Goal: Task Accomplishment & Management: Manage account settings

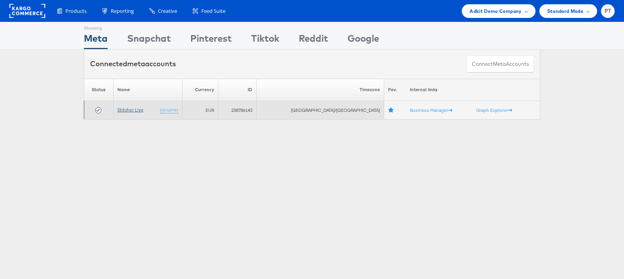
click at [138, 110] on link "Stitcher Live" at bounding box center [130, 110] width 26 height 6
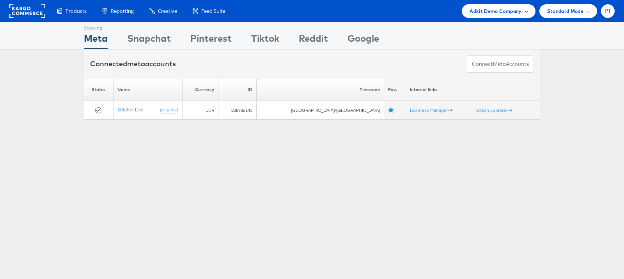
click at [528, 12] on div "Adkit Demo Company" at bounding box center [498, 11] width 73 height 14
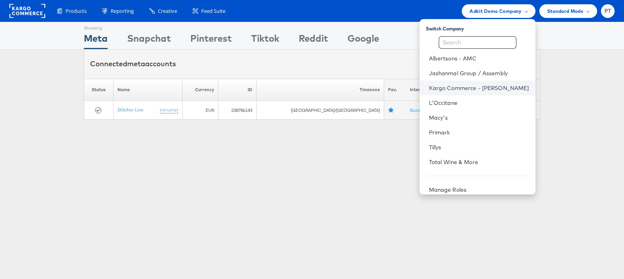
click at [470, 87] on link "Kargo Commerce - [PERSON_NAME]" at bounding box center [479, 88] width 100 height 8
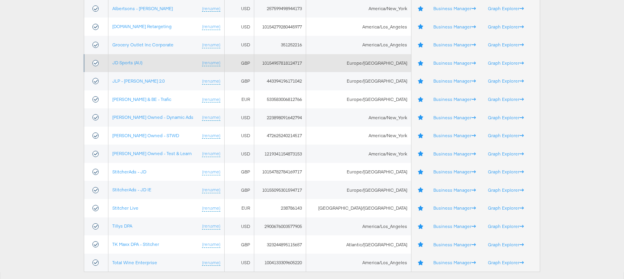
scroll to position [162, 0]
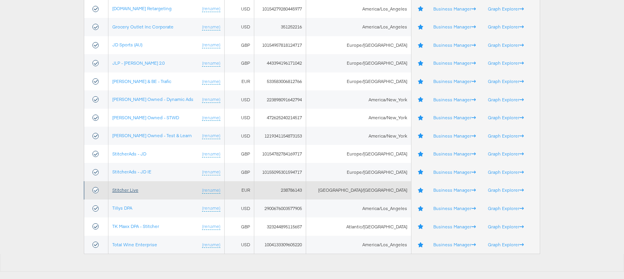
click at [132, 190] on link "Stitcher Live" at bounding box center [125, 190] width 26 height 6
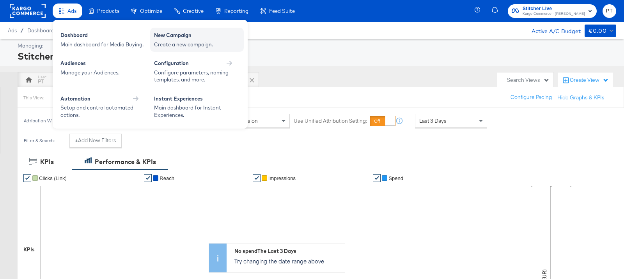
click at [183, 39] on div "New Campaign" at bounding box center [197, 36] width 86 height 9
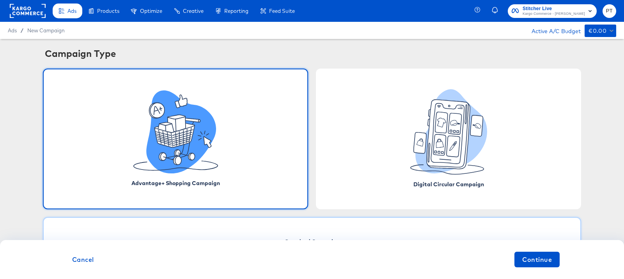
click at [305, 230] on div "Standard Campaign" at bounding box center [312, 242] width 538 height 50
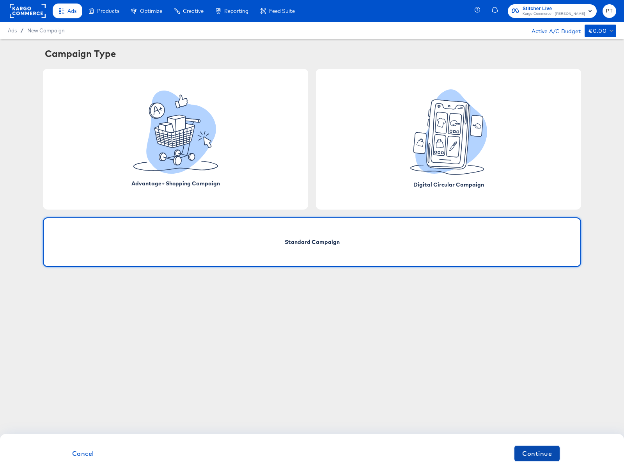
click at [544, 279] on span "Continue" at bounding box center [537, 453] width 30 height 11
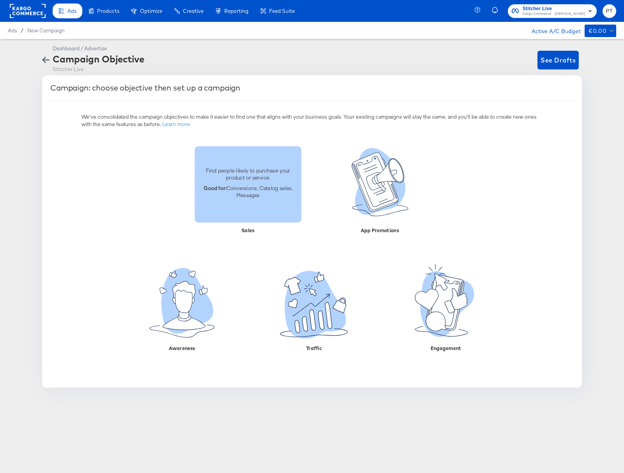
click at [236, 205] on div "Find people likely to purchase your product or service. Good for: Conversions, …" at bounding box center [248, 184] width 107 height 44
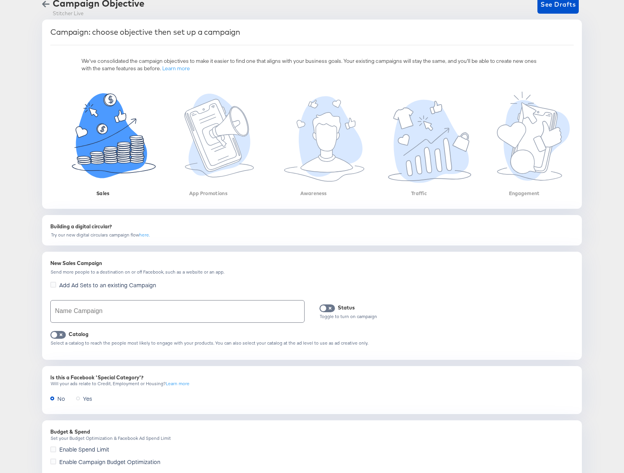
scroll to position [82, 0]
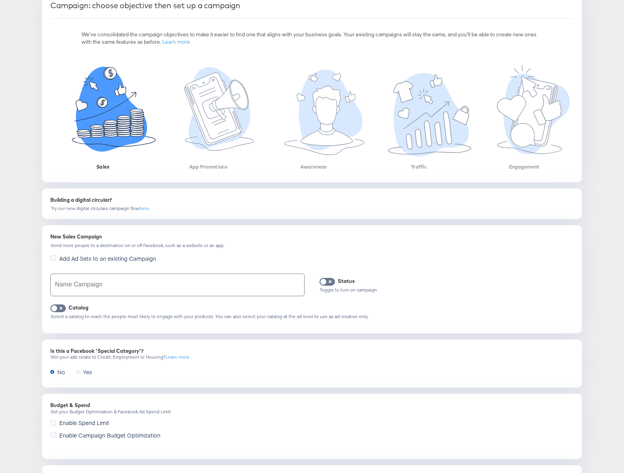
click at [104, 279] on input "text" at bounding box center [177, 285] width 253 height 22
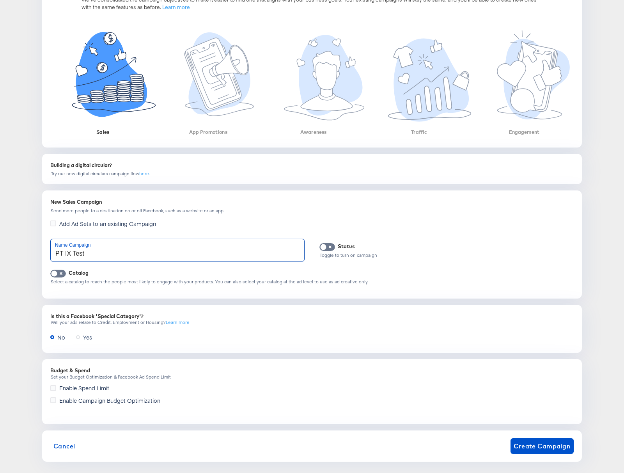
scroll to position [125, 0]
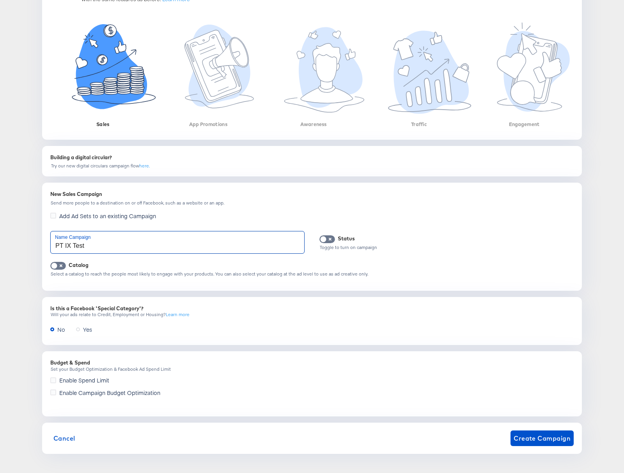
type input "PT IX Test"
click at [539, 279] on span "Create Campaign" at bounding box center [542, 438] width 57 height 11
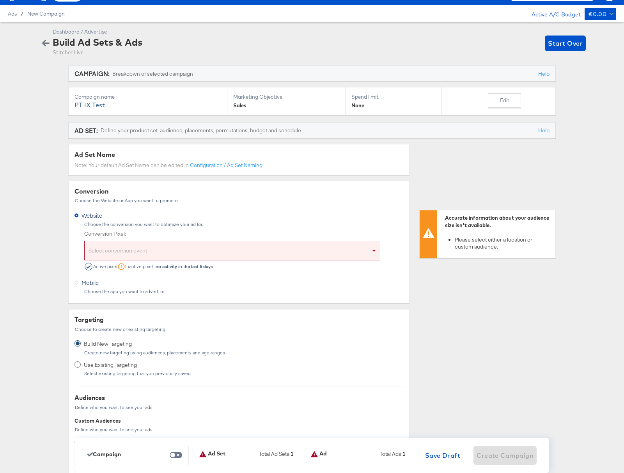
scroll to position [18, 0]
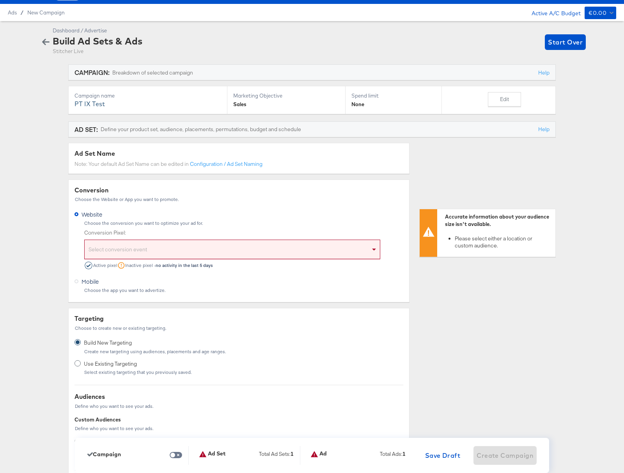
click at [157, 252] on div "Select conversion event" at bounding box center [232, 251] width 295 height 16
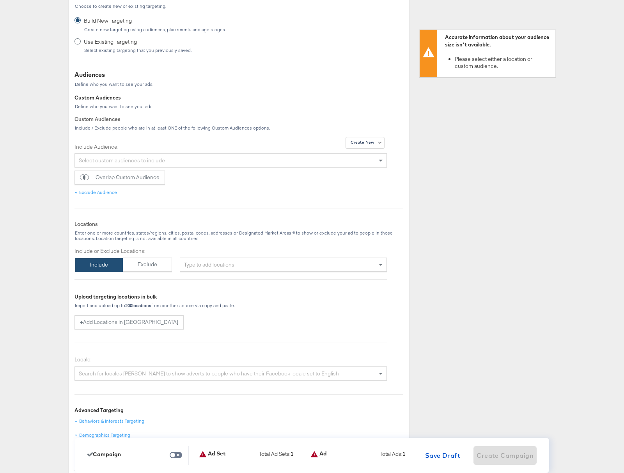
scroll to position [349, 0]
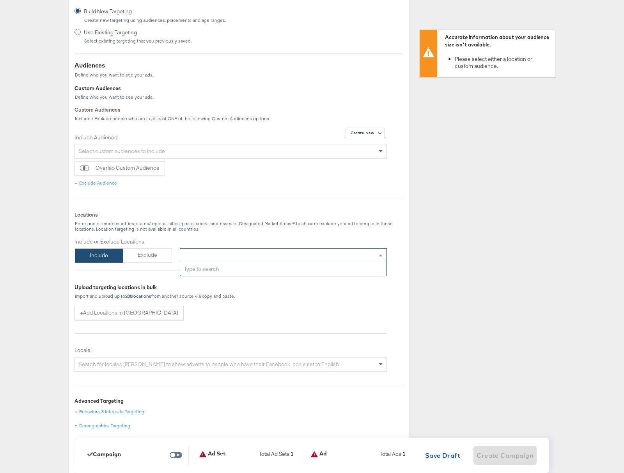
click at [217, 250] on div "Type to add locations" at bounding box center [283, 255] width 207 height 14
type input "usa"
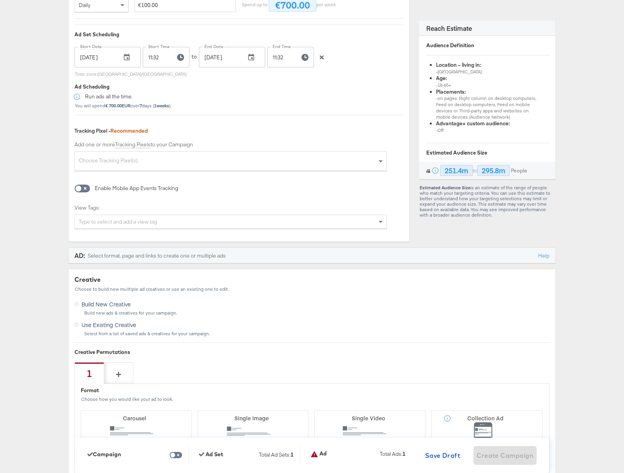
scroll to position [1579, 0]
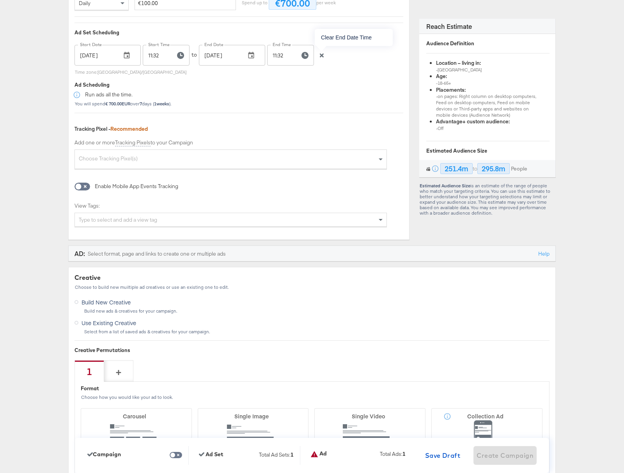
click at [321, 52] on div at bounding box center [322, 54] width 12 height 7
click at [321, 55] on icon "button" at bounding box center [322, 55] width 4 height 4
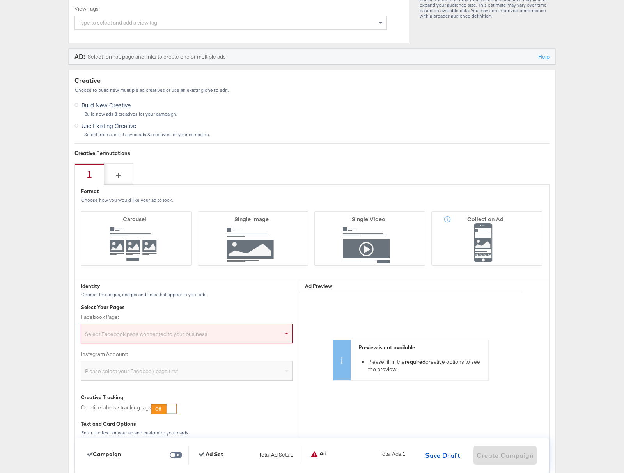
scroll to position [1788, 0]
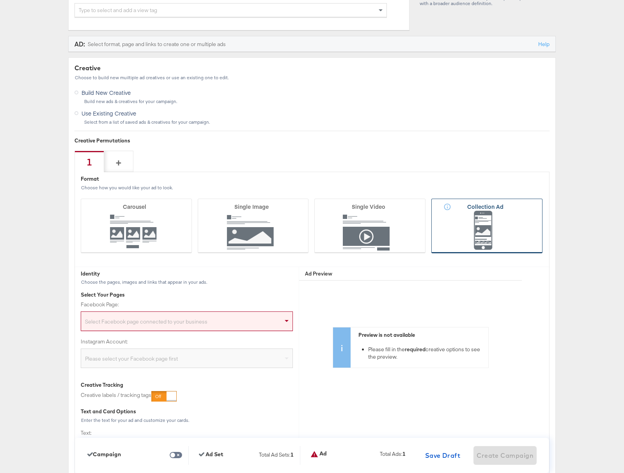
click at [448, 222] on icon at bounding box center [486, 226] width 111 height 55
click at [0, 0] on input "Collection Ad" at bounding box center [0, 0] width 0 height 0
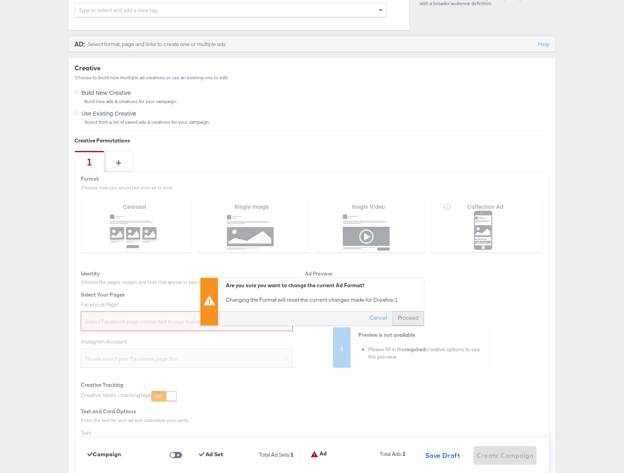
click at [410, 279] on button "Proceed" at bounding box center [408, 318] width 32 height 14
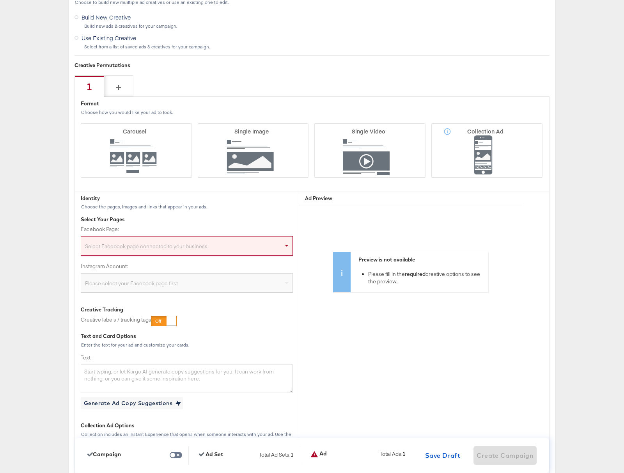
scroll to position [1865, 0]
click at [173, 244] on div "Select Facebook page connected to your business" at bounding box center [186, 246] width 211 height 16
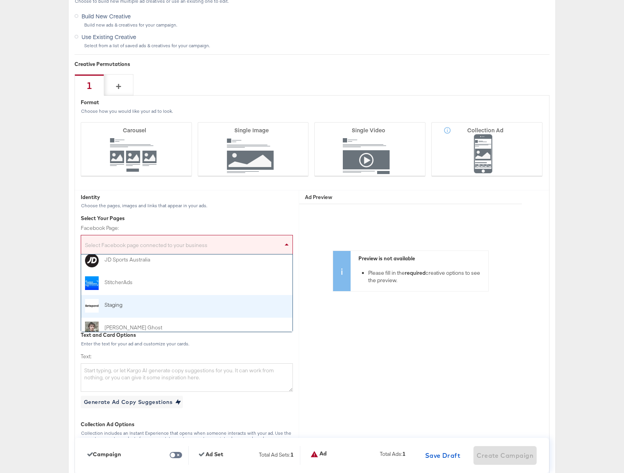
scroll to position [76, 0]
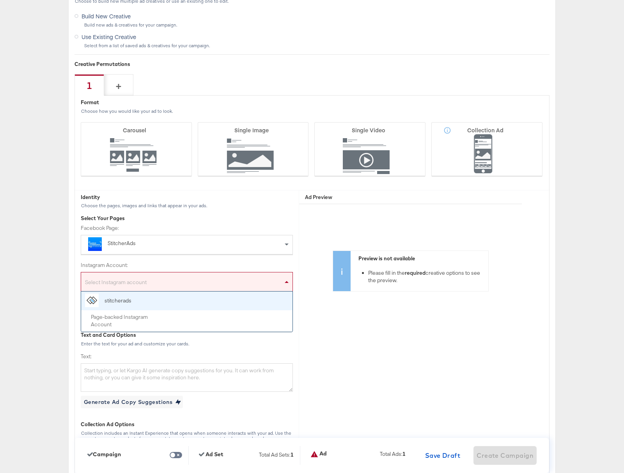
click at [171, 279] on div "Select Instagram account" at bounding box center [186, 283] width 211 height 16
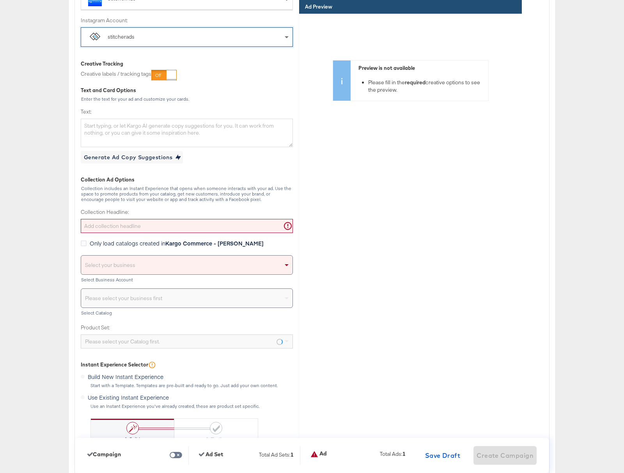
scroll to position [2110, 0]
click at [171, 225] on input "Collection Headline:" at bounding box center [187, 225] width 212 height 14
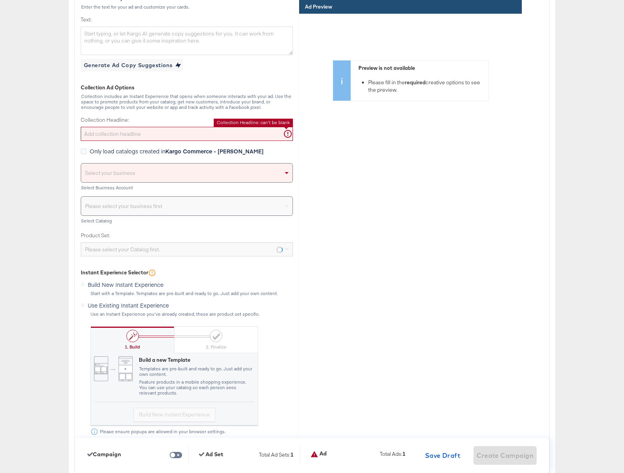
scroll to position [2202, 0]
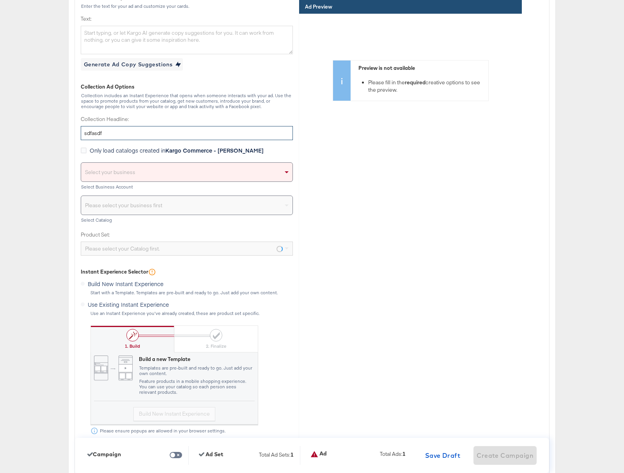
type input "sdfasdf"
click at [157, 173] on div "Select your business" at bounding box center [186, 172] width 211 height 19
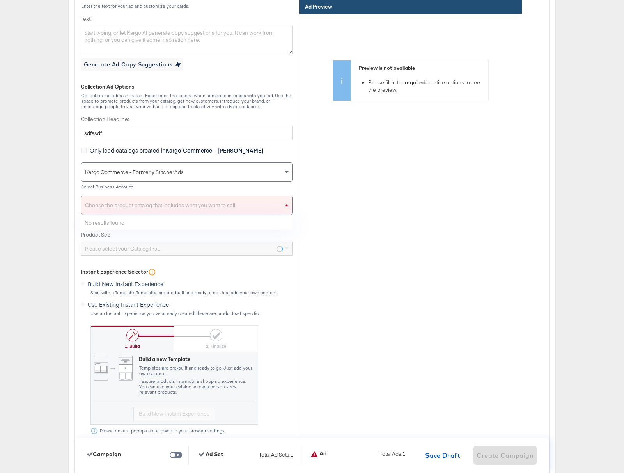
click at [167, 204] on div "Choose the product catalog that includes what you want to sell" at bounding box center [186, 205] width 211 height 19
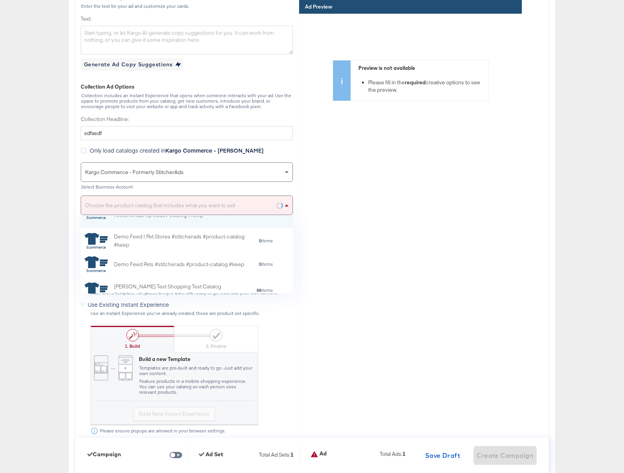
scroll to position [0, 0]
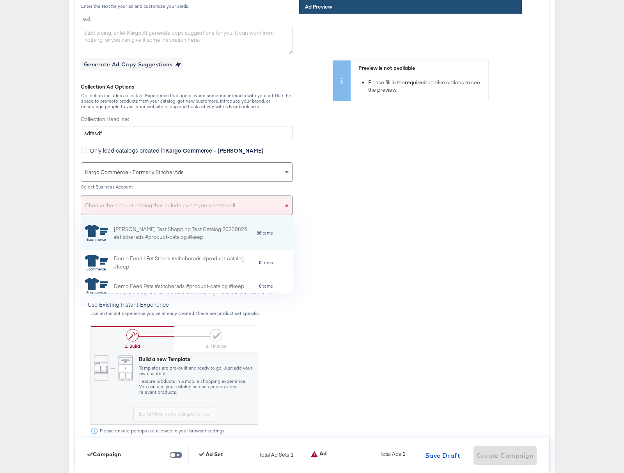
click at [253, 205] on div "Choose the product catalog that includes what you want to sell" at bounding box center [186, 205] width 211 height 19
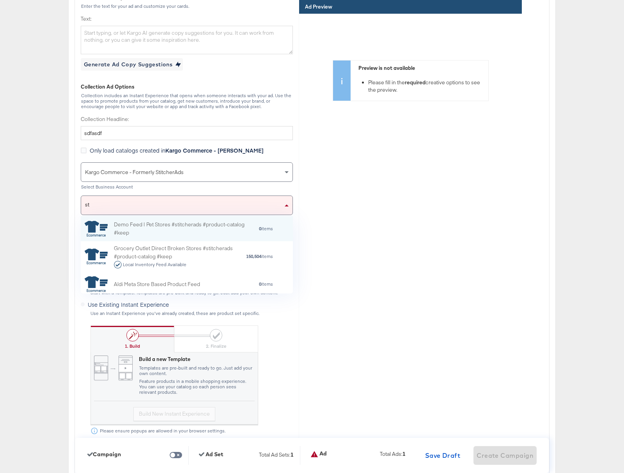
scroll to position [77, 212]
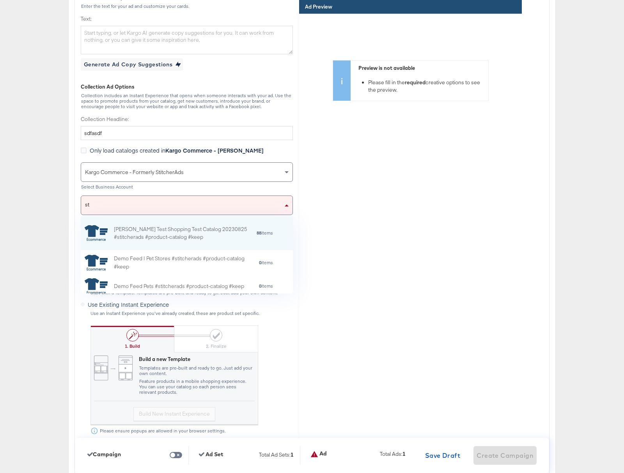
type input "s"
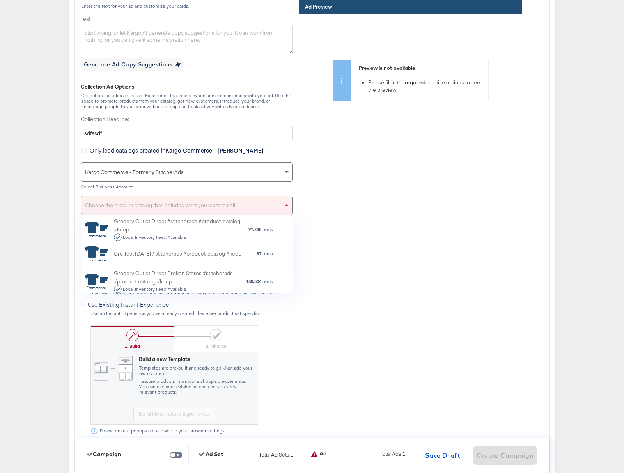
scroll to position [194, 0]
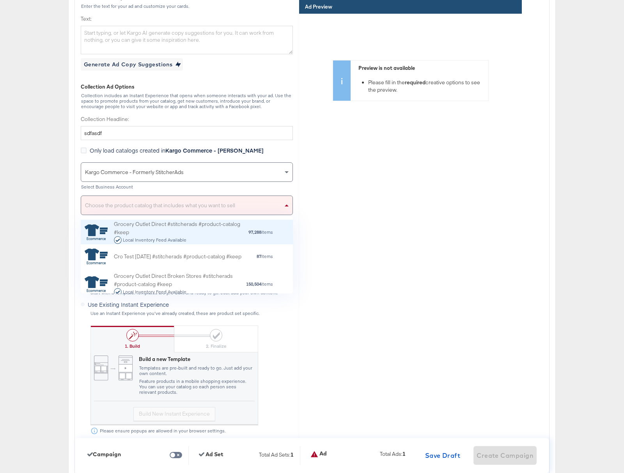
click at [156, 231] on div "Grocery Outlet Direct #stitcherads #product-catalog #keep Local Inventory Feed …" at bounding box center [181, 232] width 134 height 24
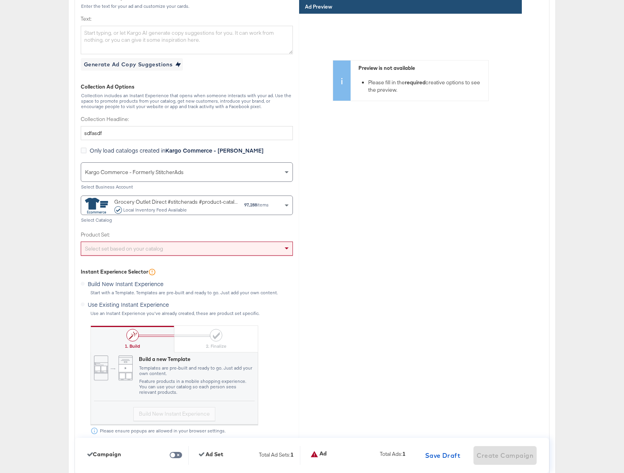
click at [181, 250] on div "Select set based on your catalog" at bounding box center [186, 248] width 211 height 13
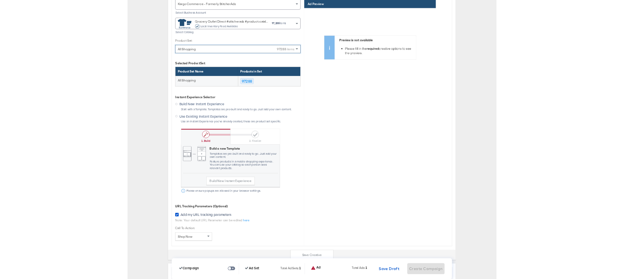
scroll to position [2373, 0]
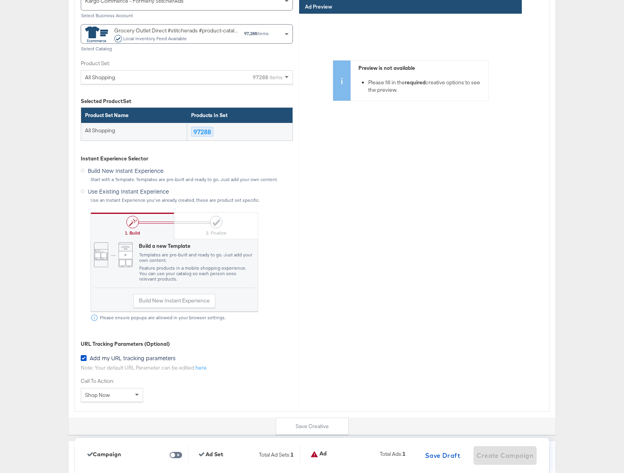
click at [90, 191] on span "Use Existing Instant Experience" at bounding box center [128, 191] width 81 height 8
click at [0, 0] on input "Use Existing Instant Experience" at bounding box center [0, 0] width 0 height 0
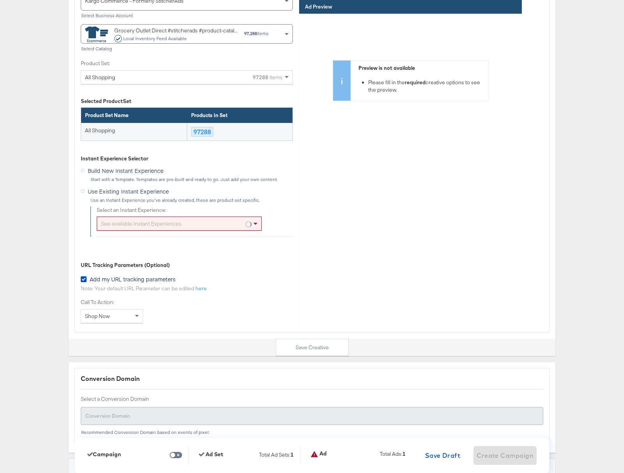
click at [214, 224] on div "See available Instant Experiences." at bounding box center [179, 223] width 164 height 13
click at [309, 210] on div "Preview is not available Please fill in the required creative options to see th…" at bounding box center [410, 131] width 223 height 234
click at [231, 223] on div "See available Instant Experiences." at bounding box center [179, 223] width 164 height 13
click at [334, 222] on div "Preview is not available Please fill in the required creative options to see th…" at bounding box center [410, 131] width 223 height 234
click at [214, 224] on div "See available Instant Experiences." at bounding box center [179, 223] width 164 height 13
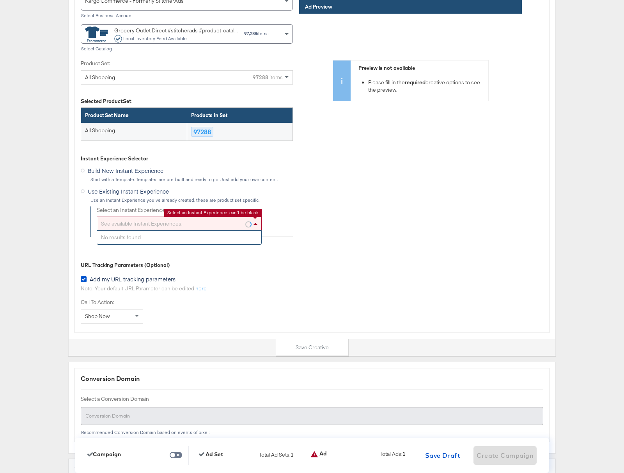
click at [297, 230] on div "Identity Choose the pages, images and links that appear in your ads. Select You…" at bounding box center [187, 7] width 224 height 651
click at [190, 224] on div "See available Instant Experiences." at bounding box center [179, 223] width 164 height 13
click at [199, 251] on div "Identity Choose the pages, images and links that appear in your ads. Select You…" at bounding box center [187, 7] width 224 height 651
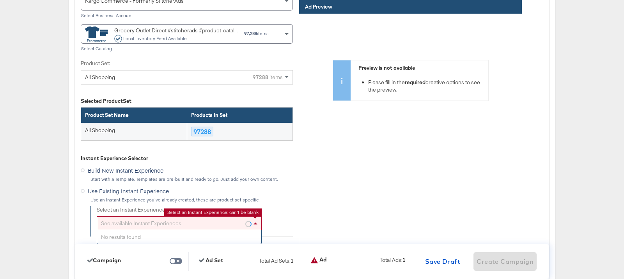
click at [187, 226] on div "See available Instant Experiences." at bounding box center [179, 223] width 164 height 13
click at [287, 214] on label "Select an Instant Experience:" at bounding box center [195, 209] width 196 height 7
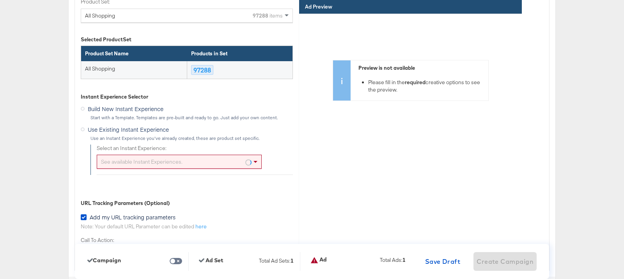
scroll to position [2435, 0]
click at [175, 164] on div "See available Instant Experiences." at bounding box center [179, 161] width 164 height 13
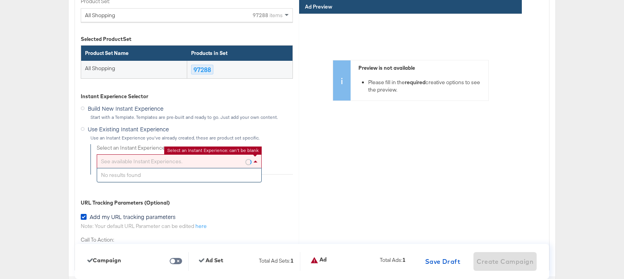
click at [285, 164] on div "Select an Instant Experience: See available Instant Experiences. No results fou…" at bounding box center [195, 156] width 196 height 25
click at [204, 163] on div "See available Instant Experiences." at bounding box center [179, 161] width 164 height 13
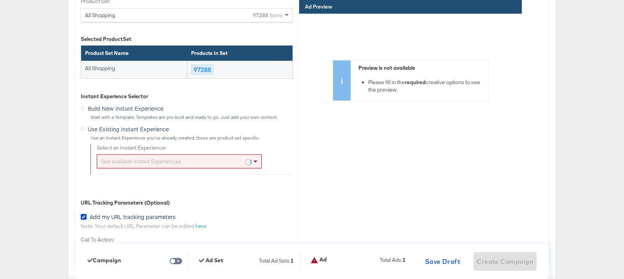
click at [283, 163] on div "Select an Instant Experience: See available Instant Experiences." at bounding box center [195, 156] width 196 height 25
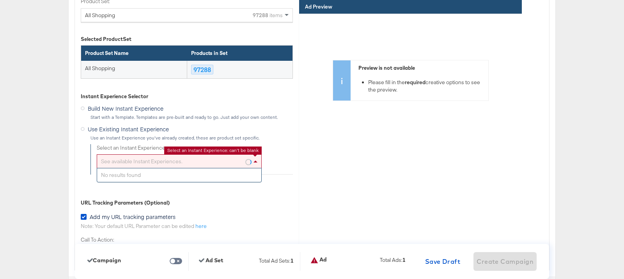
click at [205, 162] on div "See available Instant Experiences." at bounding box center [179, 161] width 164 height 13
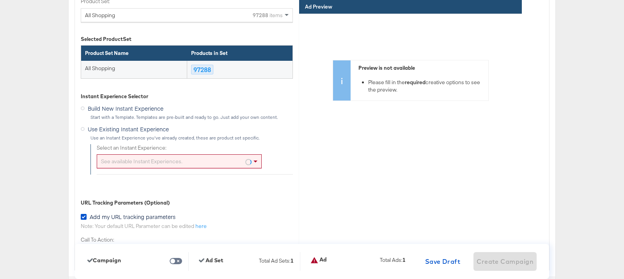
click at [279, 169] on div "Select an Instant Experience: See available Instant Experiences." at bounding box center [195, 156] width 196 height 25
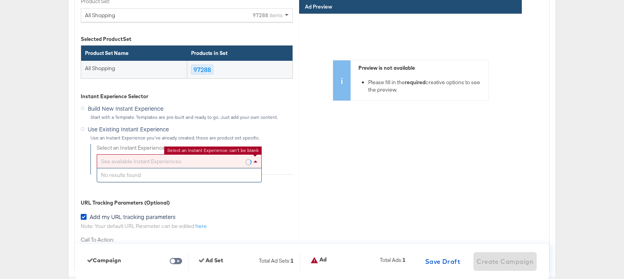
click at [197, 163] on div "See available Instant Experiences." at bounding box center [179, 161] width 164 height 13
click at [186, 163] on div "See available Instant Experiences." at bounding box center [179, 161] width 164 height 13
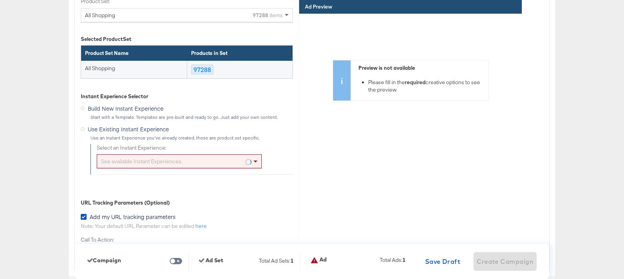
click at [284, 154] on div "Select an Instant Experience: See available Instant Experiences." at bounding box center [195, 156] width 196 height 25
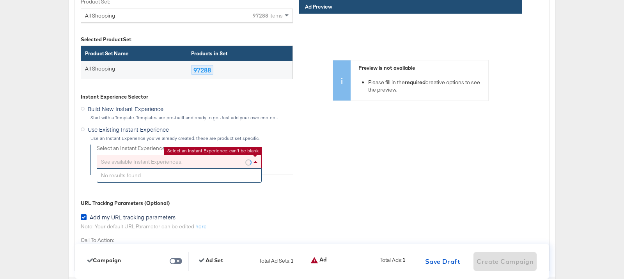
click at [206, 162] on div "See available Instant Experiences." at bounding box center [179, 161] width 164 height 13
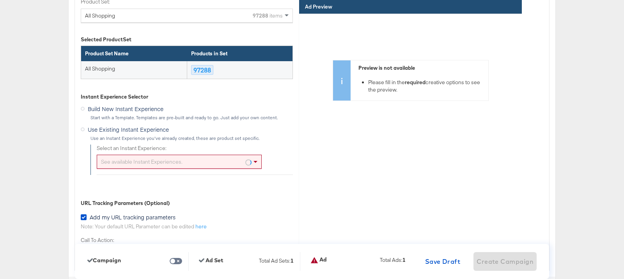
click at [312, 165] on div "Preview is not available Please fill in the required creative options to see th…" at bounding box center [410, 131] width 223 height 234
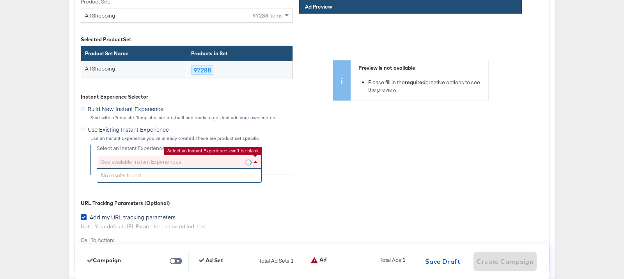
click at [220, 162] on div "See available Instant Experiences." at bounding box center [179, 161] width 164 height 13
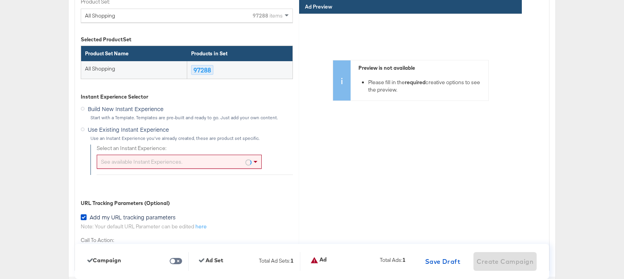
drag, startPoint x: 296, startPoint y: 183, endPoint x: 256, endPoint y: 176, distance: 41.0
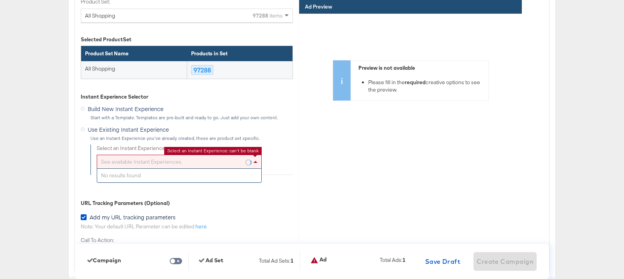
click at [242, 162] on div "See available Instant Experiences." at bounding box center [179, 161] width 164 height 13
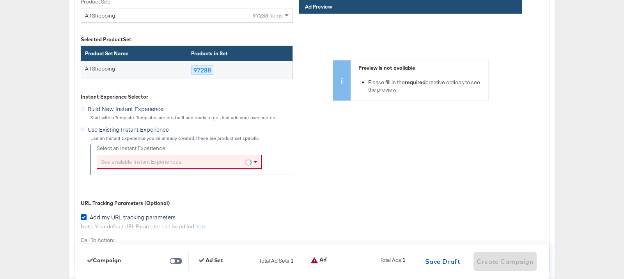
click at [186, 167] on div "See available Instant Experiences." at bounding box center [179, 161] width 164 height 13
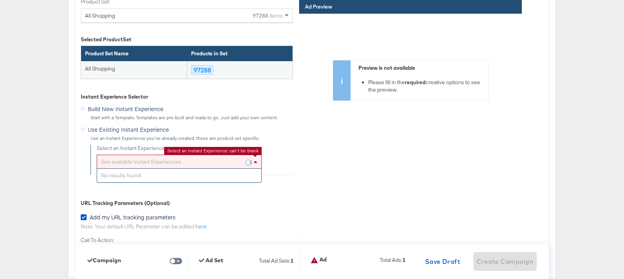
click at [187, 201] on div "URL Tracking Parameters (Optional)" at bounding box center [187, 203] width 212 height 7
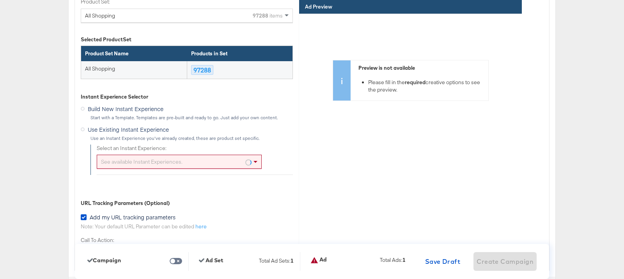
click at [171, 163] on div "See available Instant Experiences." at bounding box center [179, 161] width 164 height 13
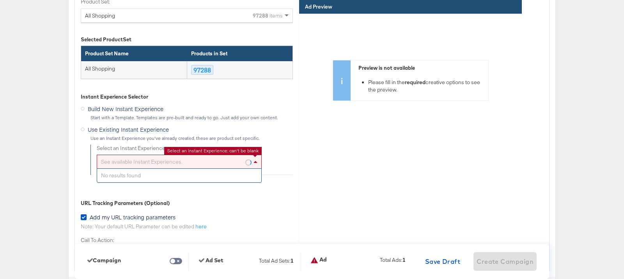
click at [183, 206] on div "URL Tracking Parameters (Optional)" at bounding box center [187, 203] width 212 height 7
click at [184, 160] on div "See available Instant Experiences." at bounding box center [179, 161] width 164 height 13
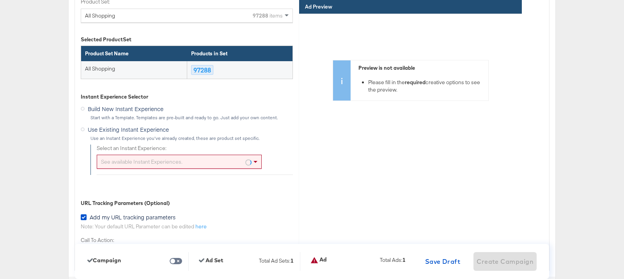
click at [199, 161] on div "See available Instant Experiences." at bounding box center [179, 161] width 164 height 13
click at [195, 160] on div "See available Instant Experiences." at bounding box center [179, 161] width 164 height 13
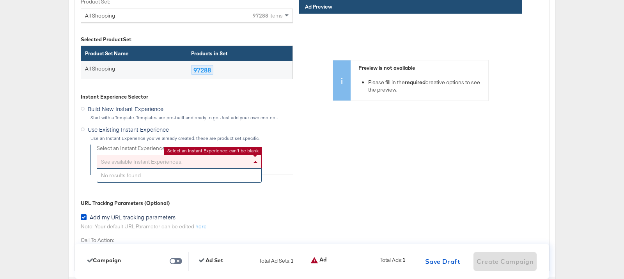
click at [192, 162] on div "See available Instant Experiences." at bounding box center [179, 161] width 164 height 13
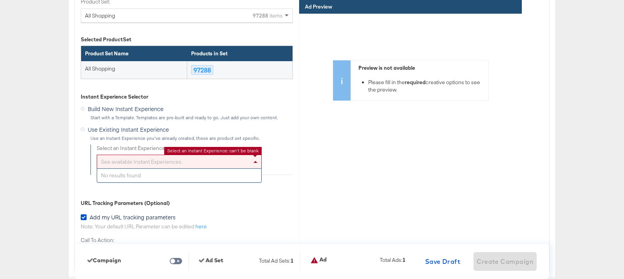
click at [184, 159] on div "See available Instant Experiences." at bounding box center [179, 161] width 164 height 13
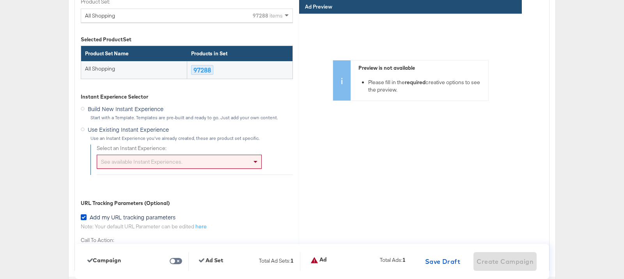
click at [190, 160] on div "See available Instant Experiences." at bounding box center [179, 161] width 164 height 13
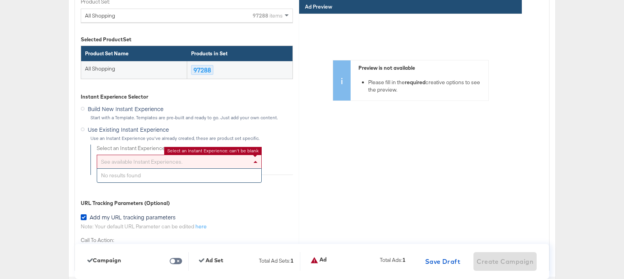
click at [185, 200] on div "URL Tracking Parameters (Optional)" at bounding box center [187, 203] width 212 height 7
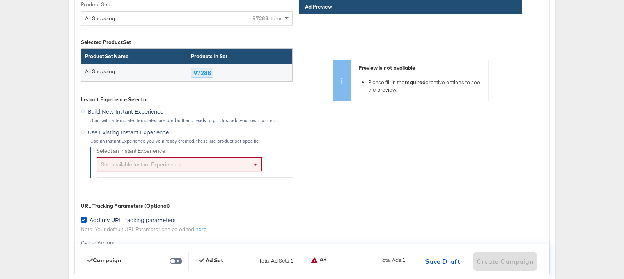
scroll to position [2434, 0]
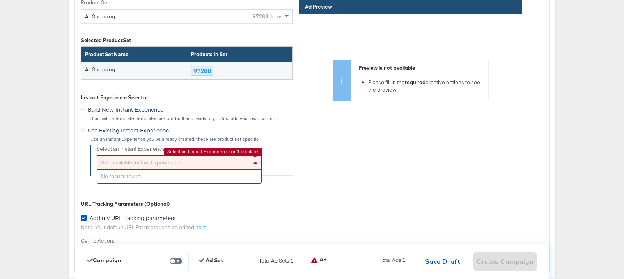
click at [175, 163] on div "See available Instant Experiences." at bounding box center [179, 162] width 164 height 13
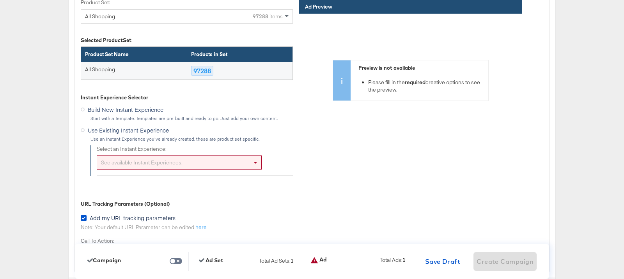
click at [181, 161] on div "See available Instant Experiences." at bounding box center [179, 162] width 164 height 13
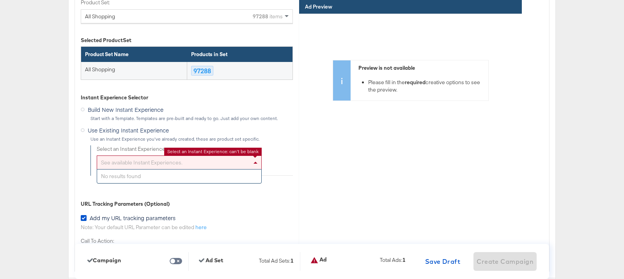
click at [174, 202] on div "URL Tracking Parameters (Optional)" at bounding box center [187, 203] width 212 height 7
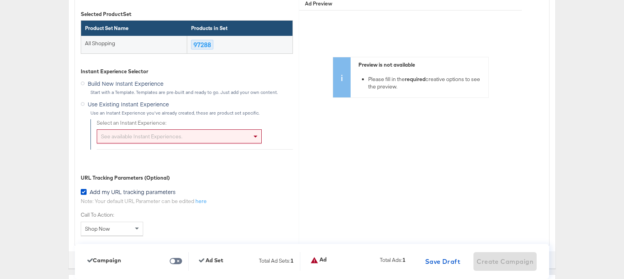
scroll to position [2457, 0]
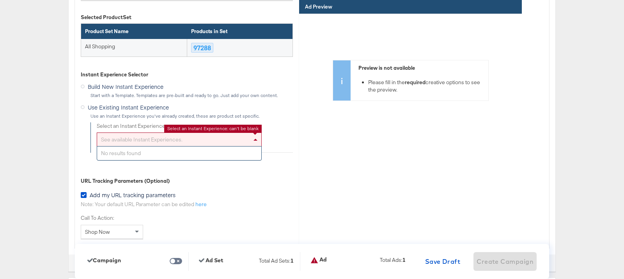
click at [199, 140] on div "See available Instant Experiences." at bounding box center [179, 139] width 164 height 13
click at [180, 138] on div "See available Instant Experiences." at bounding box center [179, 139] width 164 height 13
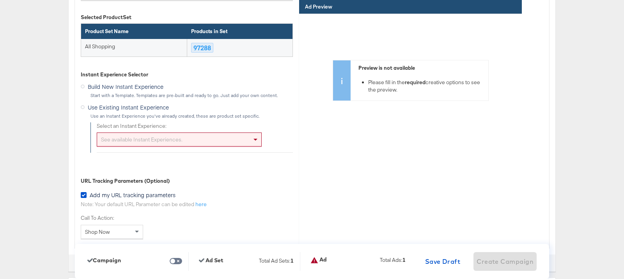
click at [185, 181] on div "URL Tracking Parameters (Optional)" at bounding box center [187, 180] width 212 height 7
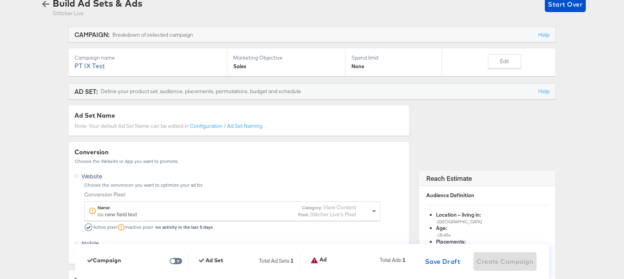
scroll to position [0, 0]
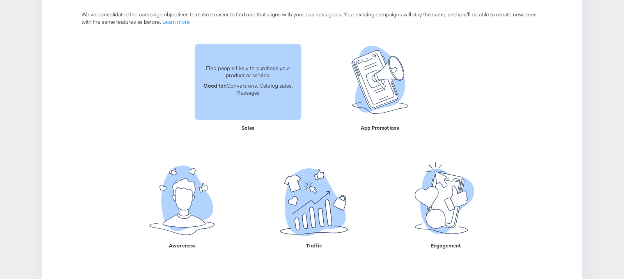
scroll to position [114, 0]
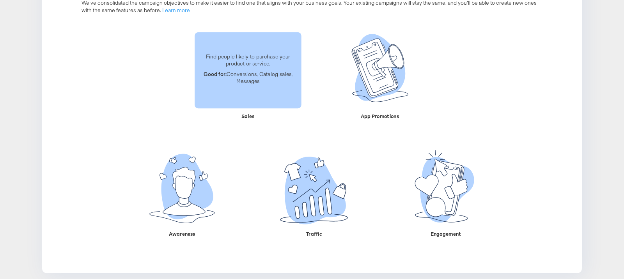
click at [237, 90] on div "Find people likely to purchase your product or service. Good for: Conversions, …" at bounding box center [248, 70] width 107 height 44
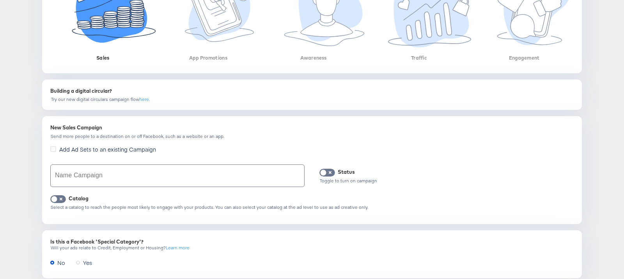
scroll to position [191, 0]
click at [130, 178] on input "text" at bounding box center [177, 176] width 253 height 22
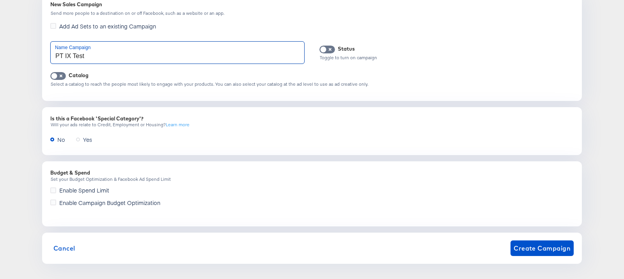
scroll to position [318, 0]
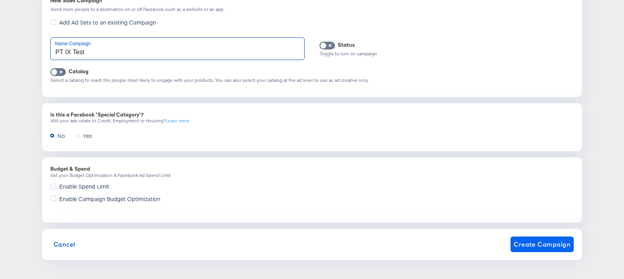
type input "PT IX Test"
click at [537, 250] on button "Create Campaign" at bounding box center [542, 245] width 63 height 16
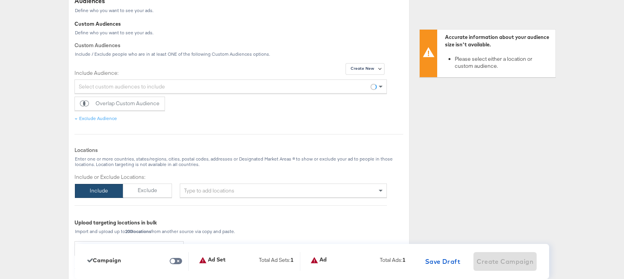
scroll to position [433, 0]
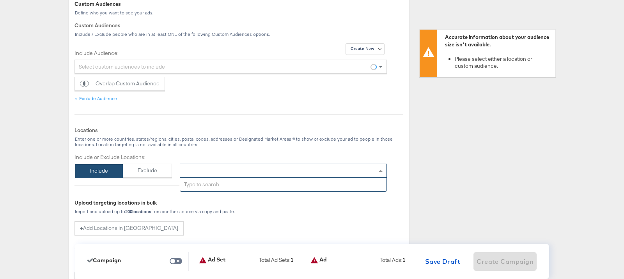
click at [227, 169] on div "Type to add locations" at bounding box center [283, 171] width 207 height 14
type input "usa"
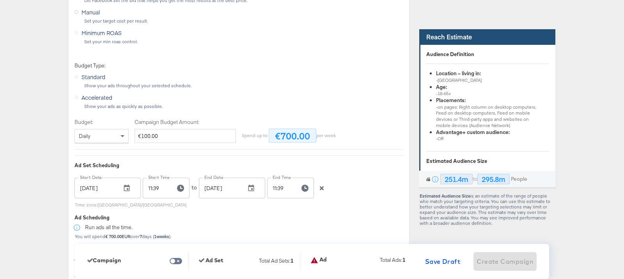
scroll to position [1448, 0]
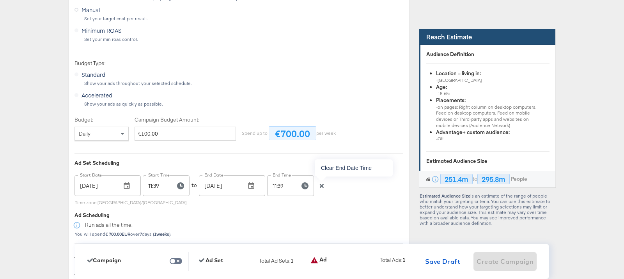
click at [321, 186] on icon "button" at bounding box center [322, 186] width 4 height 4
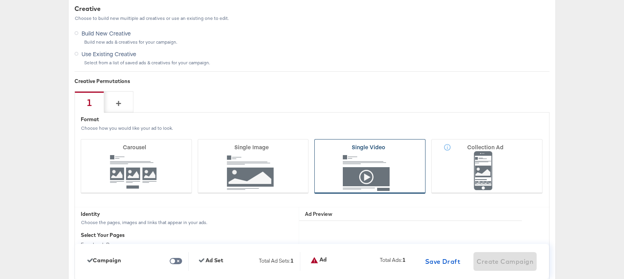
scroll to position [1852, 0]
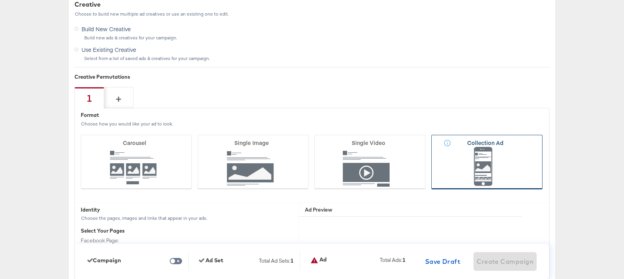
click at [516, 160] on icon at bounding box center [486, 162] width 111 height 55
click at [0, 0] on input "Collection Ad" at bounding box center [0, 0] width 0 height 0
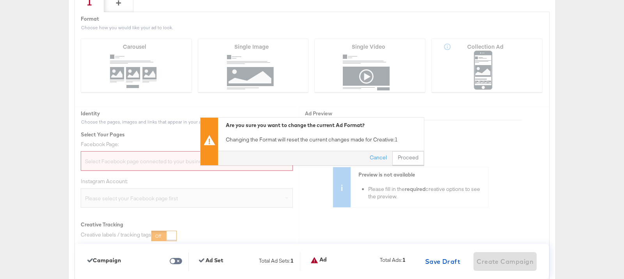
scroll to position [1950, 0]
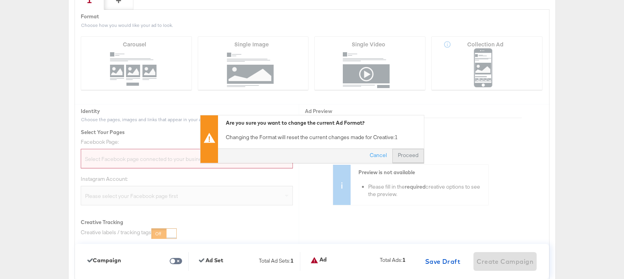
click at [414, 157] on button "Proceed" at bounding box center [408, 156] width 32 height 14
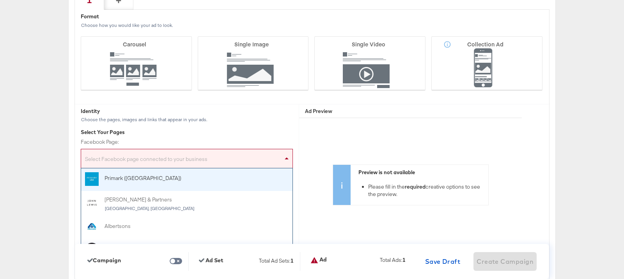
click at [168, 159] on div "Select Facebook page connected to your business" at bounding box center [186, 160] width 211 height 16
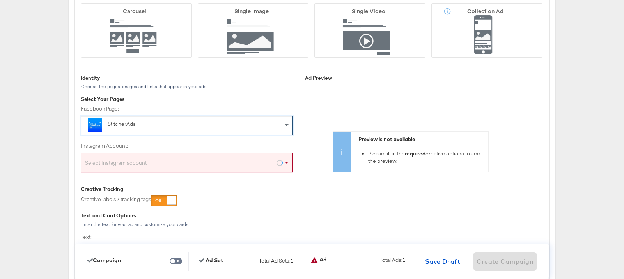
scroll to position [1994, 0]
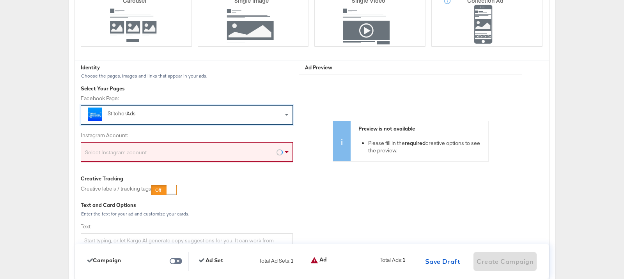
click at [170, 145] on div "Select Instagram account" at bounding box center [187, 151] width 212 height 19
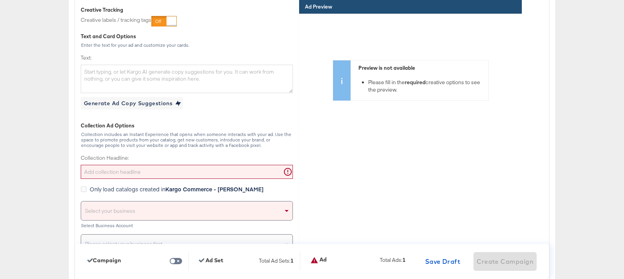
scroll to position [2163, 0]
click at [164, 171] on input "Collection Headline:" at bounding box center [187, 172] width 212 height 14
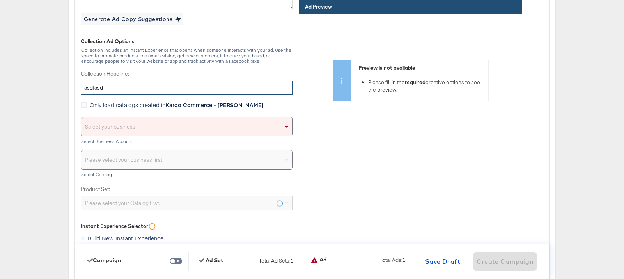
scroll to position [2253, 0]
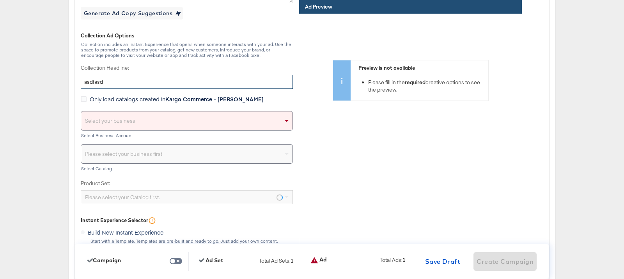
type input "asdfasd"
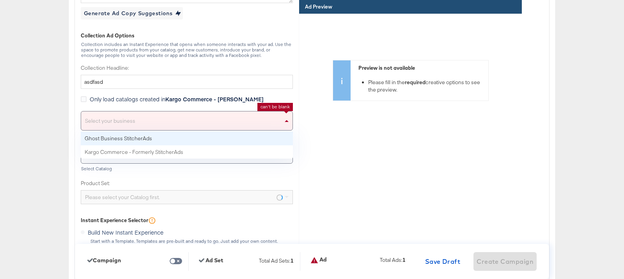
click at [190, 125] on div "Select your business" at bounding box center [186, 121] width 211 height 19
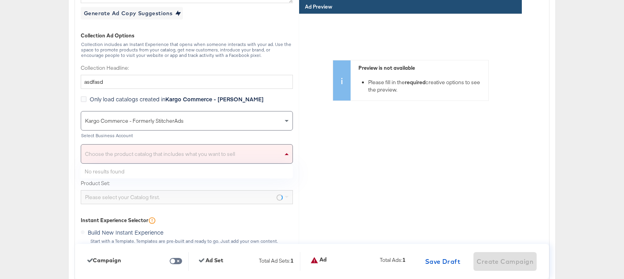
click at [188, 152] on div "Choose the product catalog that includes what you want to sell" at bounding box center [186, 154] width 211 height 19
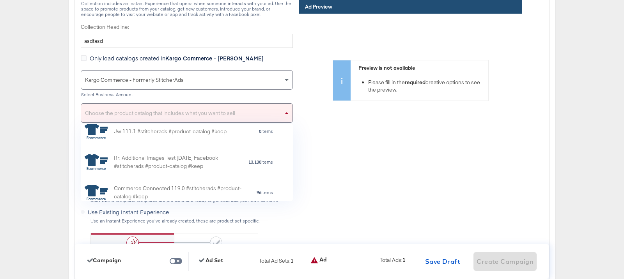
scroll to position [118, 0]
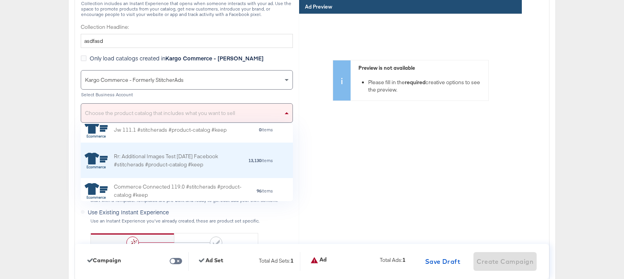
click at [206, 161] on div "Rr: Additional Images Test [DATE] Facebook #stitcherads #product-catalog #keep" at bounding box center [181, 160] width 134 height 16
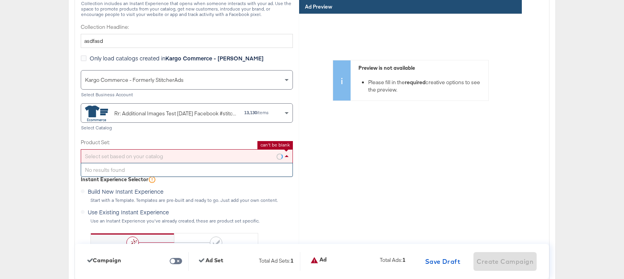
click at [207, 157] on div "Select set based on your catalog" at bounding box center [186, 156] width 211 height 13
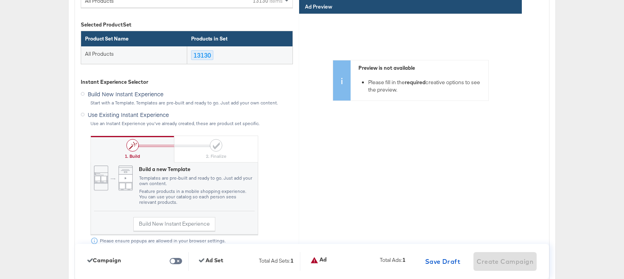
click at [82, 116] on icon at bounding box center [83, 115] width 4 height 4
click at [0, 0] on input "Use Existing Instant Experience" at bounding box center [0, 0] width 0 height 0
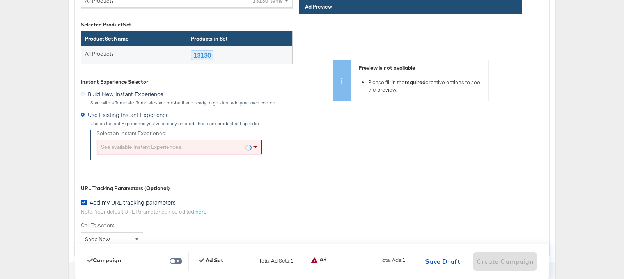
scroll to position [2443, 0]
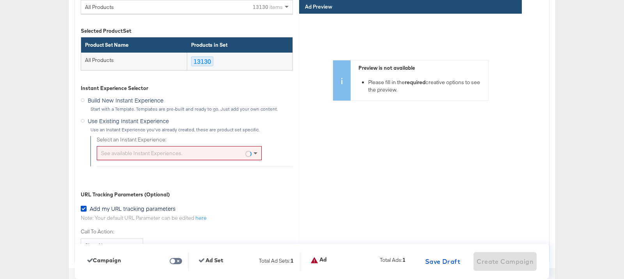
click at [254, 153] on span at bounding box center [255, 153] width 4 height 3
click at [300, 166] on div "Preview is not available Please fill in the required creative options to see th…" at bounding box center [410, 131] width 223 height 234
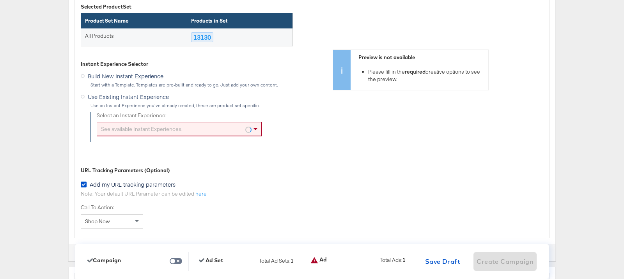
scroll to position [2463, 0]
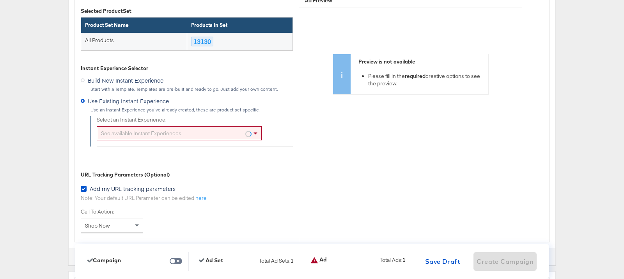
click at [218, 135] on div "See available Instant Experiences." at bounding box center [179, 133] width 164 height 13
click at [227, 176] on div "URL Tracking Parameters (Optional)" at bounding box center [187, 174] width 212 height 7
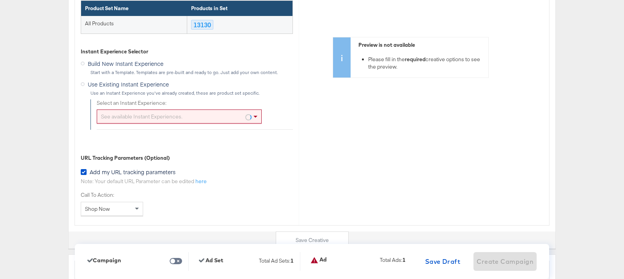
scroll to position [2466, 0]
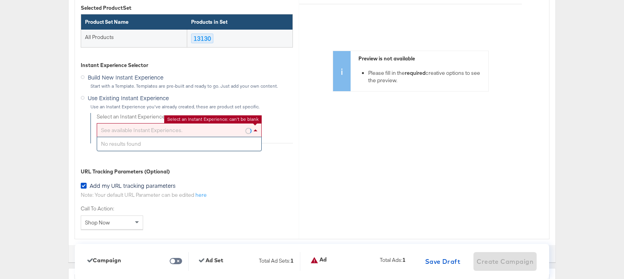
click at [209, 129] on div "See available Instant Experiences." at bounding box center [179, 130] width 164 height 13
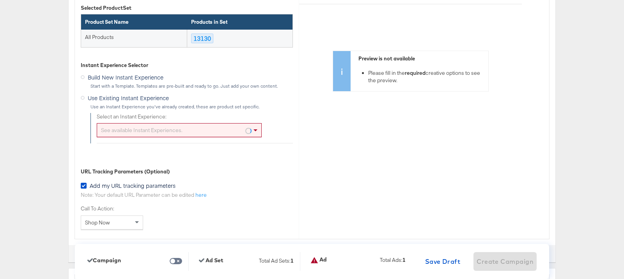
click at [195, 172] on div "URL Tracking Parameters (Optional)" at bounding box center [187, 171] width 212 height 7
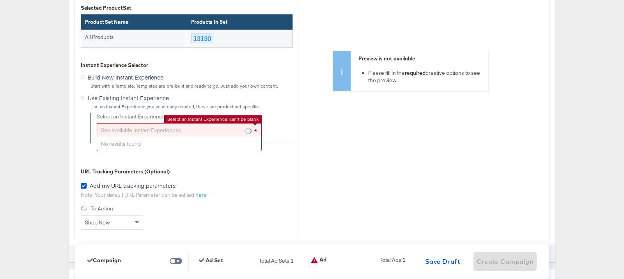
click at [204, 131] on div "See available Instant Experiences." at bounding box center [179, 130] width 164 height 13
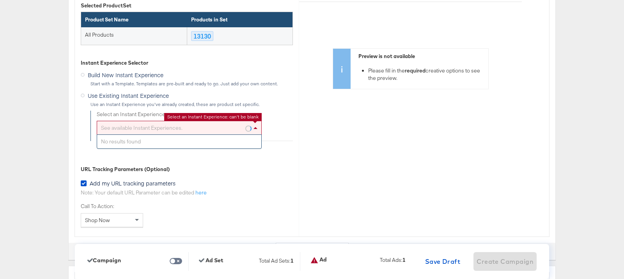
click at [202, 170] on div "URL Tracking Parameters (Optional)" at bounding box center [187, 169] width 212 height 7
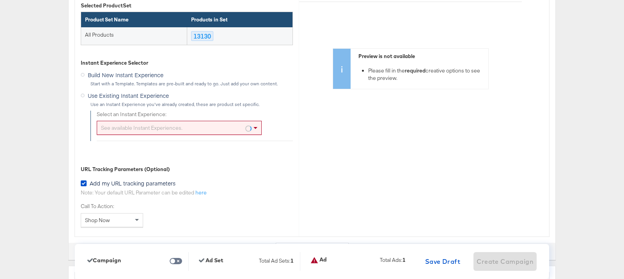
click at [212, 128] on div "See available Instant Experiences." at bounding box center [179, 127] width 164 height 13
click at [195, 168] on div "URL Tracking Parameters (Optional)" at bounding box center [187, 169] width 212 height 7
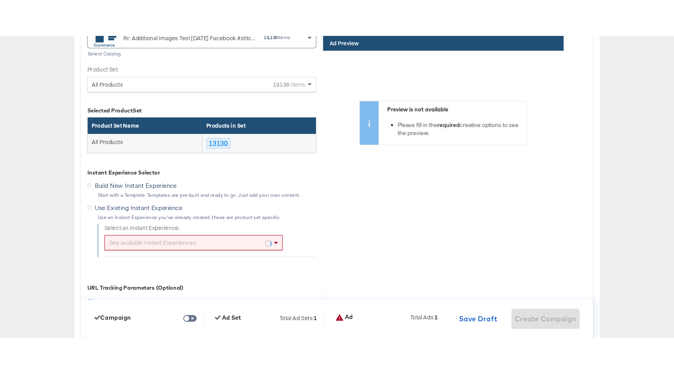
scroll to position [2405, 0]
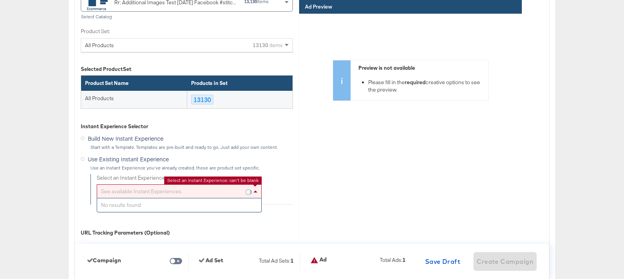
click at [193, 194] on div "See available Instant Experiences." at bounding box center [179, 191] width 164 height 13
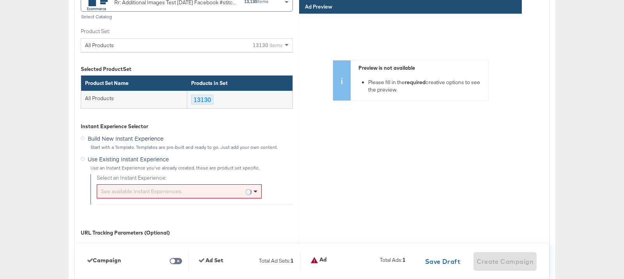
click at [503, 126] on div "Preview is not available Please fill in the required creative options to see th…" at bounding box center [410, 80] width 223 height 119
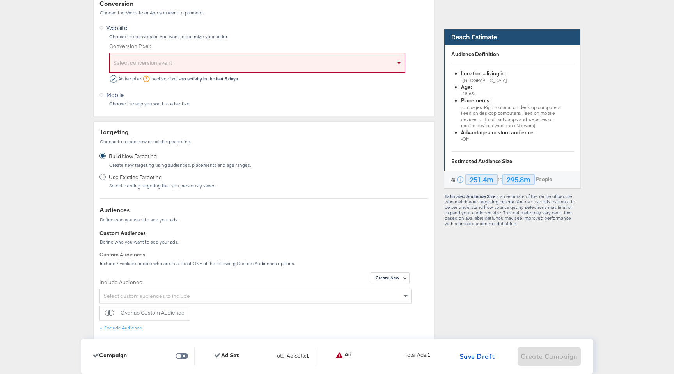
scroll to position [0, 0]
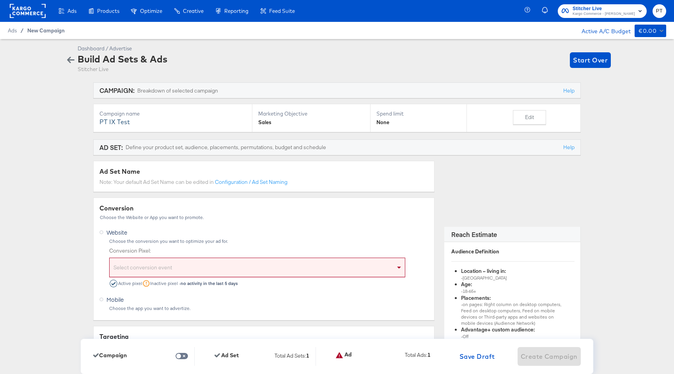
click at [48, 32] on span "New Campaign" at bounding box center [45, 30] width 37 height 6
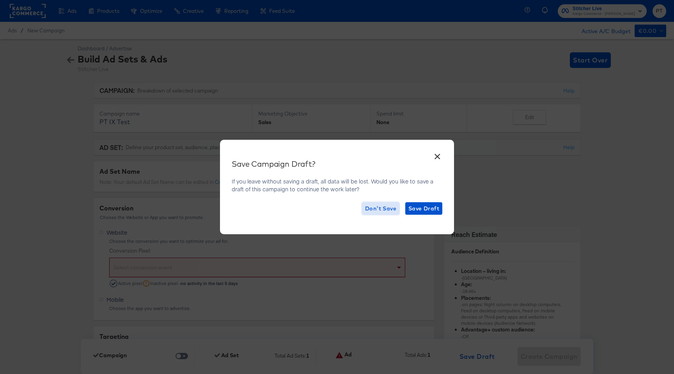
click at [383, 211] on span "Don't Save" at bounding box center [380, 209] width 31 height 10
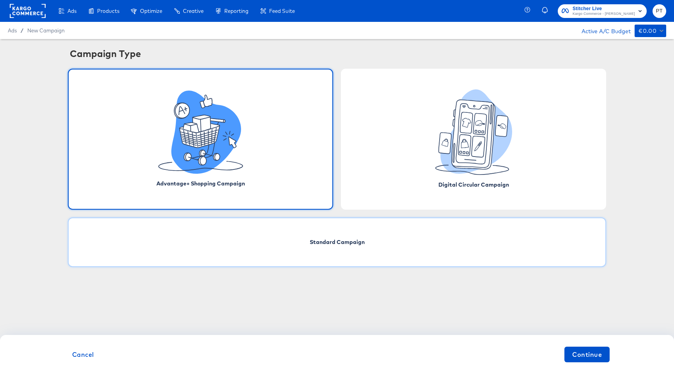
click at [239, 249] on div "Standard Campaign" at bounding box center [337, 242] width 538 height 50
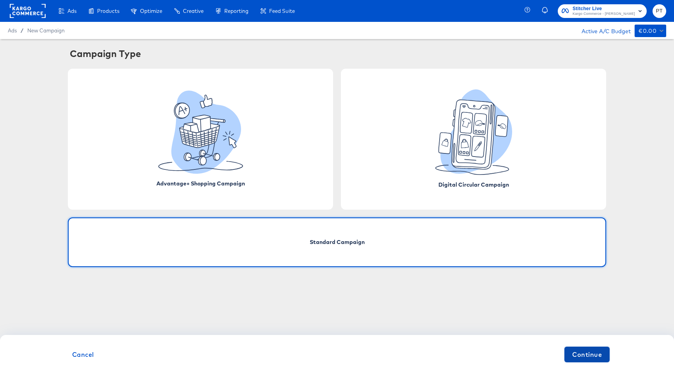
click at [588, 353] on span "Continue" at bounding box center [587, 354] width 30 height 11
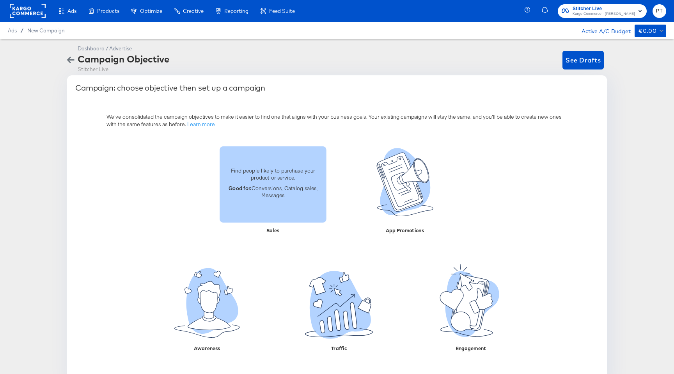
click at [272, 197] on p "Good for: Conversions, Catalog sales, Messages" at bounding box center [272, 191] width 97 height 14
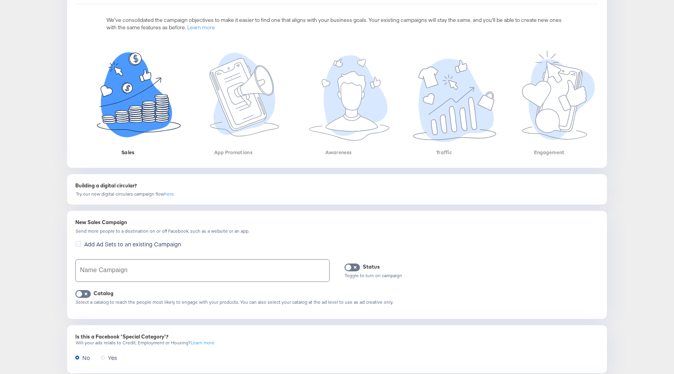
scroll to position [97, 0]
click at [148, 273] on input "text" at bounding box center [202, 270] width 253 height 22
type input "O"
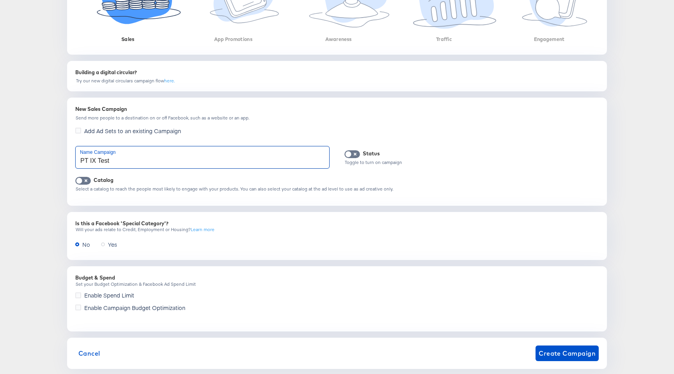
scroll to position [224, 0]
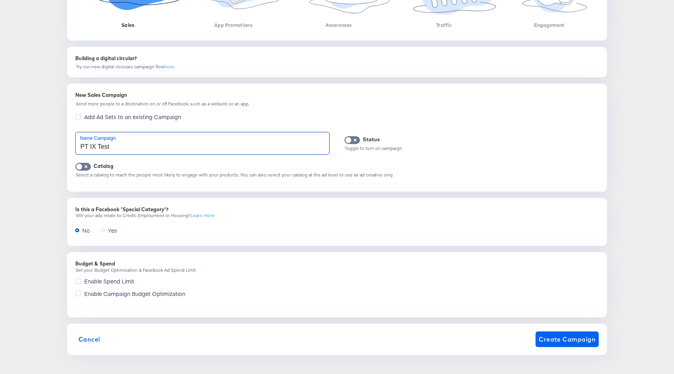
type input "PT IX Test"
click at [573, 337] on span "Create Campaign" at bounding box center [567, 338] width 57 height 11
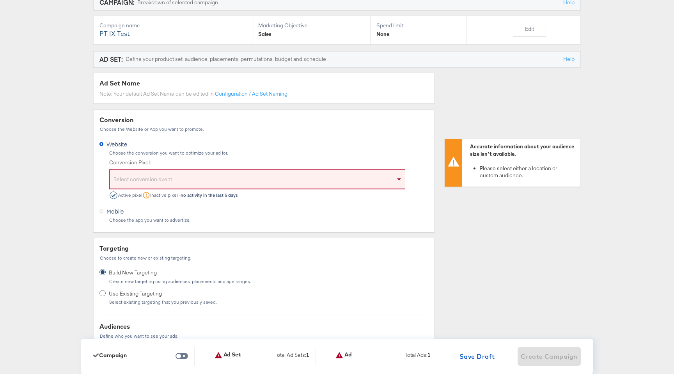
scroll to position [89, 0]
click at [241, 178] on div "Select conversion event" at bounding box center [257, 180] width 295 height 16
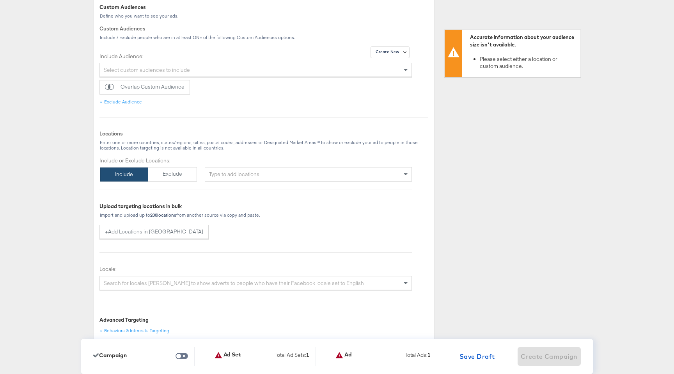
scroll to position [432, 0]
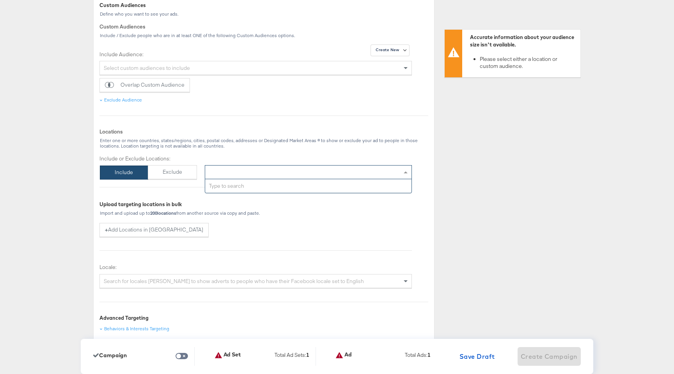
click at [253, 172] on div "Type to add locations" at bounding box center [308, 172] width 207 height 14
type input "usa"
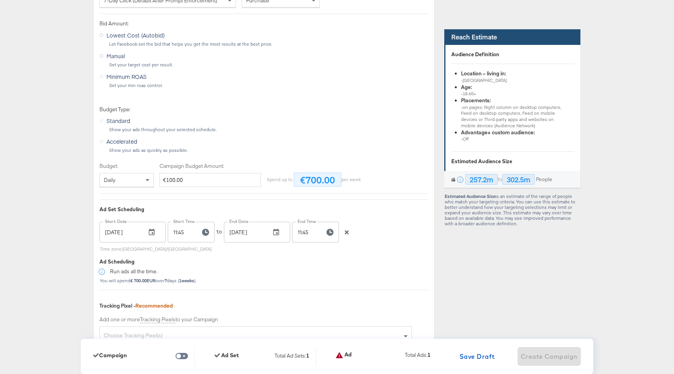
scroll to position [1403, 0]
click at [348, 229] on icon "button" at bounding box center [346, 231] width 5 height 5
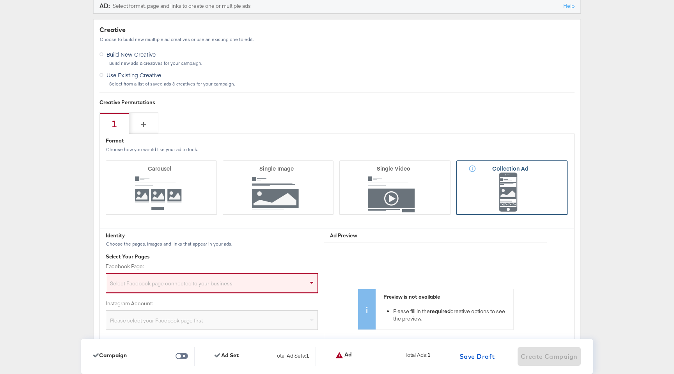
scroll to position [1827, 0]
click at [509, 202] on icon at bounding box center [511, 187] width 111 height 55
click at [0, 0] on input "Collection Ad" at bounding box center [0, 0] width 0 height 0
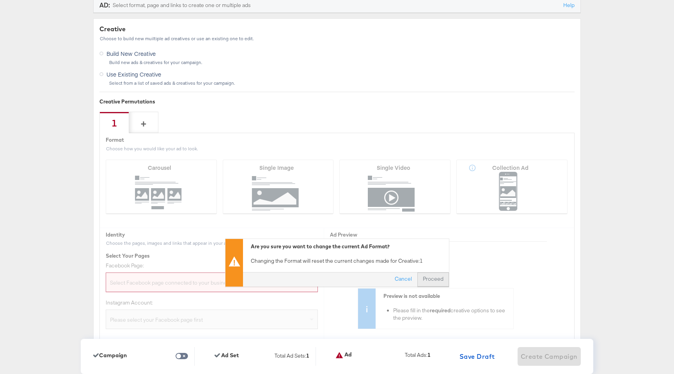
click at [436, 280] on button "Proceed" at bounding box center [433, 279] width 32 height 14
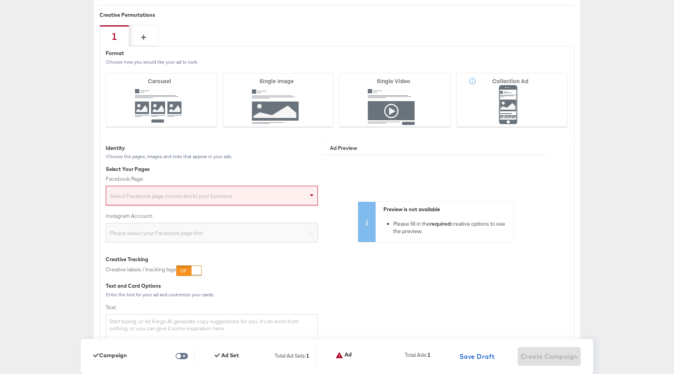
scroll to position [1922, 0]
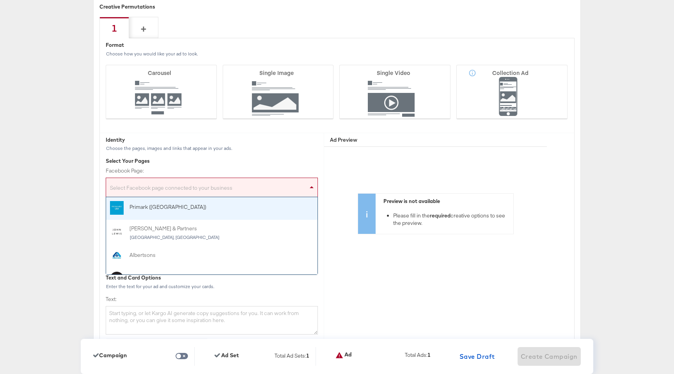
click at [175, 194] on div "Select Facebook page connected to your business" at bounding box center [211, 189] width 211 height 16
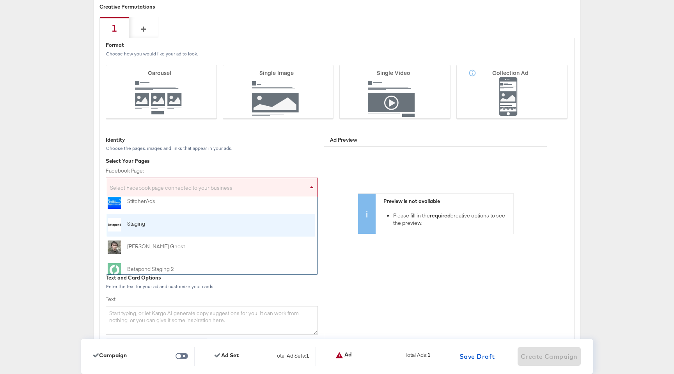
scroll to position [99, 2]
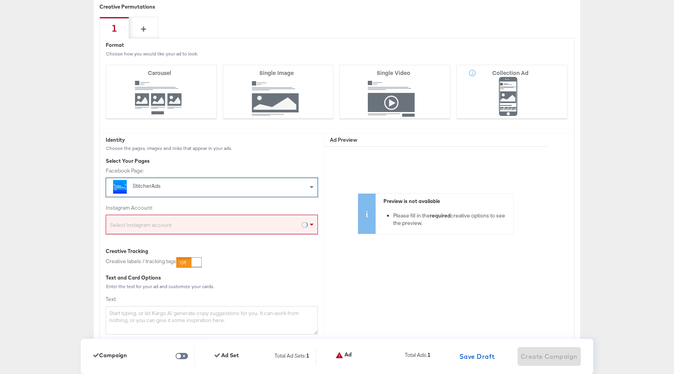
click at [177, 225] on div "Select Instagram account" at bounding box center [211, 226] width 211 height 16
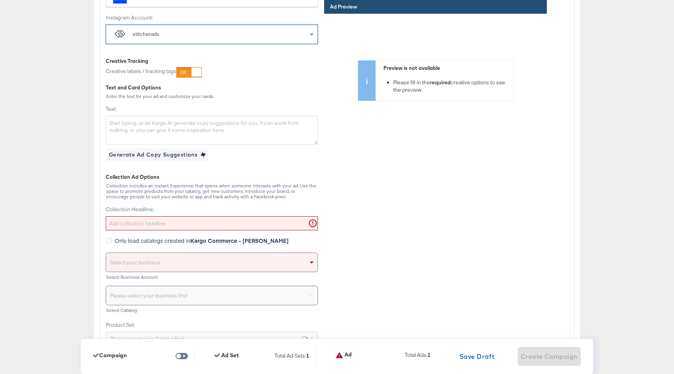
scroll to position [2112, 0]
click at [195, 222] on input "Collection Headline:" at bounding box center [212, 223] width 212 height 14
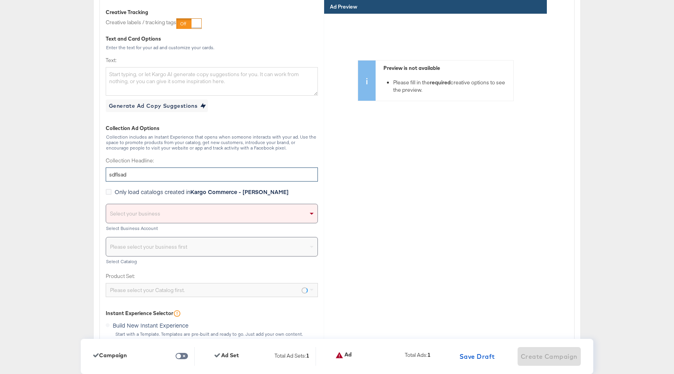
scroll to position [2177, 0]
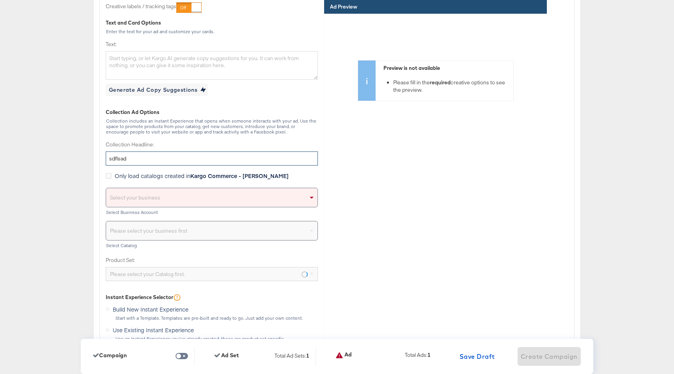
type input "sdflsad"
click at [218, 205] on div "Select your business" at bounding box center [211, 197] width 211 height 19
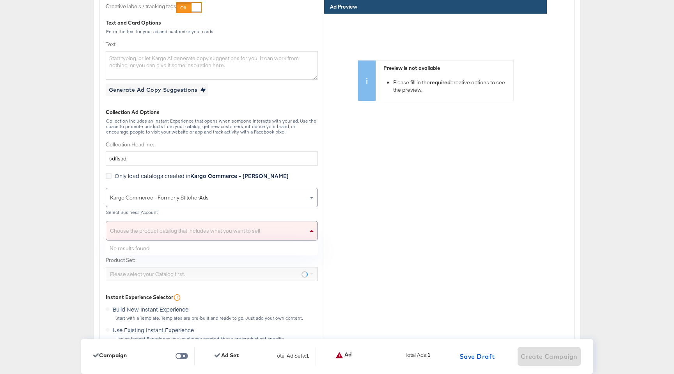
click at [185, 233] on div "Choose the product catalog that includes what you want to sell" at bounding box center [211, 230] width 211 height 19
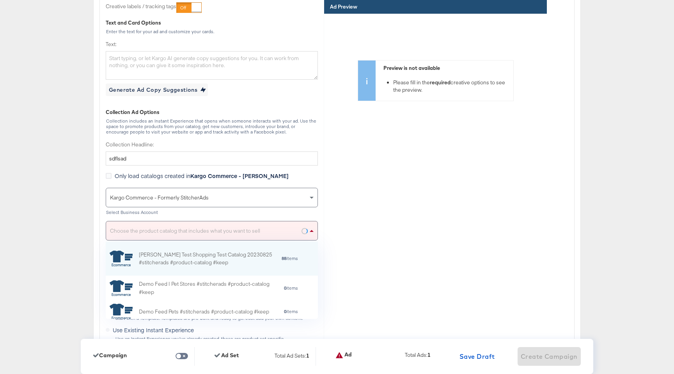
click at [224, 230] on div "Choose the product catalog that includes what you want to sell" at bounding box center [211, 230] width 211 height 19
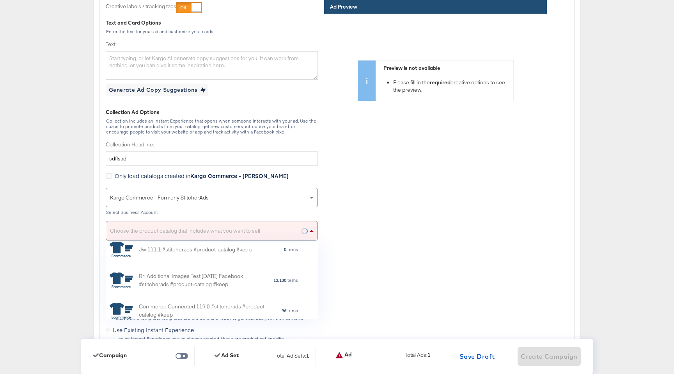
scroll to position [116, 0]
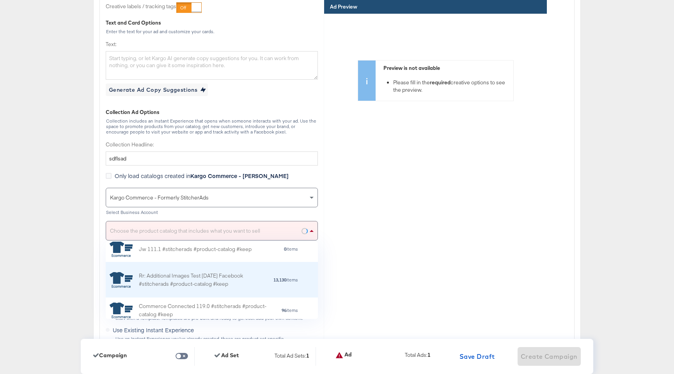
click at [177, 280] on div "Rr: Additional Images Test [DATE] Facebook #stitcherads #product-catalog #keep" at bounding box center [206, 279] width 134 height 16
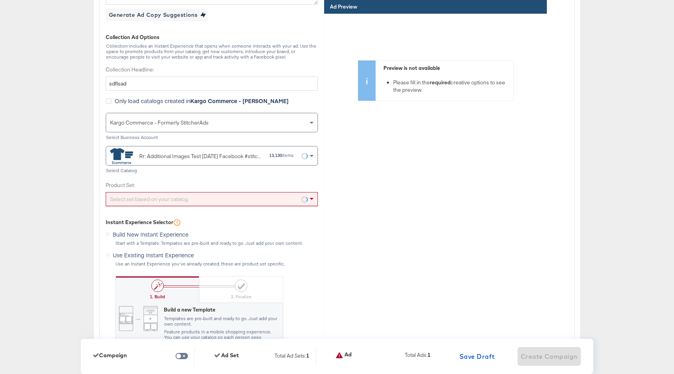
scroll to position [2253, 0]
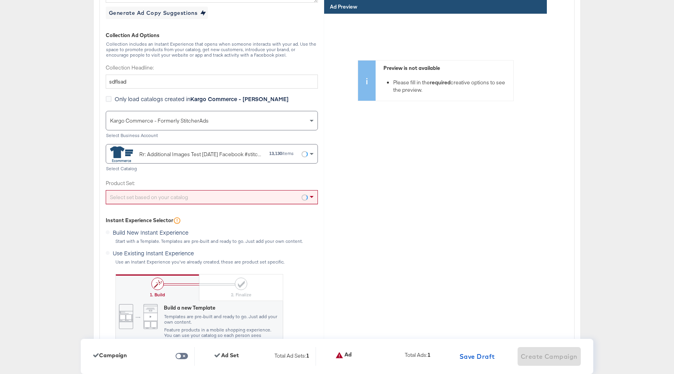
click at [254, 199] on div "Select set based on your catalog" at bounding box center [211, 196] width 211 height 13
click at [356, 199] on div "Preview is not available Please fill in the required creative options to see th…" at bounding box center [435, 131] width 223 height 234
click at [265, 200] on div "Select set based on your catalog" at bounding box center [211, 196] width 211 height 13
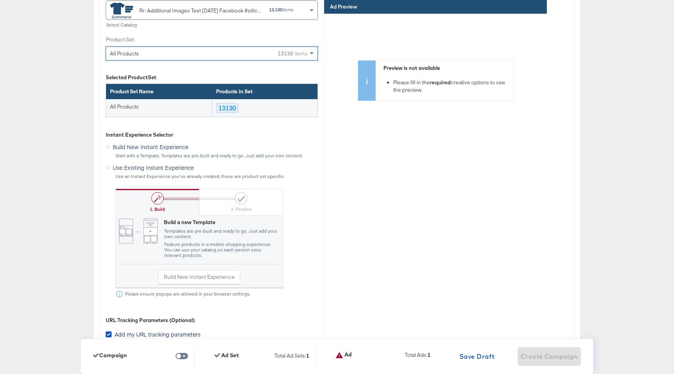
scroll to position [2404, 0]
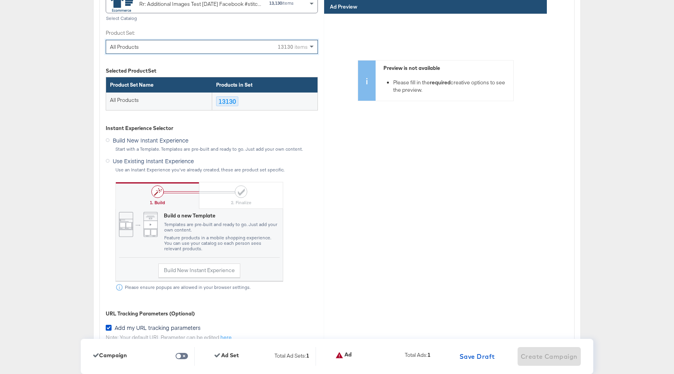
click at [110, 161] on label "Use Existing Instant Experience" at bounding box center [151, 160] width 91 height 10
click at [0, 0] on input "Use Existing Instant Experience" at bounding box center [0, 0] width 0 height 0
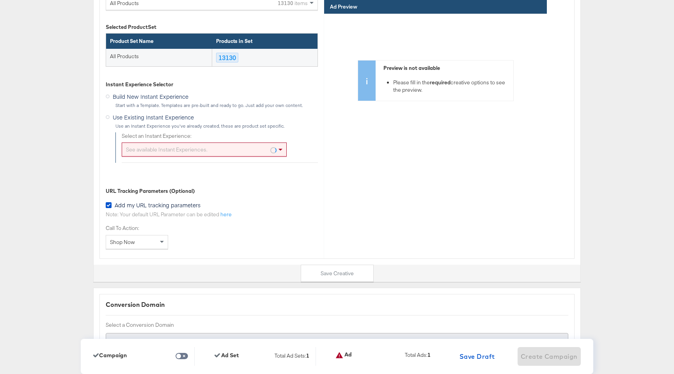
scroll to position [2454, 0]
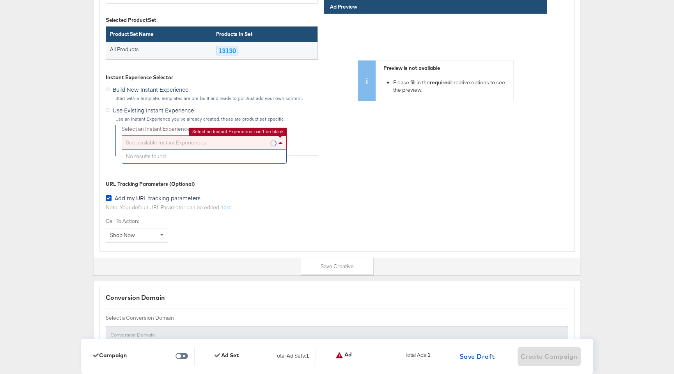
click at [248, 143] on div "See available Instant Experiences." at bounding box center [204, 142] width 164 height 13
click at [230, 160] on div "No results found" at bounding box center [204, 156] width 164 height 14
click at [244, 141] on div "See available Instant Experiences." at bounding box center [204, 142] width 164 height 13
click at [279, 143] on span at bounding box center [280, 143] width 4 height 2
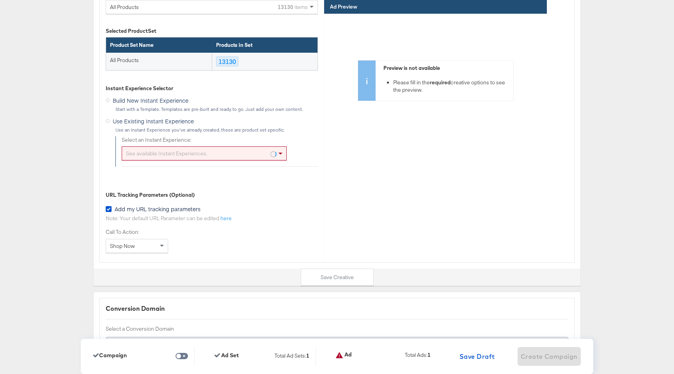
scroll to position [2444, 0]
click at [255, 154] on div "See available Instant Experiences." at bounding box center [204, 152] width 164 height 13
drag, startPoint x: 323, startPoint y: 167, endPoint x: 272, endPoint y: 148, distance: 53.8
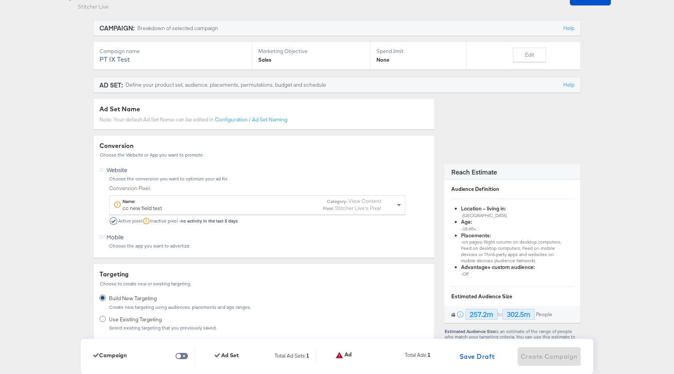
scroll to position [0, 0]
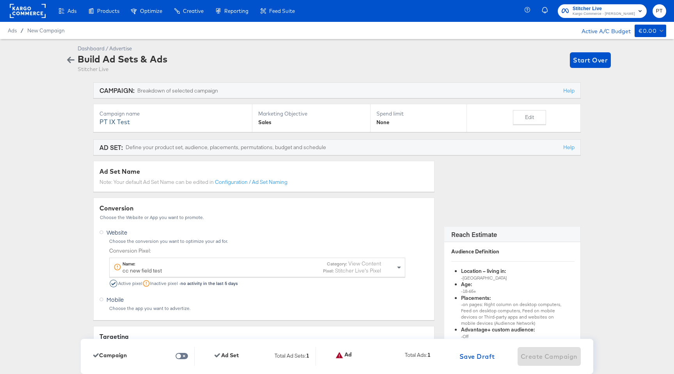
click at [50, 39] on div "Dashboard / Advertise Build Ad Sets & Ads Stitcher Live Start Over" at bounding box center [337, 57] width 674 height 36
click at [55, 34] on div "Ads / New Campaign Active A/C Budget €0.00" at bounding box center [337, 30] width 674 height 17
click at [58, 31] on span "New Campaign" at bounding box center [45, 30] width 37 height 6
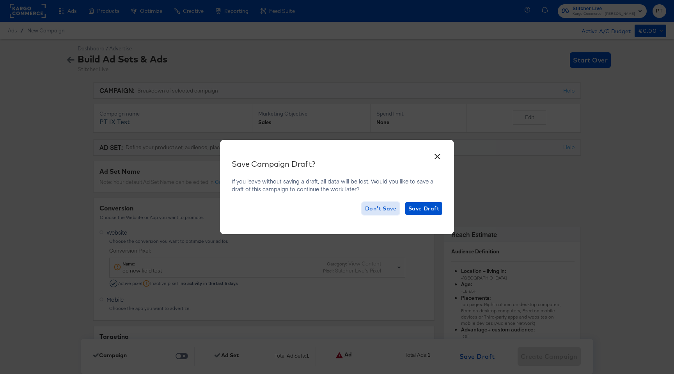
click at [381, 210] on span "Don't Save" at bounding box center [380, 209] width 31 height 10
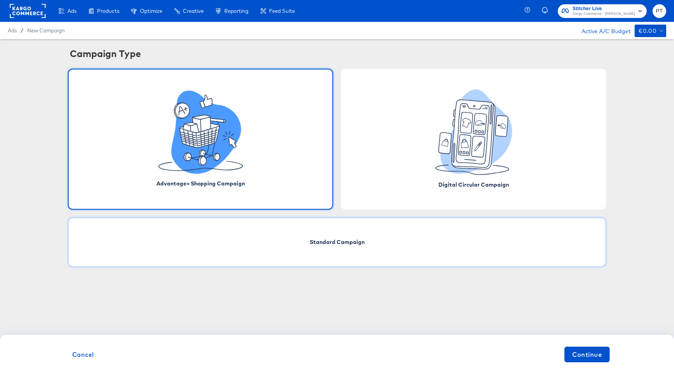
click at [292, 246] on div "Standard Campaign" at bounding box center [337, 242] width 538 height 50
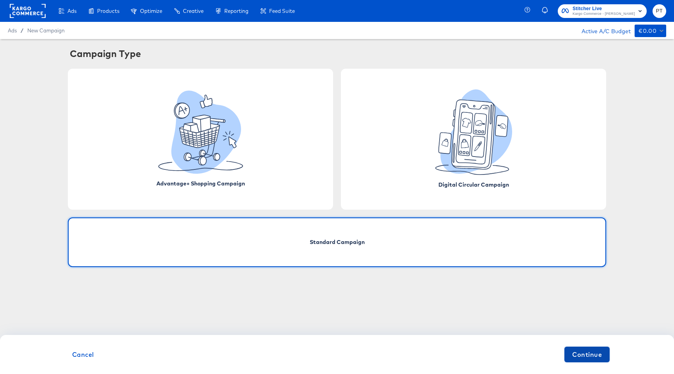
click at [596, 352] on span "Continue" at bounding box center [587, 354] width 30 height 11
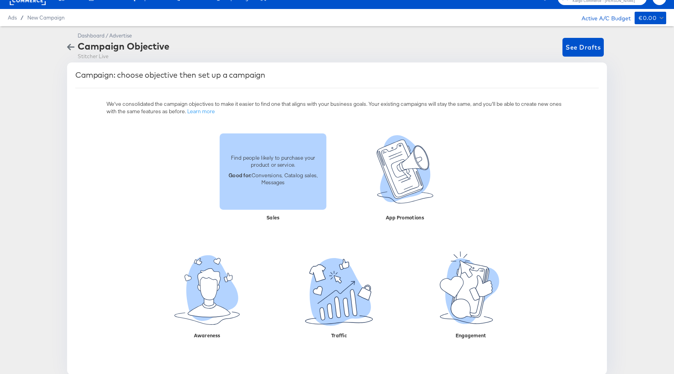
scroll to position [19, 0]
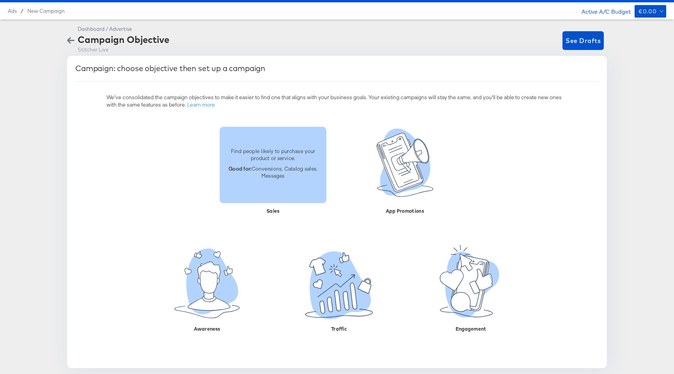
click at [274, 171] on p "Good for: Conversions, Catalog sales, Messages" at bounding box center [272, 172] width 97 height 14
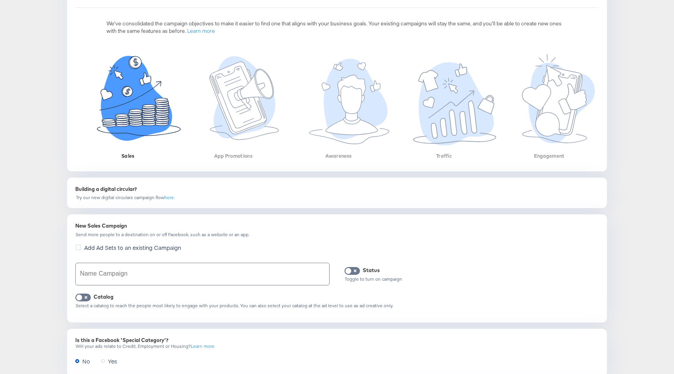
scroll to position [98, 0]
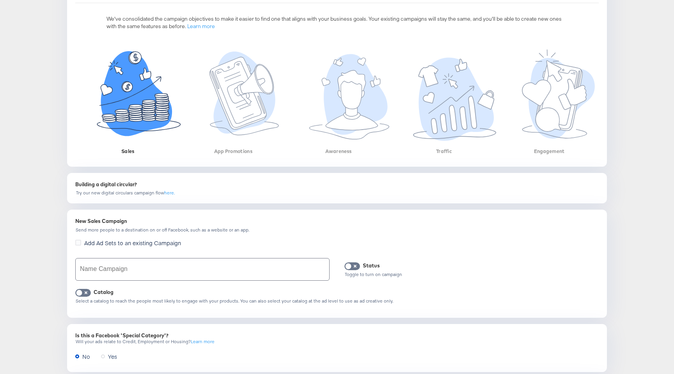
click at [138, 265] on input "text" at bounding box center [202, 269] width 253 height 22
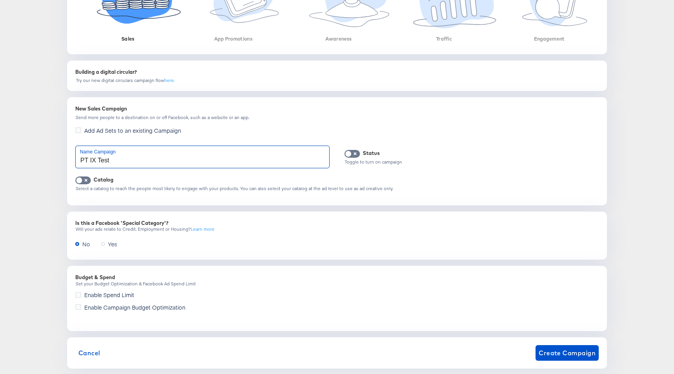
scroll to position [224, 0]
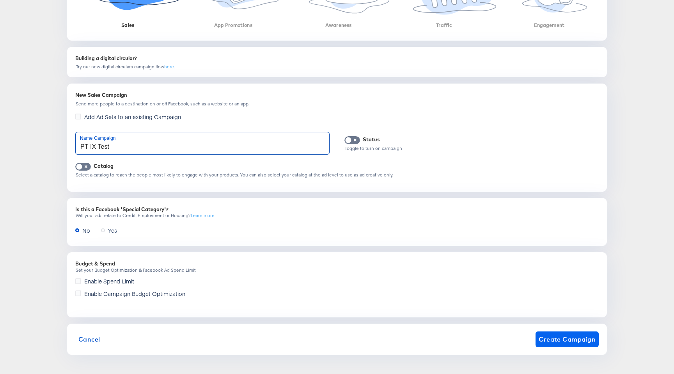
type input "PT IX Test"
click at [573, 340] on span "Create Campaign" at bounding box center [567, 338] width 57 height 11
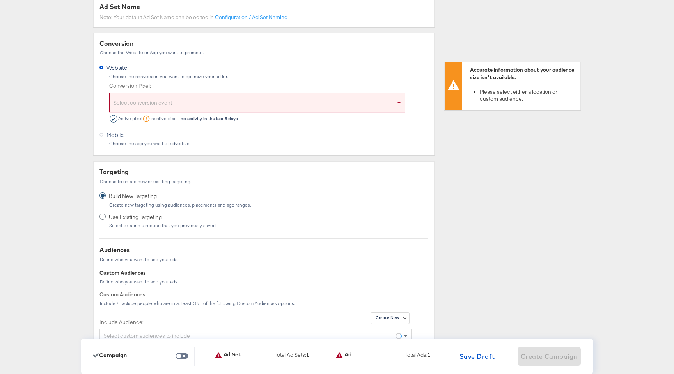
scroll to position [166, 0]
click at [232, 107] on div "Select conversion event" at bounding box center [257, 102] width 295 height 16
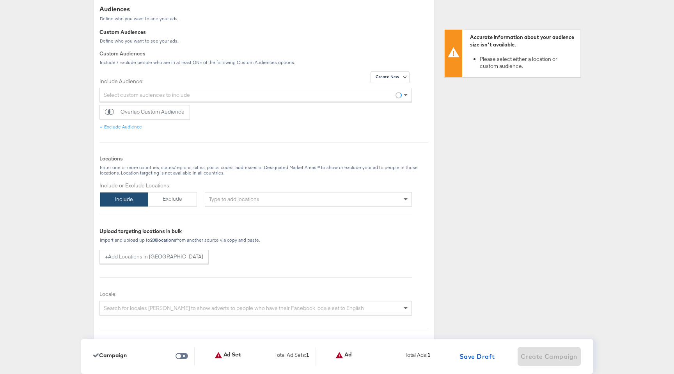
scroll to position [425, 0]
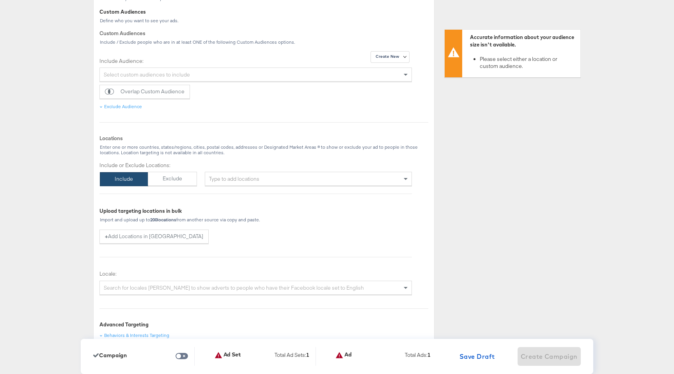
click at [255, 177] on div "Type to add locations" at bounding box center [308, 179] width 207 height 14
type input "usa"
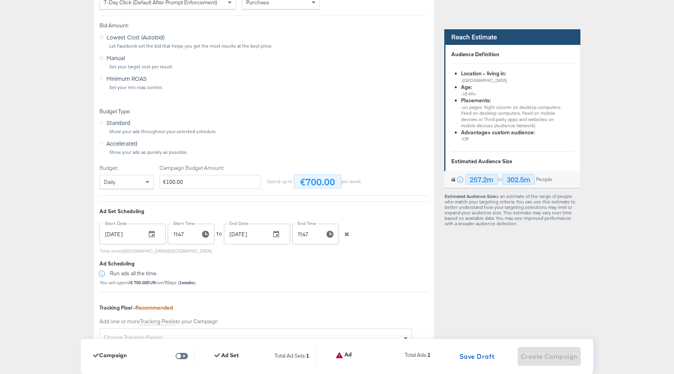
scroll to position [1419, 0]
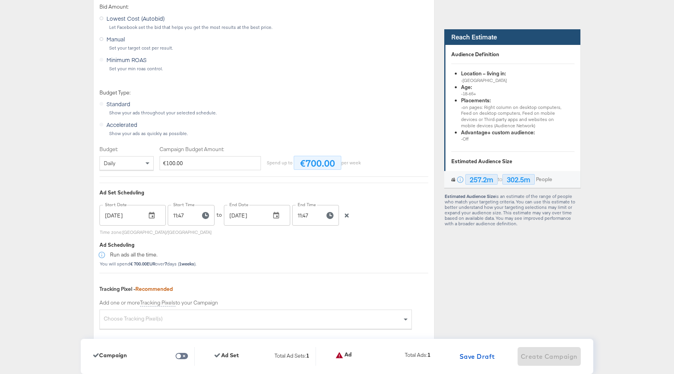
click at [347, 216] on icon "button" at bounding box center [346, 215] width 5 height 5
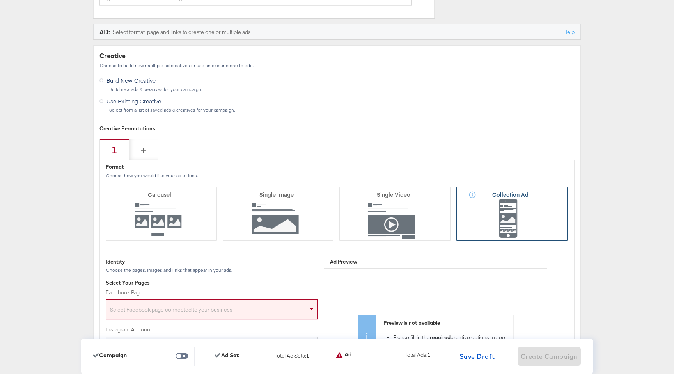
scroll to position [1802, 0]
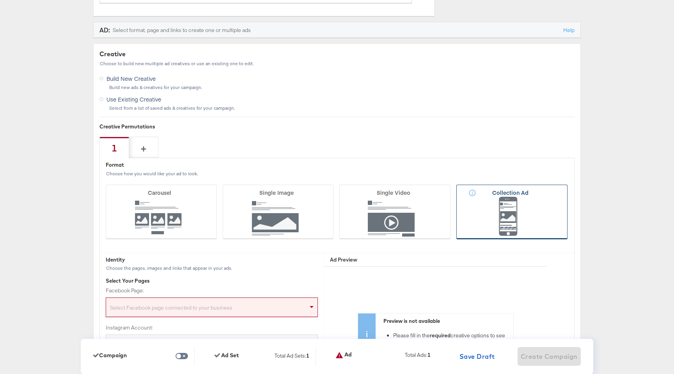
click at [486, 222] on icon at bounding box center [511, 211] width 111 height 55
click at [0, 0] on input "Collection Ad" at bounding box center [0, 0] width 0 height 0
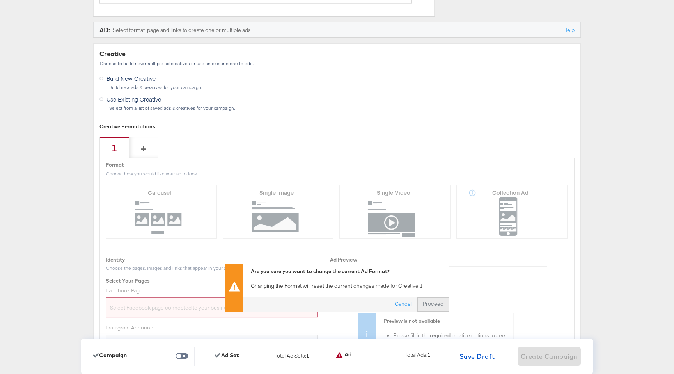
click at [434, 304] on button "Proceed" at bounding box center [433, 304] width 32 height 14
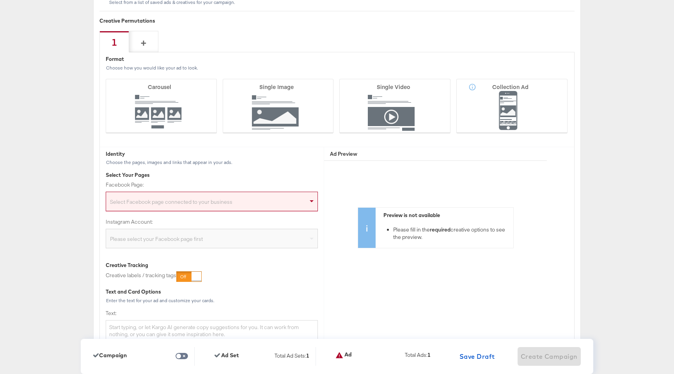
scroll to position [1909, 0]
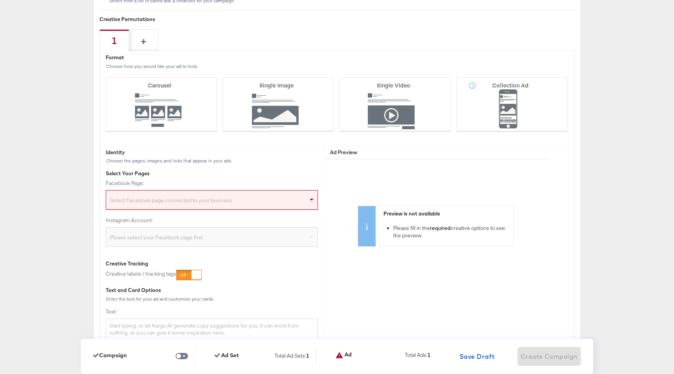
click at [218, 202] on div "Select Facebook page connected to your business" at bounding box center [211, 201] width 211 height 16
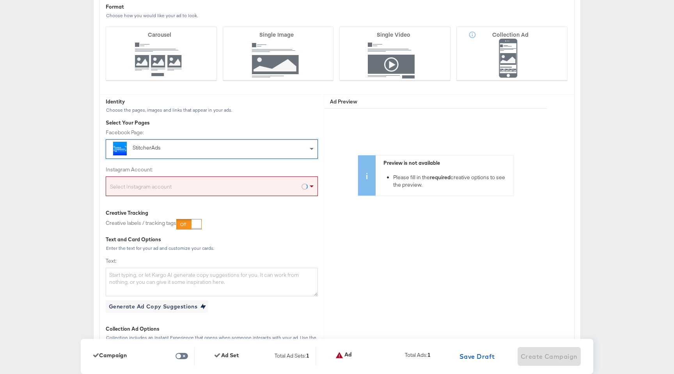
scroll to position [1962, 0]
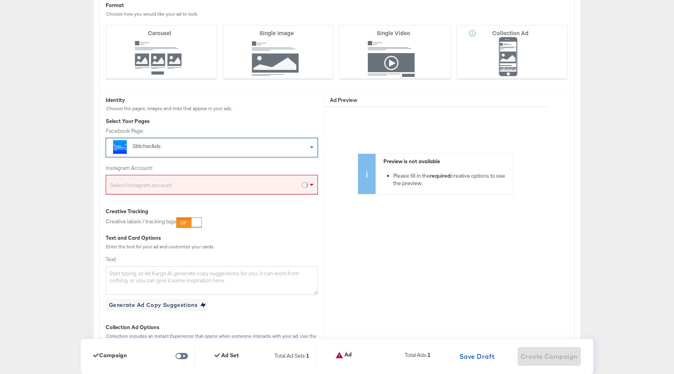
click at [197, 188] on div "Select Instagram account" at bounding box center [211, 186] width 211 height 16
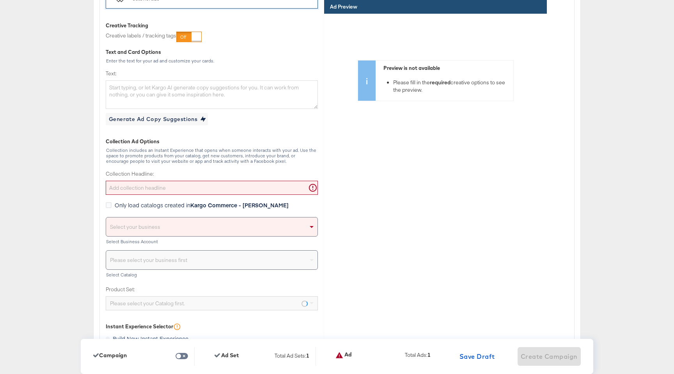
scroll to position [2151, 0]
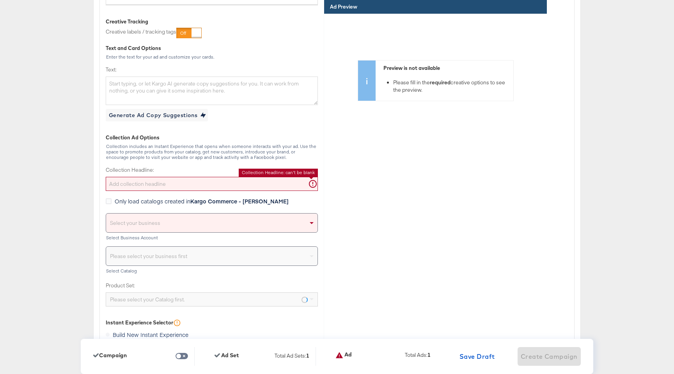
click at [210, 188] on input "Collection Headline:" at bounding box center [212, 184] width 212 height 14
click at [252, 144] on div "Collection Ad Options Collection includes an Instant Experience that opens when…" at bounding box center [212, 309] width 212 height 351
click at [201, 175] on div "Collection Headline:" at bounding box center [212, 178] width 212 height 25
click at [199, 181] on input "Collection Headline:" at bounding box center [212, 184] width 212 height 14
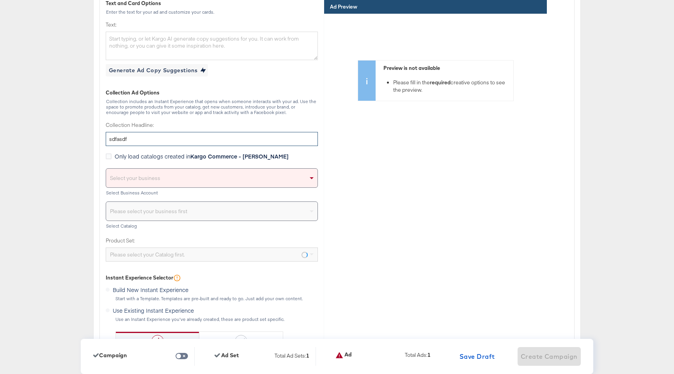
scroll to position [2212, 0]
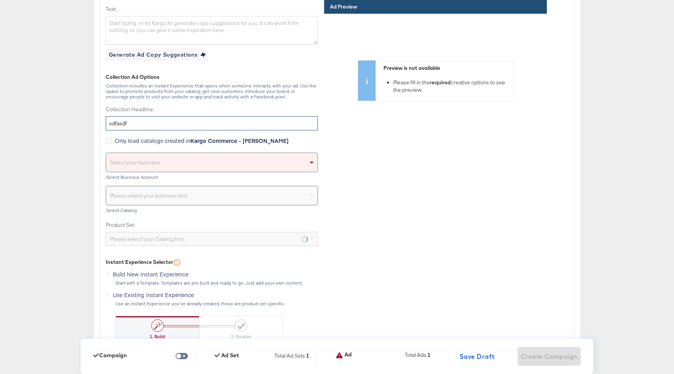
type input "sdfasdf"
click at [220, 161] on div "Select your business" at bounding box center [211, 162] width 211 height 19
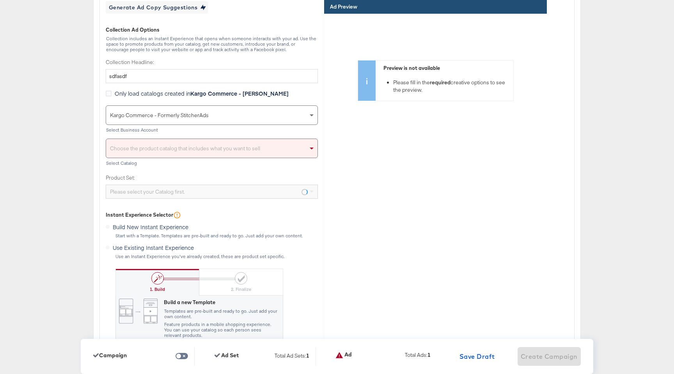
scroll to position [2262, 0]
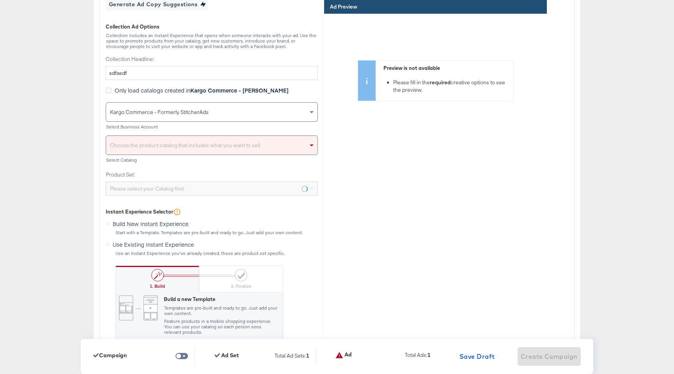
click at [239, 150] on div "Choose the product catalog that includes what you want to sell" at bounding box center [211, 145] width 211 height 19
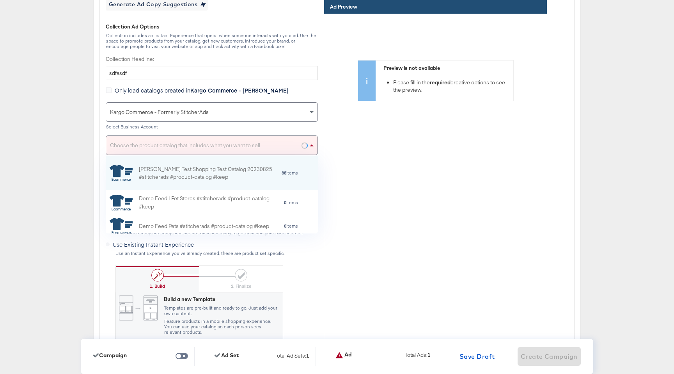
click at [250, 145] on div "Choose the product catalog that includes what you want to sell" at bounding box center [211, 145] width 211 height 19
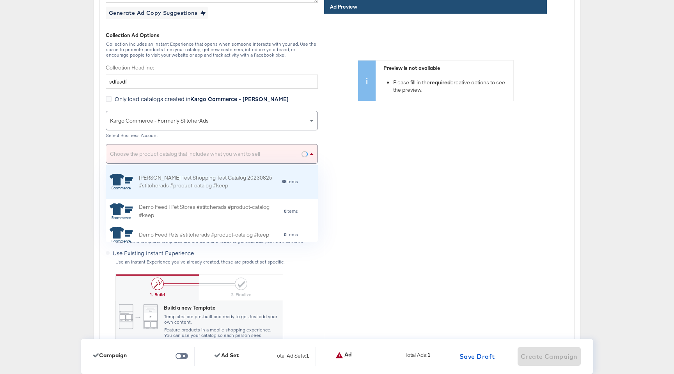
scroll to position [2254, 0]
click at [202, 185] on div "[PERSON_NAME] Test Shopping Test Catalog 20230825 #stitcherads #product-catalog…" at bounding box center [207, 181] width 136 height 16
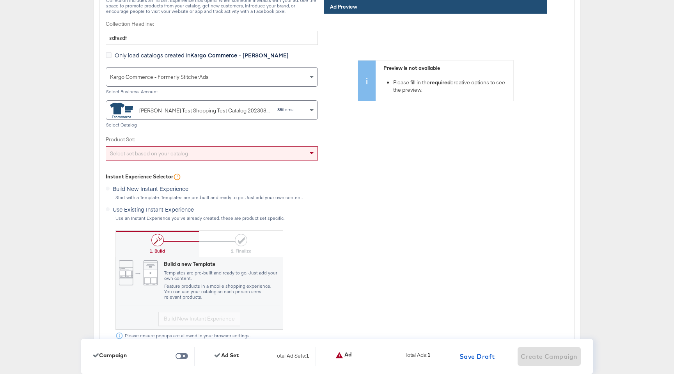
scroll to position [2300, 0]
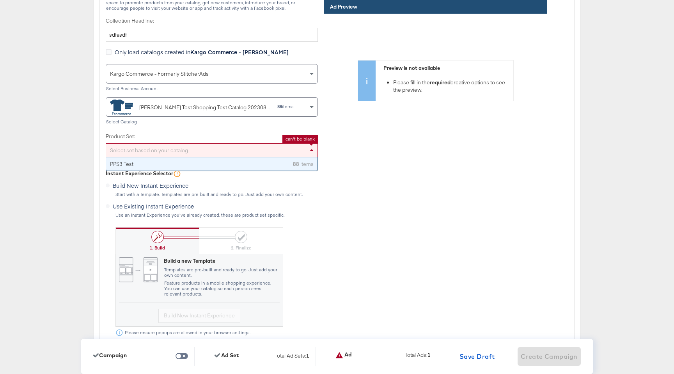
click at [243, 152] on div "Select set based on your catalog" at bounding box center [211, 150] width 211 height 13
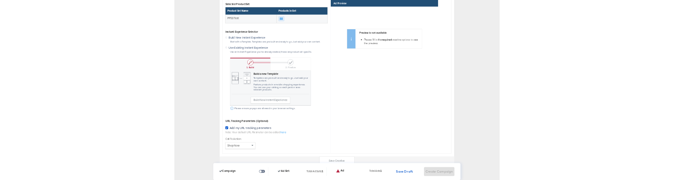
scroll to position [2461, 0]
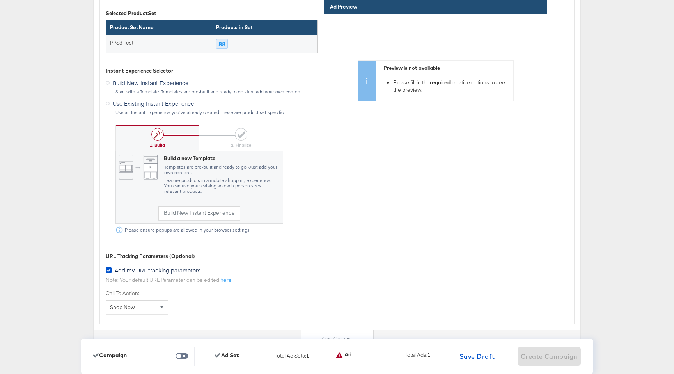
click at [106, 101] on label "Use Existing Instant Experience" at bounding box center [151, 102] width 91 height 10
click at [0, 0] on input "Use Existing Instant Experience" at bounding box center [0, 0] width 0 height 0
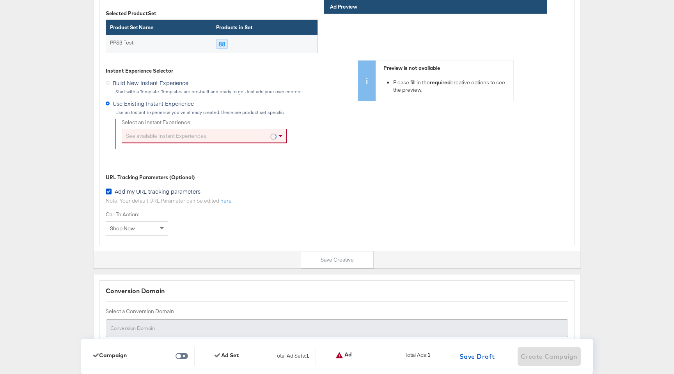
click at [108, 103] on icon at bounding box center [108, 103] width 4 height 4
click at [0, 0] on input "Use Existing Instant Experience" at bounding box center [0, 0] width 0 height 0
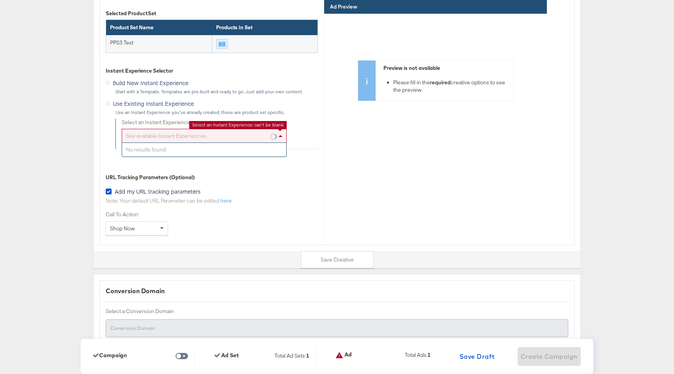
click at [228, 136] on div "See available Instant Experiences." at bounding box center [204, 135] width 164 height 13
click at [240, 135] on div "See available Instant Experiences." at bounding box center [204, 135] width 164 height 13
click at [278, 161] on div at bounding box center [212, 161] width 212 height 0
click at [261, 135] on div "See available Instant Experiences." at bounding box center [204, 135] width 164 height 13
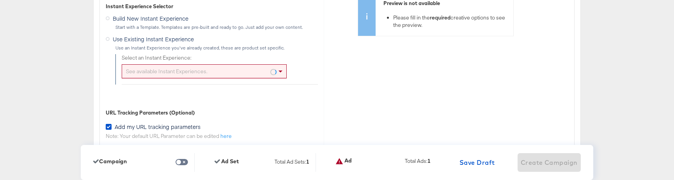
scroll to position [2526, 0]
click at [277, 72] on span at bounding box center [282, 70] width 10 height 13
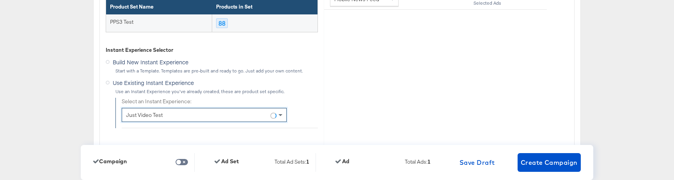
scroll to position [2479, 0]
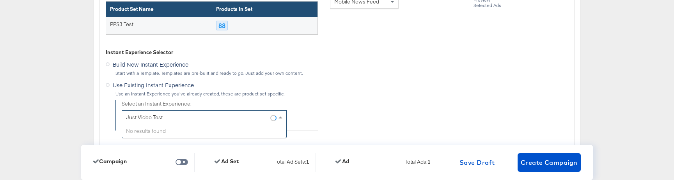
click at [275, 116] on span at bounding box center [273, 117] width 6 height 13
click at [253, 93] on div "Use an Instant Experience you've already created, these are product set specifi…" at bounding box center [216, 93] width 203 height 5
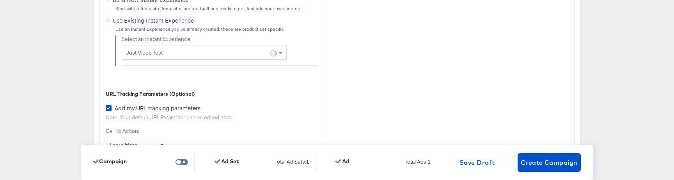
scroll to position [2556, 0]
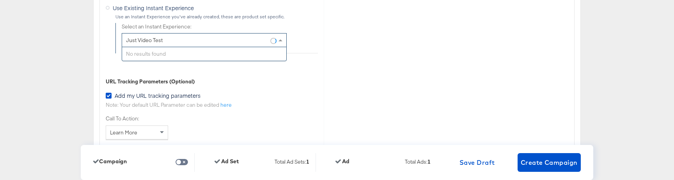
click at [280, 38] on span at bounding box center [282, 40] width 10 height 13
click at [179, 43] on div "Just Video Test" at bounding box center [204, 40] width 164 height 13
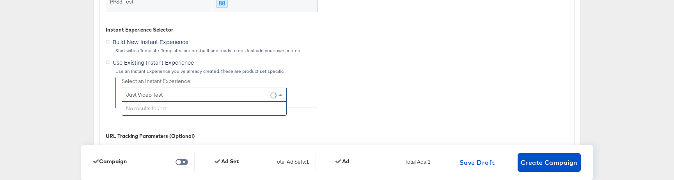
scroll to position [2500, 0]
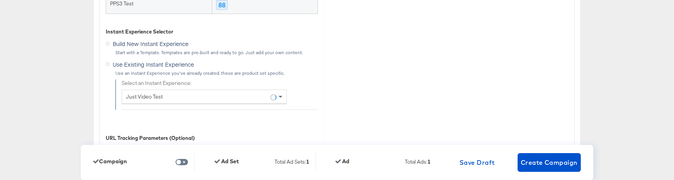
click at [293, 79] on div "Instant Experience Selector Build New Instant Experience Start with a Template.…" at bounding box center [212, 69] width 212 height 82
click at [228, 98] on div "Just Video Test" at bounding box center [204, 96] width 164 height 13
click at [253, 96] on div "Just Video Test" at bounding box center [204, 96] width 164 height 13
click at [324, 107] on div at bounding box center [435, 88] width 223 height 220
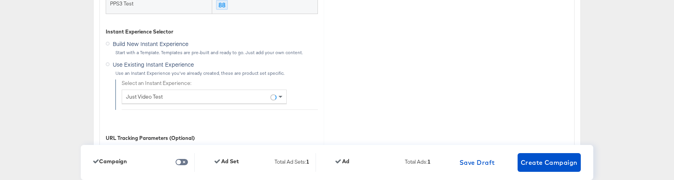
click at [225, 97] on div "Just Video Test" at bounding box center [204, 96] width 164 height 13
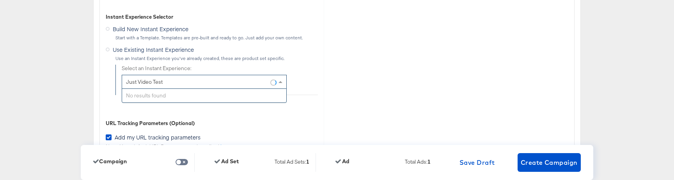
scroll to position [2530, 0]
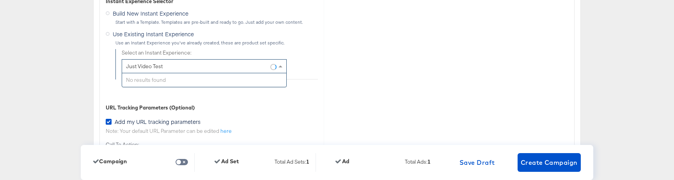
click at [232, 67] on div "Just Video Test" at bounding box center [204, 66] width 164 height 13
click at [294, 73] on div "Select an Instant Experience: Just Video Test" at bounding box center [220, 61] width 196 height 25
click at [264, 66] on div "Just Video Test" at bounding box center [204, 66] width 164 height 13
click at [237, 108] on div "URL Tracking Parameters (Optional)" at bounding box center [212, 107] width 212 height 7
click at [218, 67] on div "Just Video Test" at bounding box center [204, 66] width 164 height 13
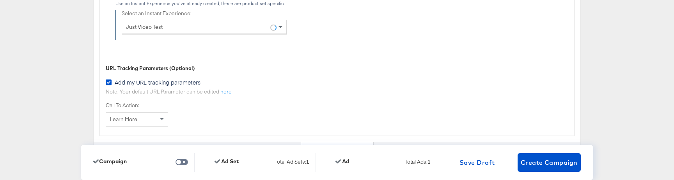
scroll to position [2570, 0]
click at [239, 27] on div "Just Video Test" at bounding box center [204, 25] width 164 height 13
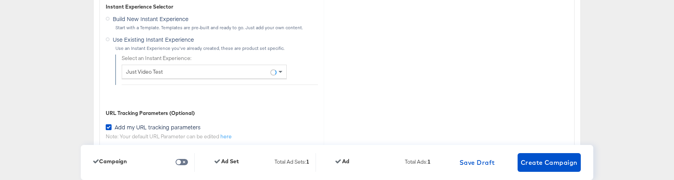
scroll to position [2505, 0]
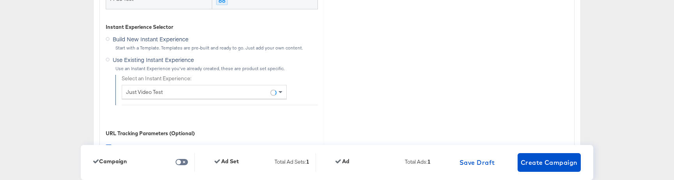
click at [236, 96] on div "Just Video Test" at bounding box center [204, 91] width 164 height 13
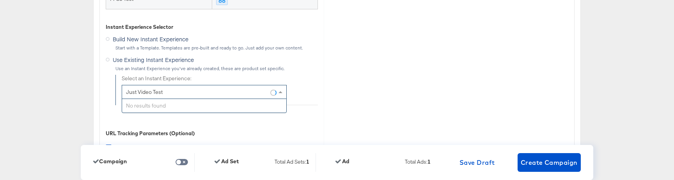
click at [247, 90] on div "Just Video Test" at bounding box center [204, 91] width 164 height 13
click at [338, 104] on div at bounding box center [435, 83] width 223 height 220
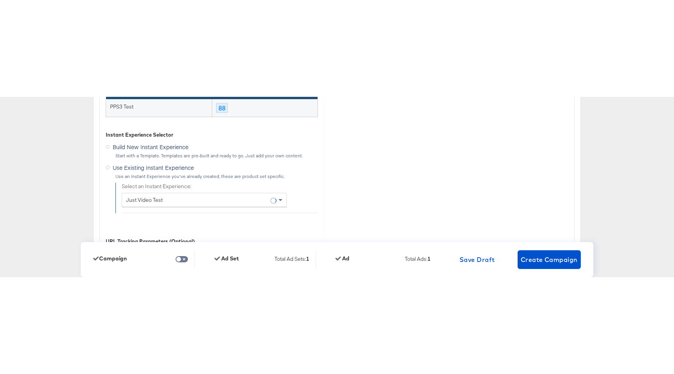
scroll to position [2493, 0]
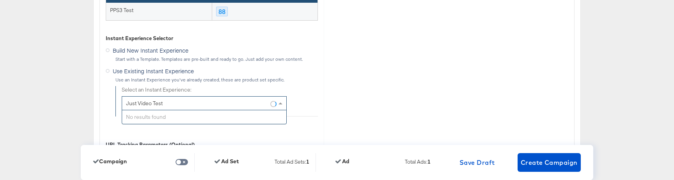
click at [230, 103] on div "Just Video Test" at bounding box center [204, 103] width 164 height 13
click at [294, 74] on div "Use Existing Instant Experience Use an Instant Experience you've already create…" at bounding box center [212, 74] width 212 height 18
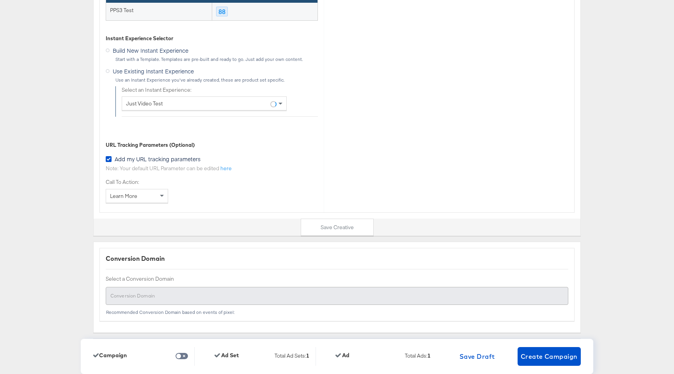
click at [232, 105] on div "Just Video Test" at bounding box center [204, 103] width 164 height 13
click at [263, 80] on div "Use an Instant Experience you've already created, these are product set specifi…" at bounding box center [216, 79] width 203 height 5
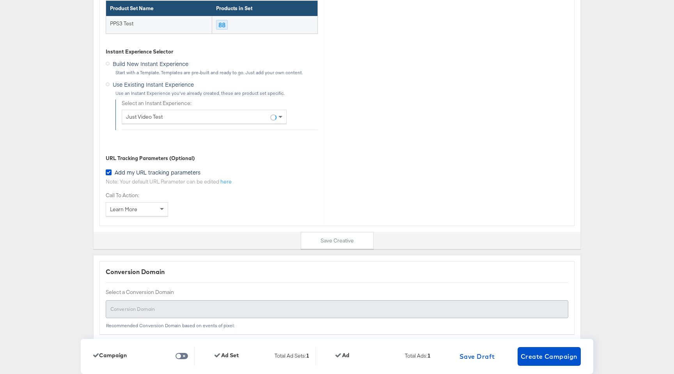
scroll to position [2483, 0]
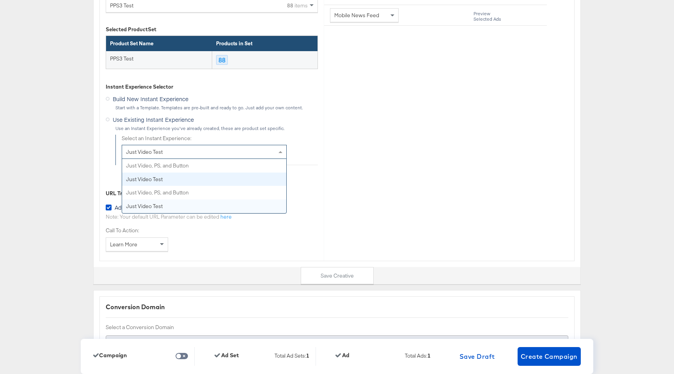
click at [239, 154] on div "Just Video Test" at bounding box center [204, 151] width 164 height 13
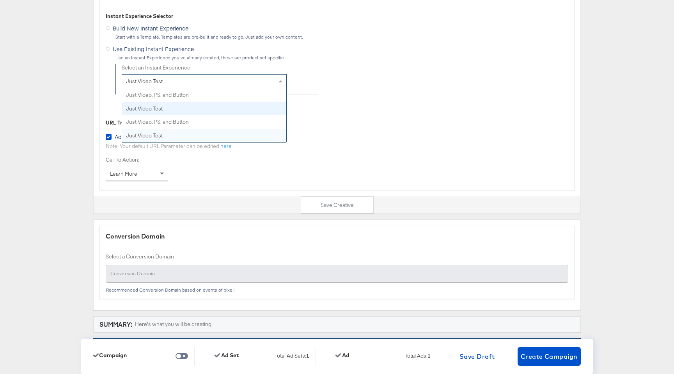
scroll to position [2517, 0]
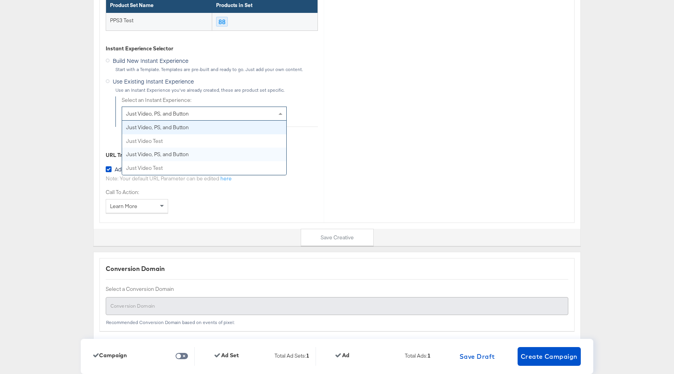
click at [249, 112] on div "Just Video, PS, and Button" at bounding box center [204, 113] width 164 height 13
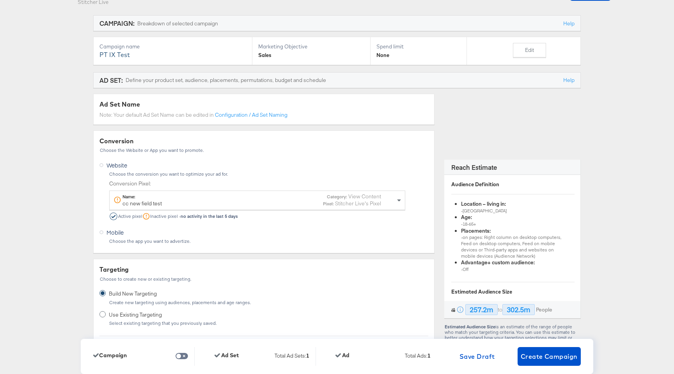
scroll to position [0, 0]
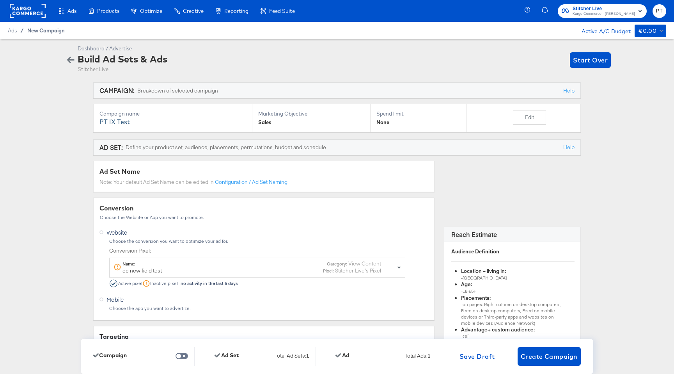
click at [53, 30] on span "New Campaign" at bounding box center [45, 30] width 37 height 6
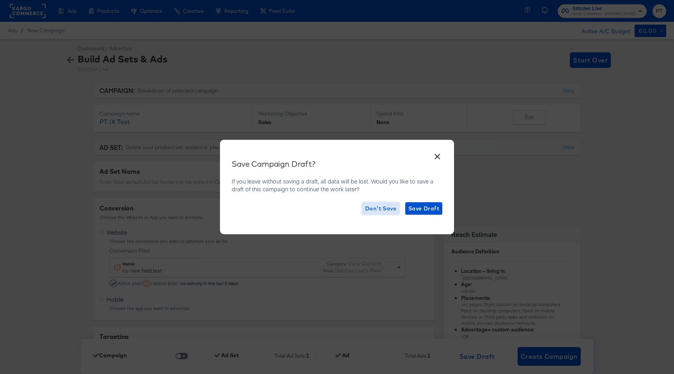
click at [383, 210] on span "Don't Save" at bounding box center [380, 209] width 31 height 10
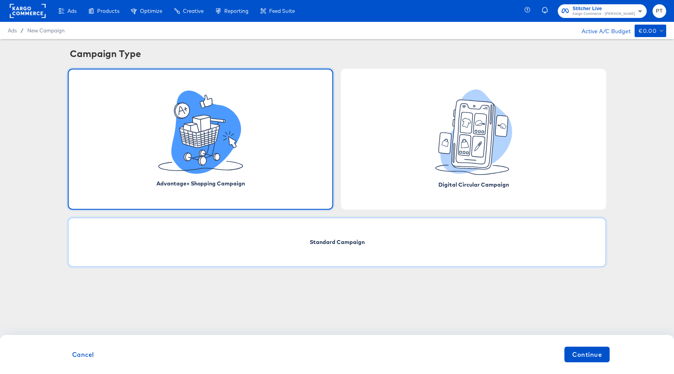
click at [307, 254] on div "Standard Campaign" at bounding box center [337, 242] width 538 height 50
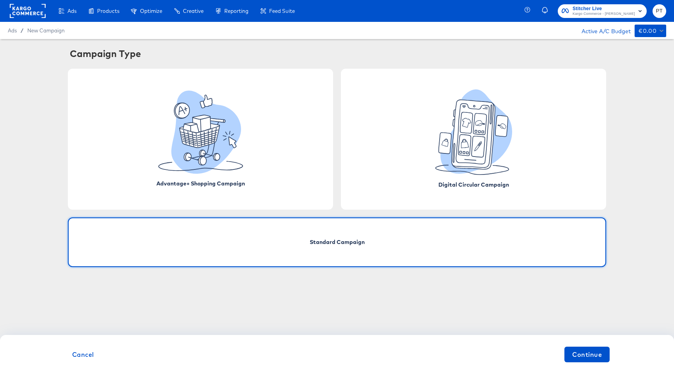
click at [335, 238] on span "Standard Campaign" at bounding box center [337, 242] width 55 height 8
click at [587, 354] on span "Continue" at bounding box center [587, 354] width 30 height 11
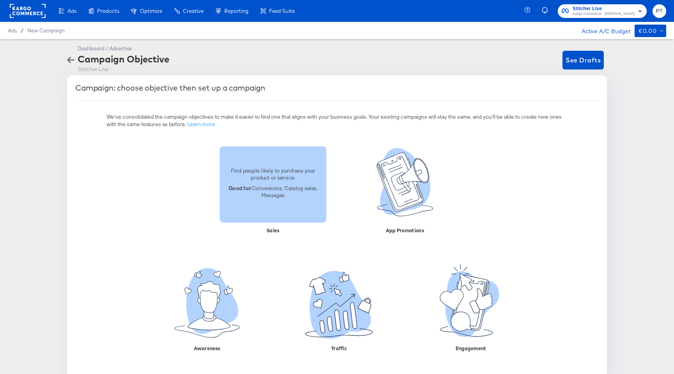
click at [294, 191] on p "Good for: Conversions, Catalog sales, Messages" at bounding box center [272, 191] width 97 height 14
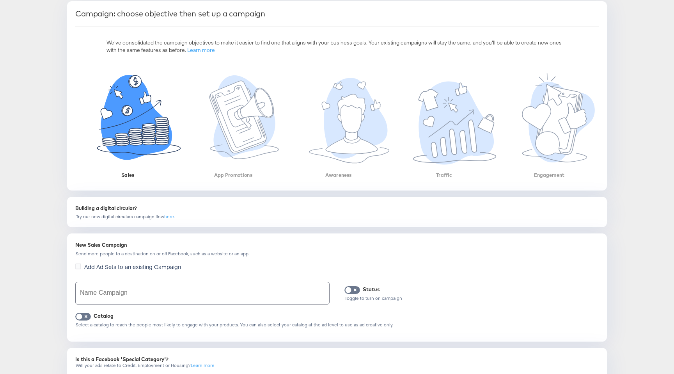
scroll to position [100, 0]
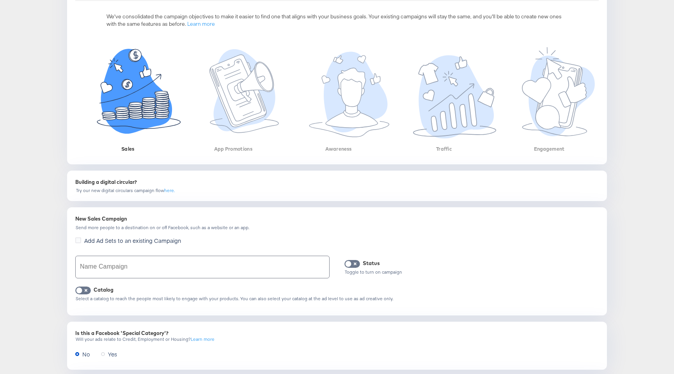
click at [157, 264] on input "text" at bounding box center [202, 267] width 253 height 22
type input "O"
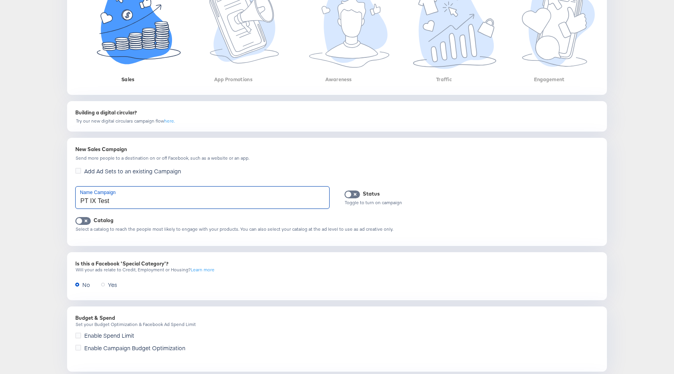
scroll to position [224, 0]
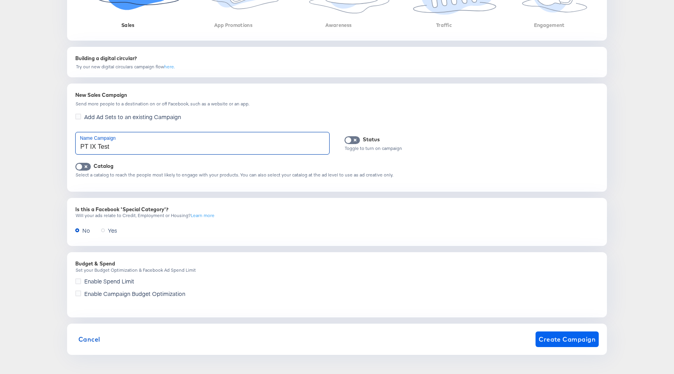
type input "PT IX Test"
click at [565, 339] on span "Create Campaign" at bounding box center [567, 338] width 57 height 11
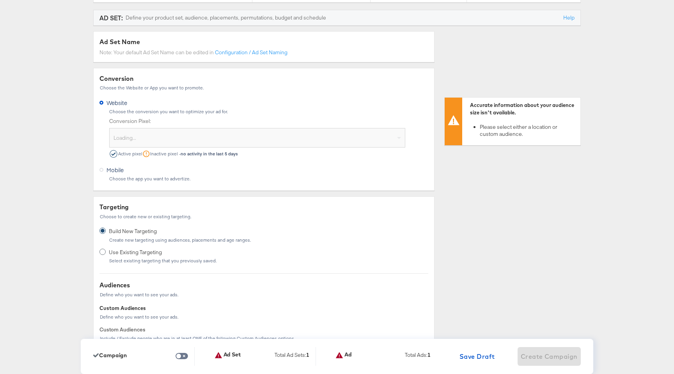
scroll to position [130, 0]
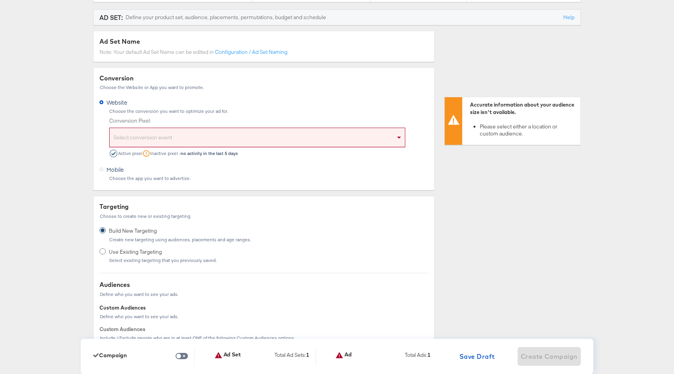
click at [206, 140] on div "Select conversion event" at bounding box center [257, 139] width 295 height 16
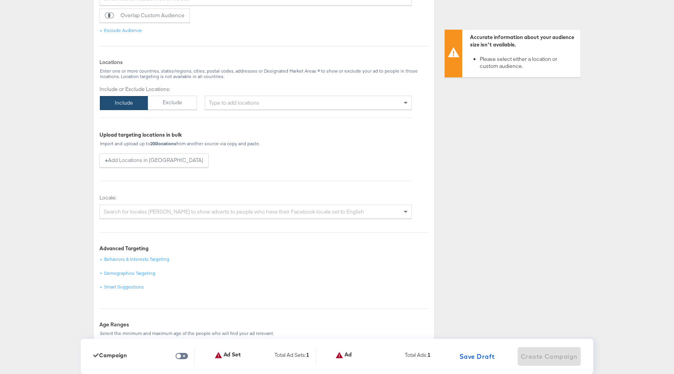
scroll to position [505, 0]
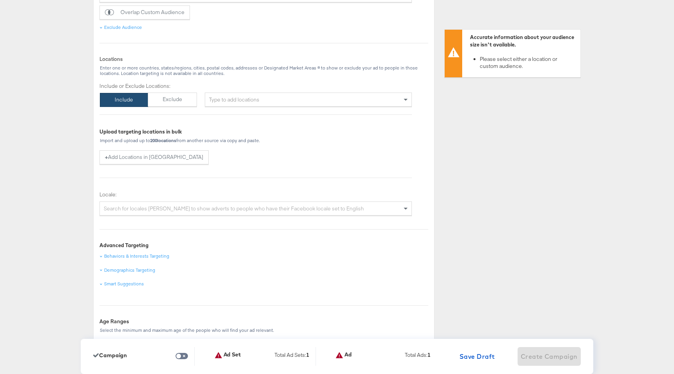
click at [255, 104] on div "Type to add locations" at bounding box center [308, 99] width 207 height 14
type input "usa"
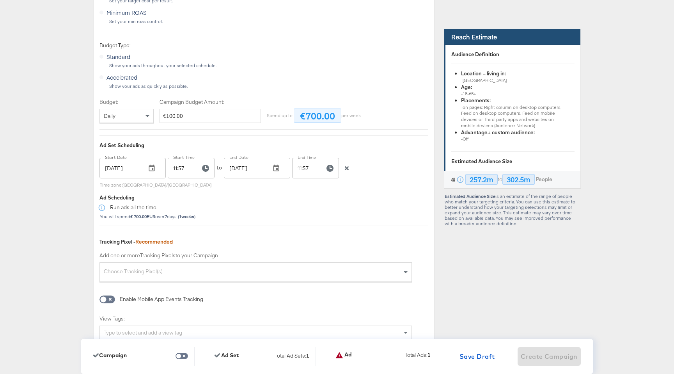
scroll to position [1467, 0]
click at [349, 168] on icon "button" at bounding box center [346, 166] width 5 height 5
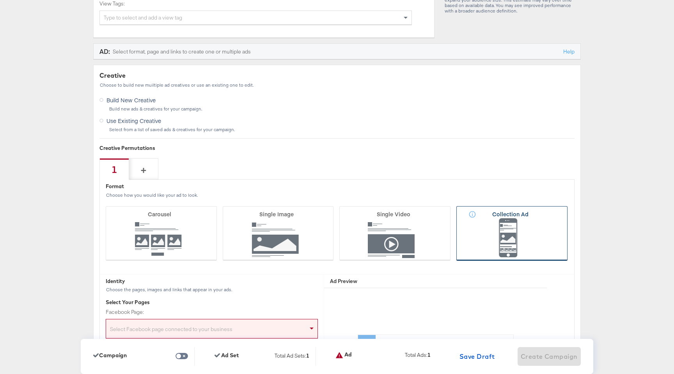
click at [526, 239] on icon at bounding box center [511, 233] width 111 height 55
click at [0, 0] on input "Collection Ad" at bounding box center [0, 0] width 0 height 0
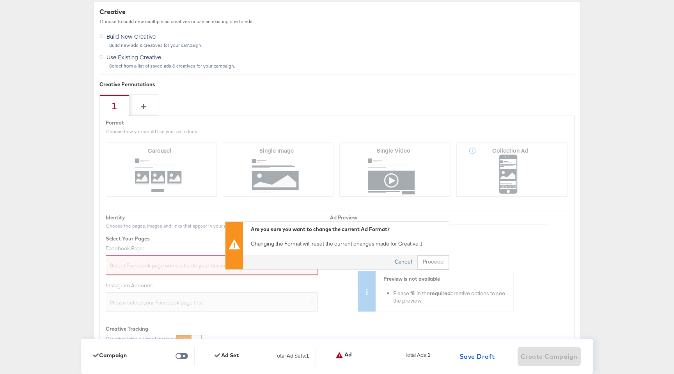
scroll to position [1847, 0]
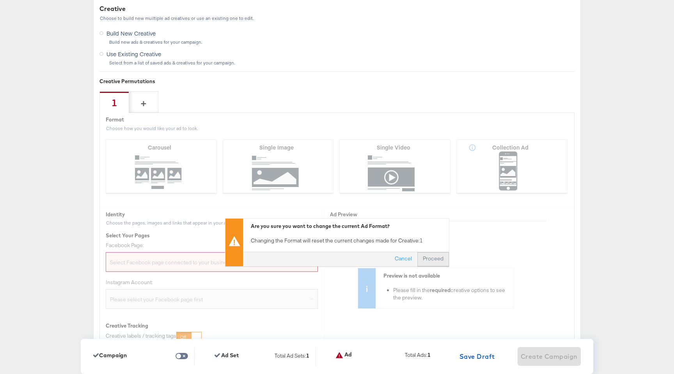
click at [437, 255] on button "Proceed" at bounding box center [433, 259] width 32 height 14
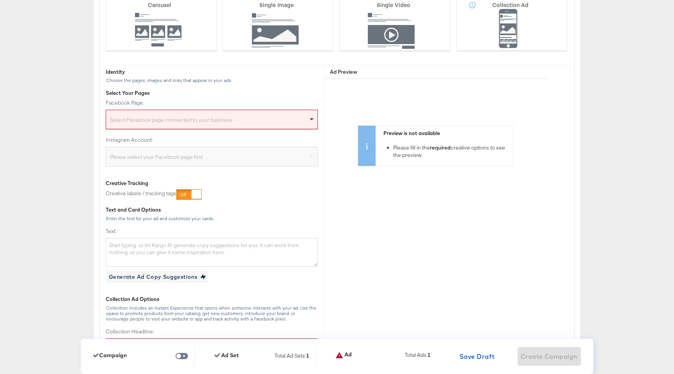
scroll to position [1995, 0]
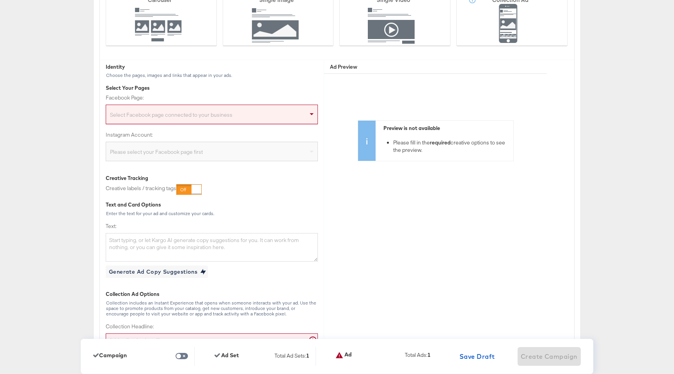
click at [207, 122] on div "Select Facebook page connected to your business" at bounding box center [211, 116] width 211 height 16
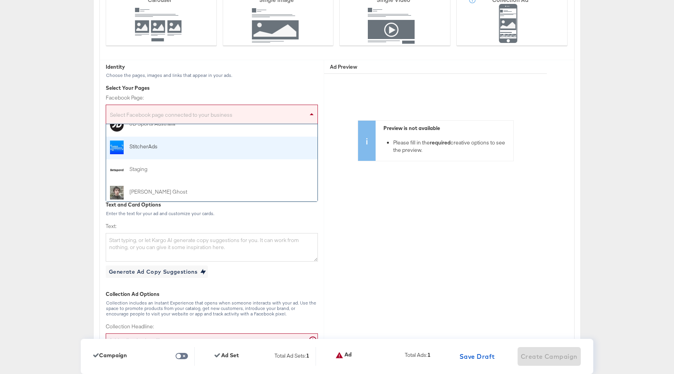
scroll to position [82, 0]
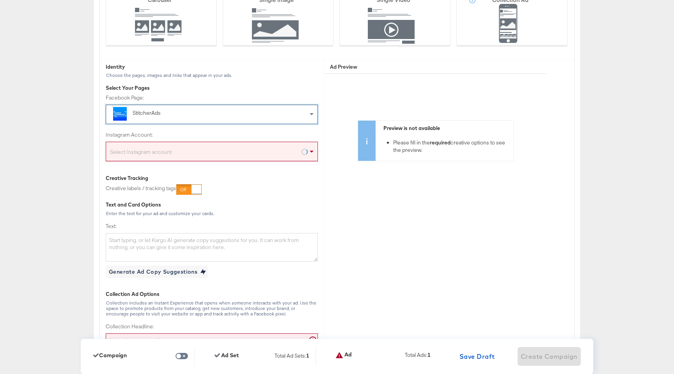
click at [178, 153] on div "Select Instagram account" at bounding box center [211, 153] width 211 height 16
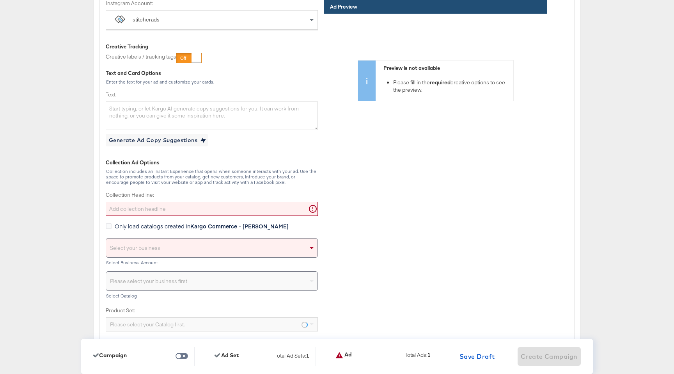
click at [184, 221] on div "Collection Ad Options Collection includes an Instant Experience that opens when…" at bounding box center [212, 334] width 212 height 351
click at [190, 215] on input "Collection Headline:" at bounding box center [212, 209] width 212 height 14
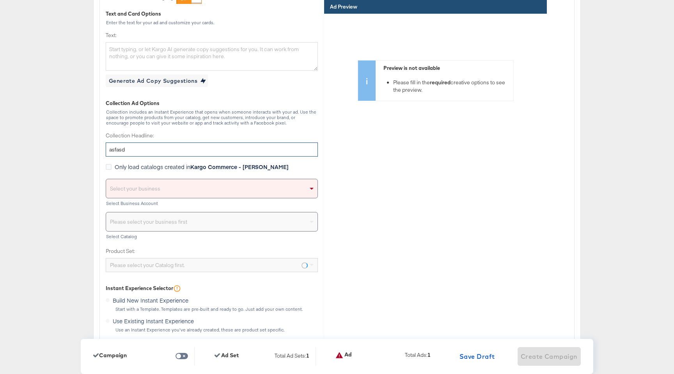
scroll to position [2197, 0]
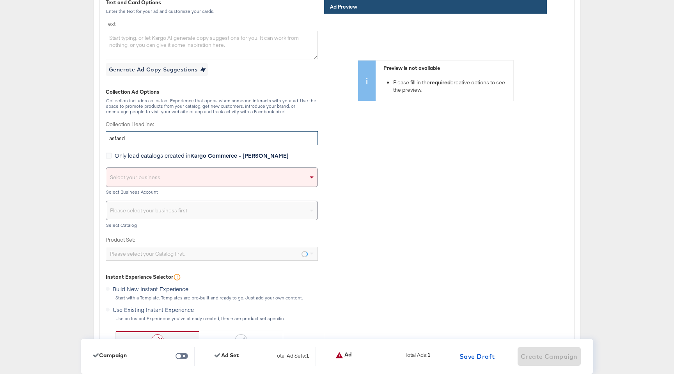
type input "asfasd"
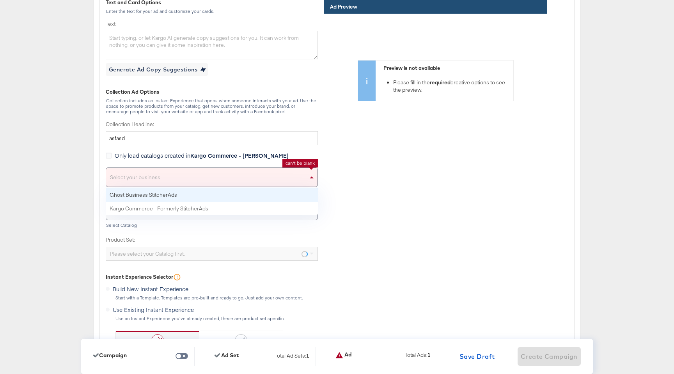
click at [261, 184] on div "Select your business" at bounding box center [211, 177] width 211 height 19
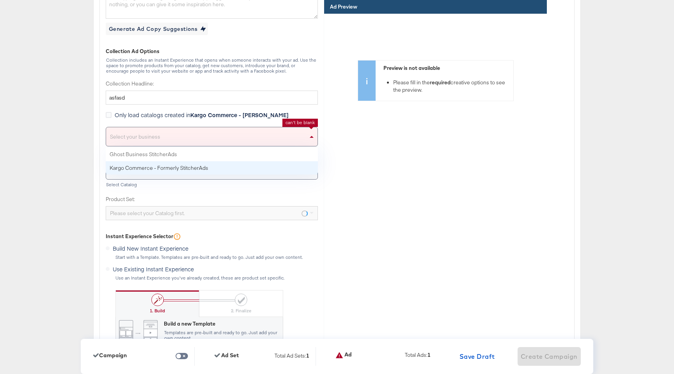
scroll to position [2240, 0]
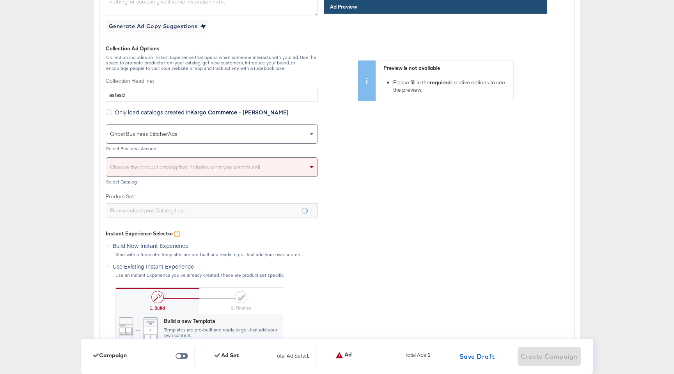
click at [214, 137] on div "Ghost Business StitcherAds" at bounding box center [211, 133] width 211 height 19
click at [200, 169] on div "Choose the product catalog that includes what you want to sell" at bounding box center [211, 167] width 211 height 19
click at [279, 173] on div "Choose the product catalog that includes what you want to sell" at bounding box center [211, 167] width 211 height 19
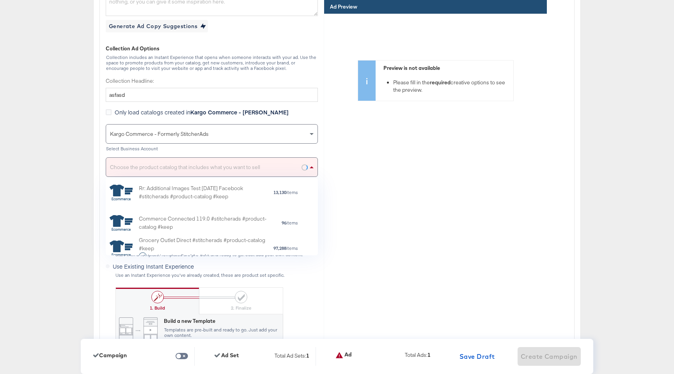
scroll to position [143, 0]
drag, startPoint x: 211, startPoint y: 195, endPoint x: 220, endPoint y: 193, distance: 8.8
click at [211, 195] on div "Rr: Additional Images Test [DATE] Facebook #stitcherads #product-catalog #keep" at bounding box center [206, 189] width 134 height 16
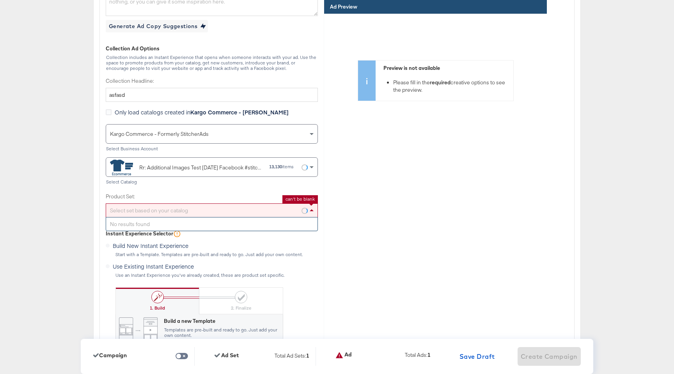
click at [262, 212] on div "Select set based on your catalog" at bounding box center [211, 210] width 211 height 13
click at [230, 194] on label "Product Set:" at bounding box center [212, 196] width 212 height 7
click at [210, 213] on div "Select set based on your catalog" at bounding box center [211, 210] width 211 height 13
click at [227, 191] on div "Only load catalogs created in Kargo Commerce - Paul Tobin Kargo Commerce - Form…" at bounding box center [212, 162] width 212 height 109
click at [203, 211] on div "Select set based on your catalog" at bounding box center [211, 210] width 211 height 13
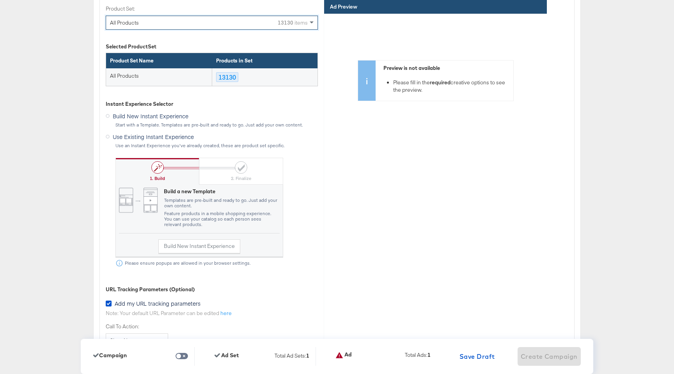
scroll to position [2431, 0]
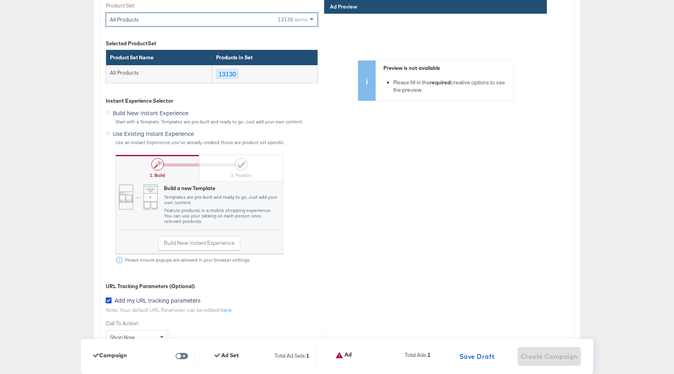
click at [109, 136] on label "Use Existing Instant Experience" at bounding box center [151, 133] width 91 height 10
click at [0, 0] on input "Use Existing Instant Experience" at bounding box center [0, 0] width 0 height 0
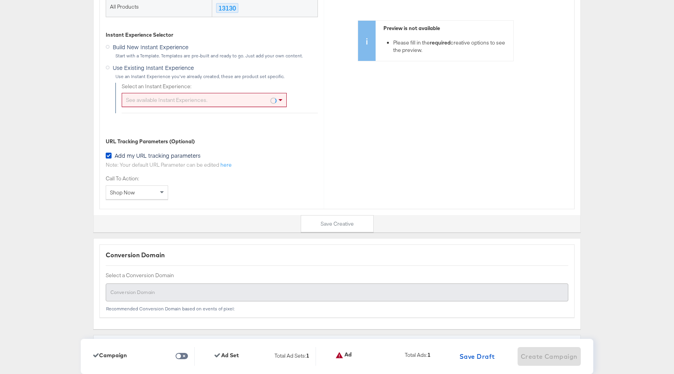
scroll to position [2499, 0]
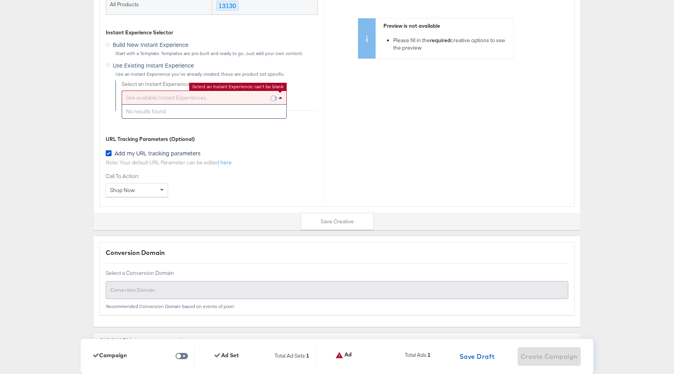
click at [227, 101] on div "See available Instant Experiences." at bounding box center [204, 97] width 164 height 13
click at [248, 137] on div "URL Tracking Parameters (Optional)" at bounding box center [212, 138] width 212 height 7
click at [230, 95] on div "See available Instant Experiences." at bounding box center [204, 97] width 164 height 13
click at [232, 93] on div "See available Instant Experiences." at bounding box center [204, 97] width 164 height 13
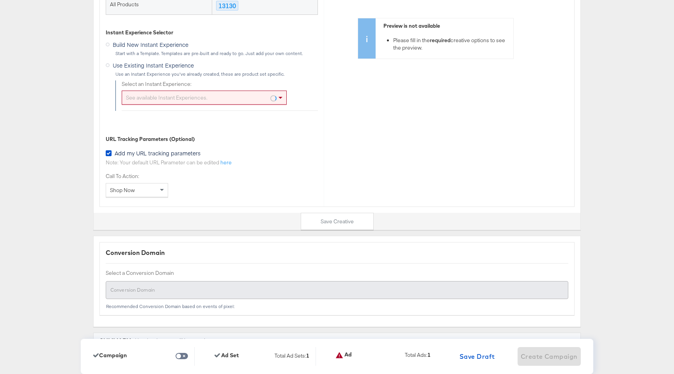
click at [225, 138] on div "URL Tracking Parameters (Optional)" at bounding box center [212, 138] width 212 height 7
click at [216, 97] on div "See available Instant Experiences." at bounding box center [204, 97] width 164 height 13
click at [222, 138] on div "URL Tracking Parameters (Optional)" at bounding box center [212, 138] width 212 height 7
click at [234, 94] on div "See available Instant Experiences." at bounding box center [204, 97] width 164 height 13
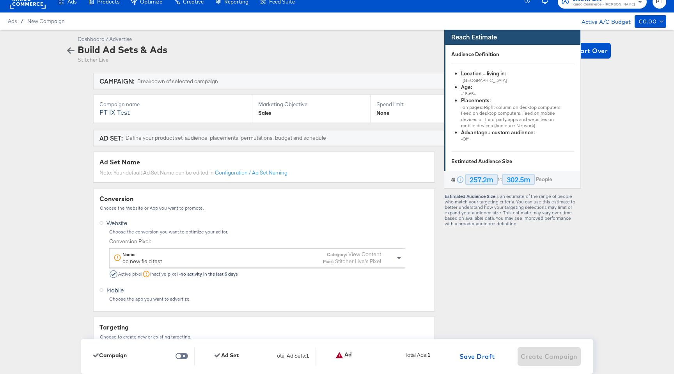
scroll to position [0, 0]
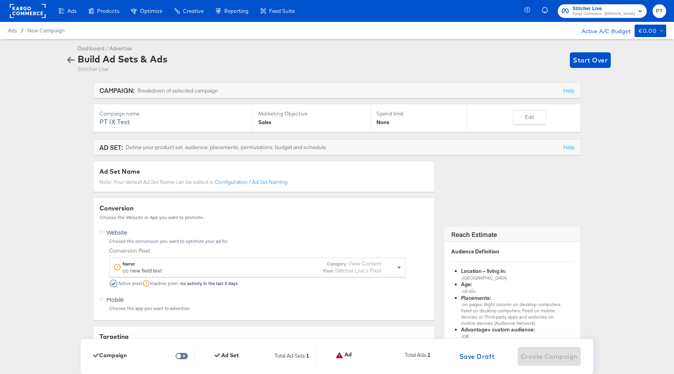
click at [60, 34] on div "Ads / New Campaign Active A/C Budget €0.00" at bounding box center [337, 30] width 674 height 17
click at [59, 31] on span "New Campaign" at bounding box center [45, 30] width 37 height 6
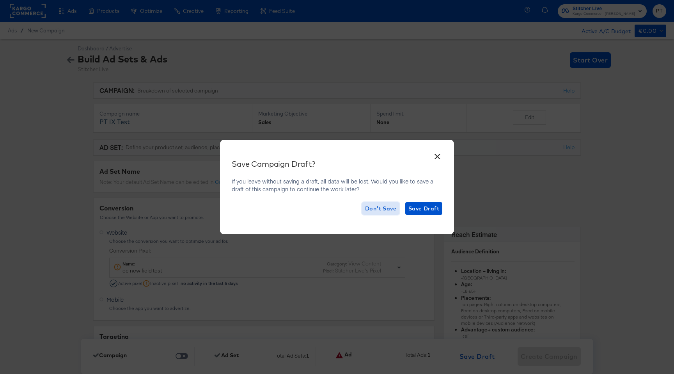
click at [383, 208] on span "Don't Save" at bounding box center [380, 209] width 31 height 10
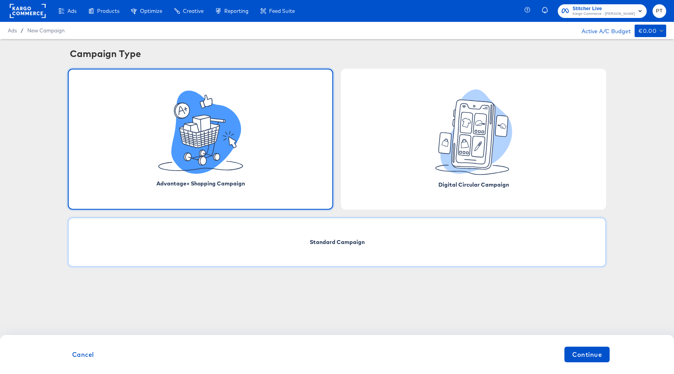
click at [296, 241] on div "Standard Campaign" at bounding box center [337, 242] width 538 height 50
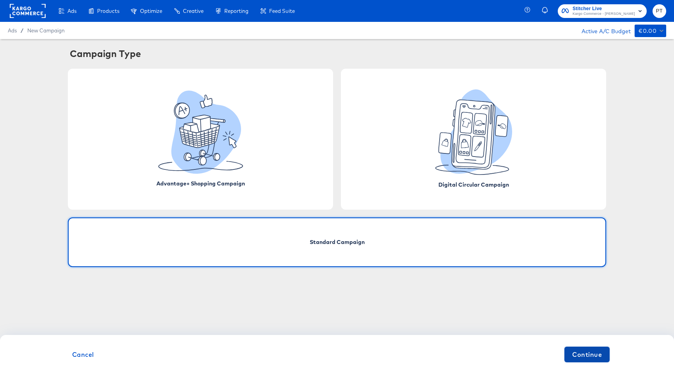
click at [579, 351] on span "Continue" at bounding box center [587, 354] width 30 height 11
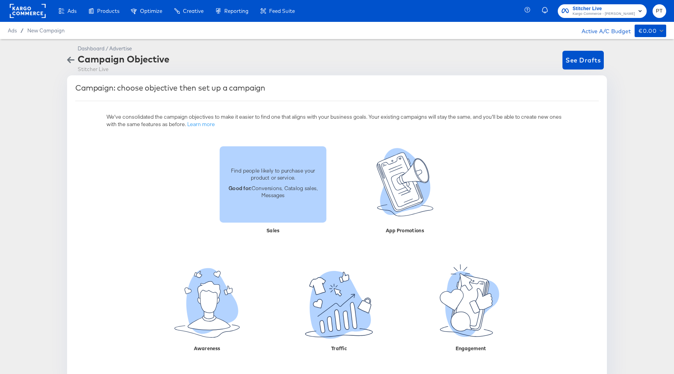
click at [273, 195] on p "Good for: Conversions, Catalog sales, Messages" at bounding box center [272, 191] width 97 height 14
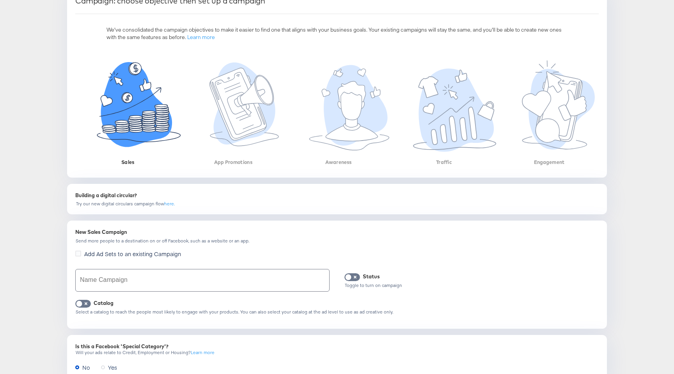
scroll to position [106, 0]
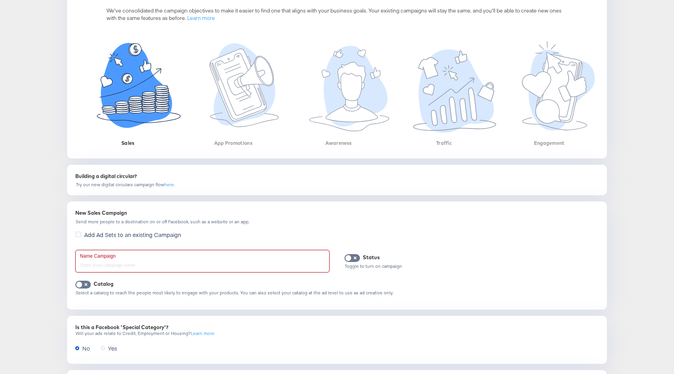
click at [151, 259] on input "text" at bounding box center [202, 261] width 253 height 22
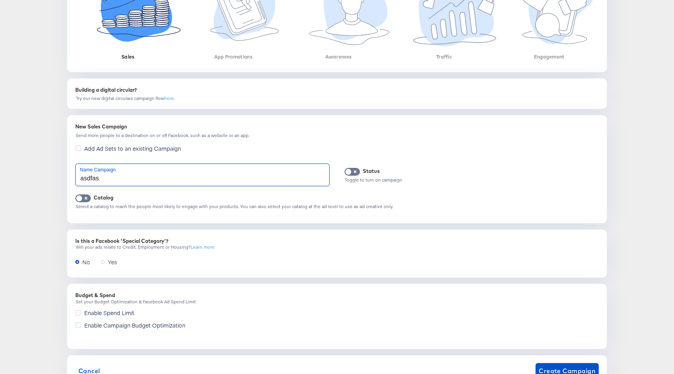
scroll to position [224, 0]
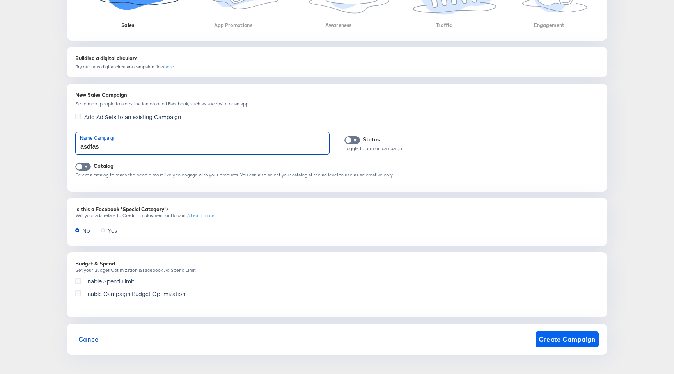
type input "asdfas"
click at [570, 336] on span "Create Campaign" at bounding box center [567, 338] width 57 height 11
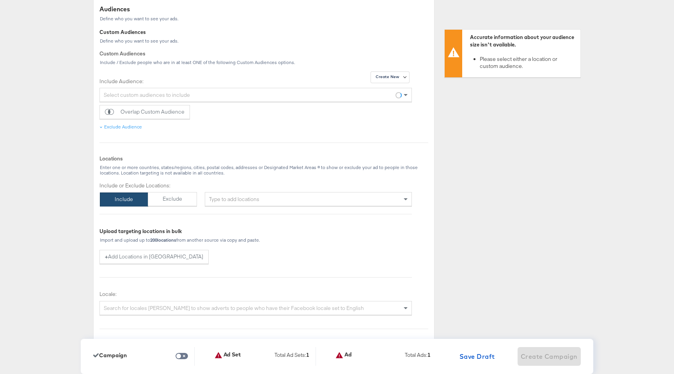
scroll to position [410, 0]
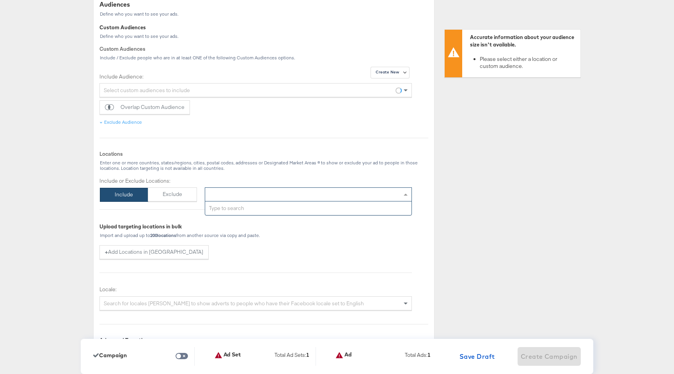
click at [268, 194] on div "Type to add locations" at bounding box center [308, 194] width 207 height 14
type input "usa"
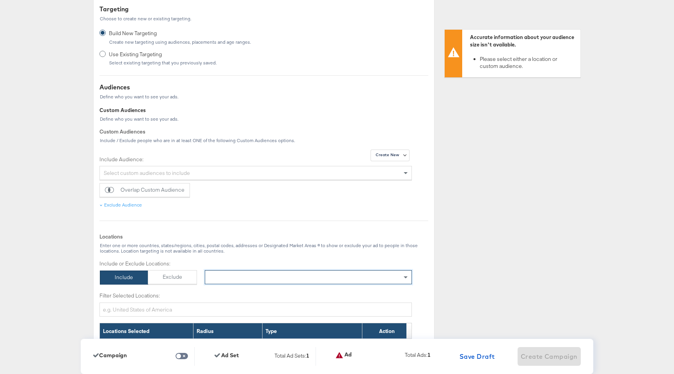
scroll to position [160, 0]
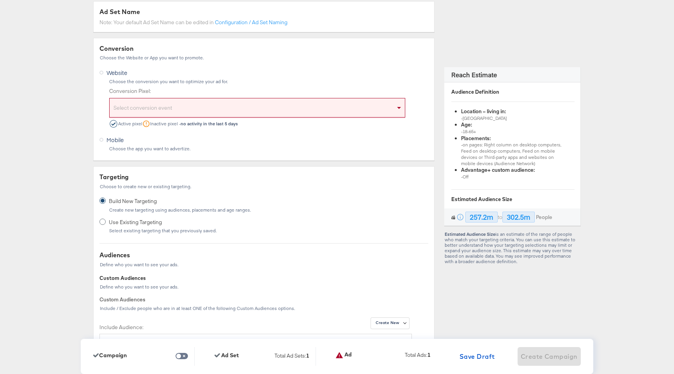
click at [190, 108] on div "Select conversion event" at bounding box center [257, 109] width 295 height 16
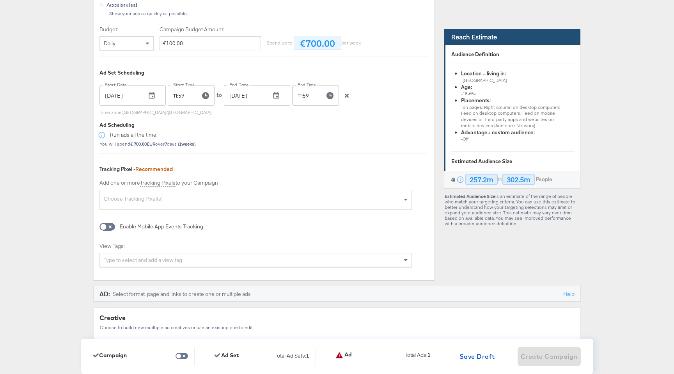
scroll to position [1537, 0]
click at [351, 97] on button "button" at bounding box center [347, 96] width 12 height 5
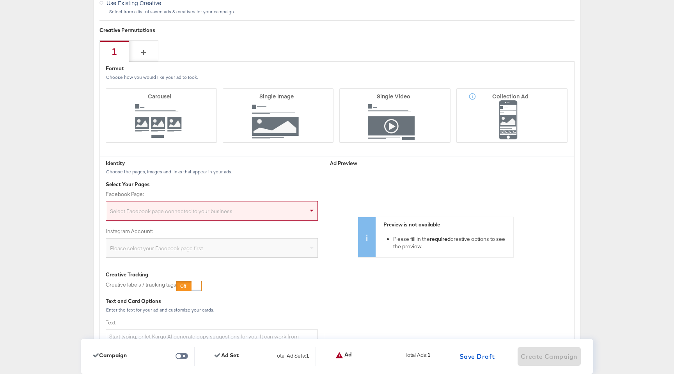
scroll to position [1909, 0]
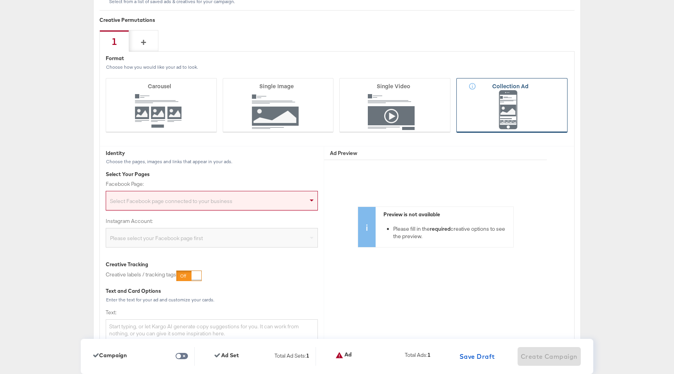
click at [509, 114] on icon at bounding box center [511, 105] width 111 height 55
click at [0, 0] on input "Collection Ad" at bounding box center [0, 0] width 0 height 0
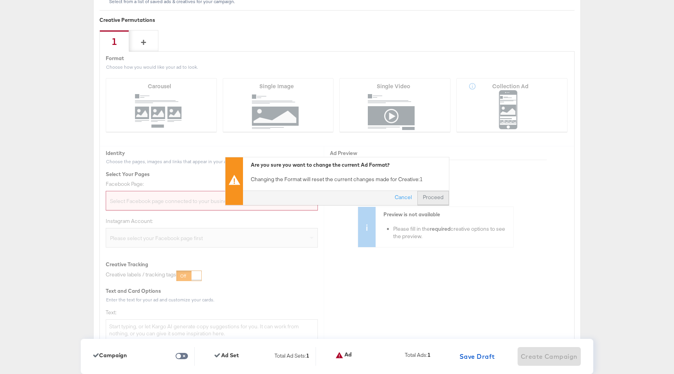
click at [429, 197] on button "Proceed" at bounding box center [433, 197] width 32 height 14
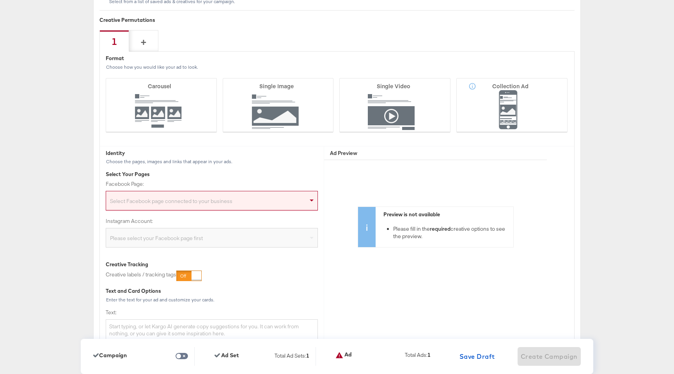
click at [209, 207] on div "Select Facebook page connected to your business" at bounding box center [211, 202] width 211 height 16
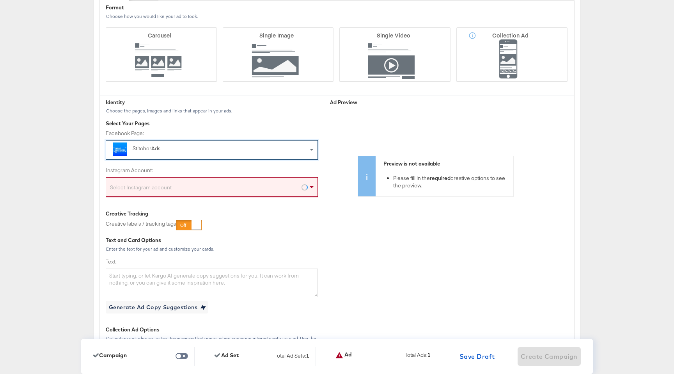
scroll to position [1962, 0]
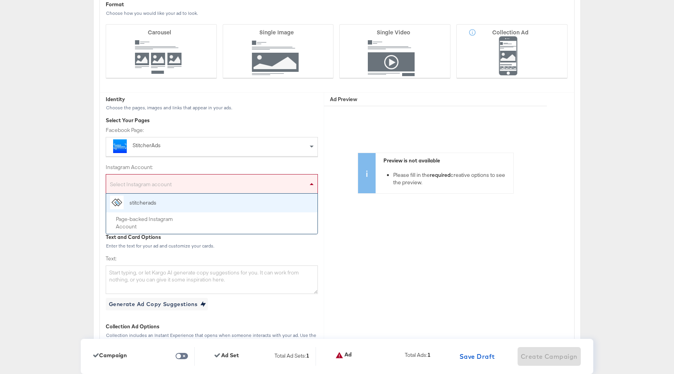
click at [206, 180] on div "Select Instagram account" at bounding box center [211, 185] width 211 height 16
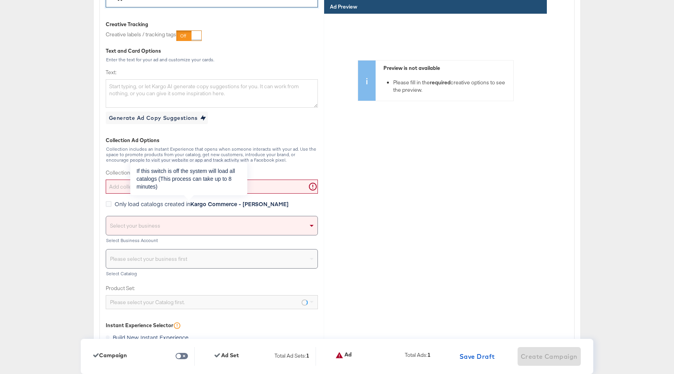
scroll to position [2157, 0]
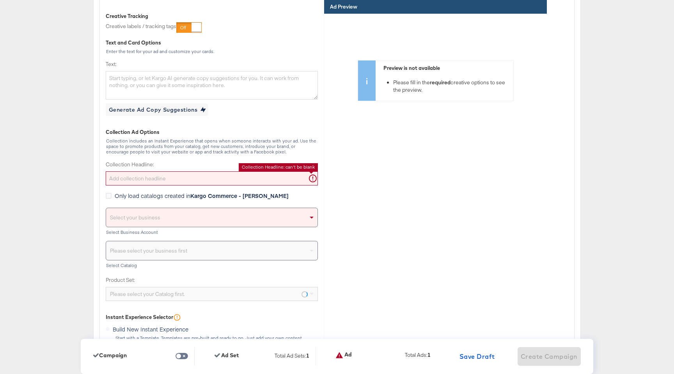
click at [243, 180] on input "Collection Headline:" at bounding box center [212, 178] width 212 height 14
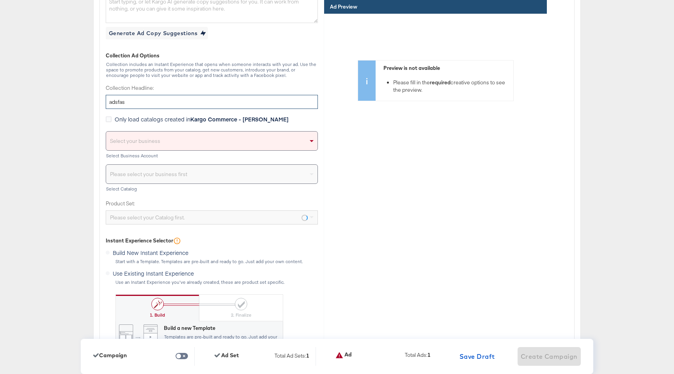
scroll to position [2245, 0]
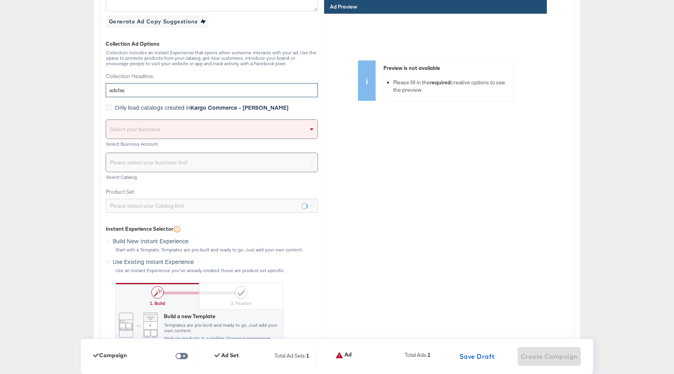
type input "adsfas"
click at [236, 128] on div "Select your business" at bounding box center [211, 129] width 211 height 19
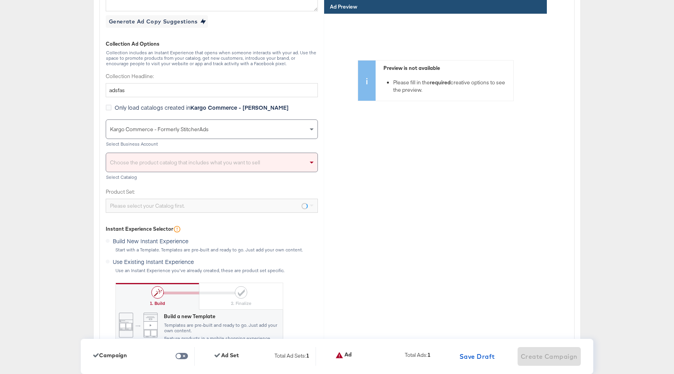
click at [214, 163] on div "Choose the product catalog that includes what you want to sell" at bounding box center [211, 162] width 211 height 19
click at [234, 164] on div "Choose the product catalog that includes what you want to sell" at bounding box center [211, 162] width 211 height 19
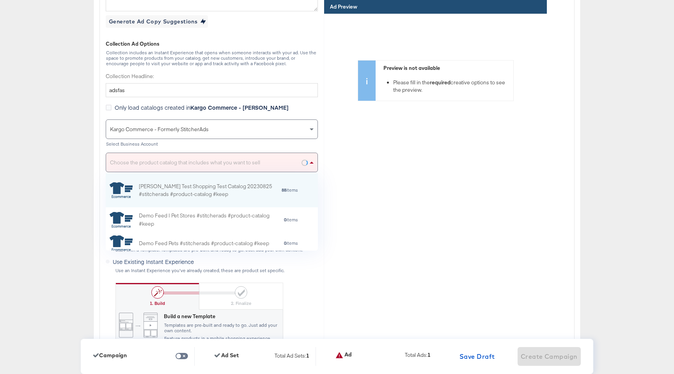
click at [311, 162] on span at bounding box center [312, 162] width 4 height 2
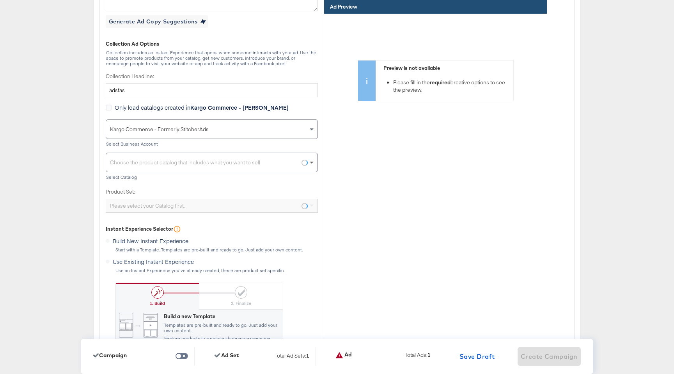
click at [311, 162] on span at bounding box center [312, 162] width 4 height 3
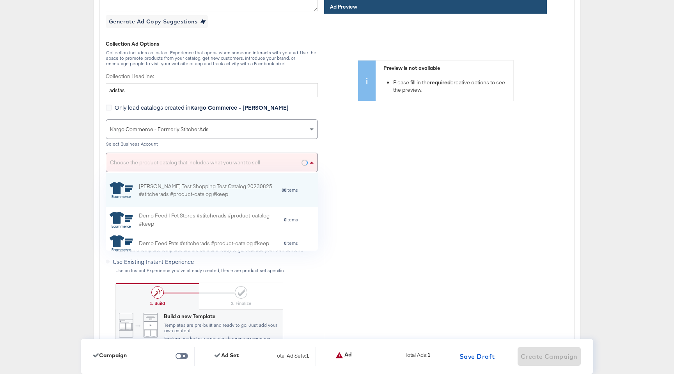
scroll to position [77, 212]
click at [244, 189] on div "Bradley Test Shopping Test Catalog 20230825 #stitcherads #product-catalog #keep" at bounding box center [207, 190] width 136 height 16
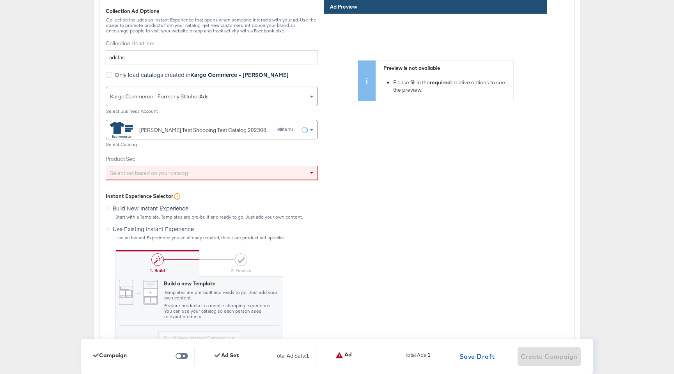
scroll to position [2280, 0]
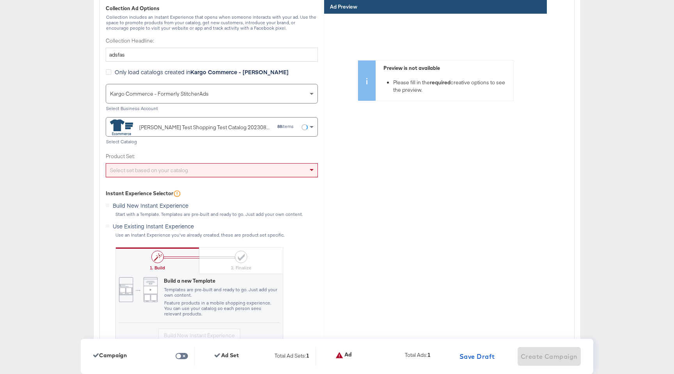
click at [230, 172] on div "Select set based on your catalog" at bounding box center [211, 169] width 211 height 13
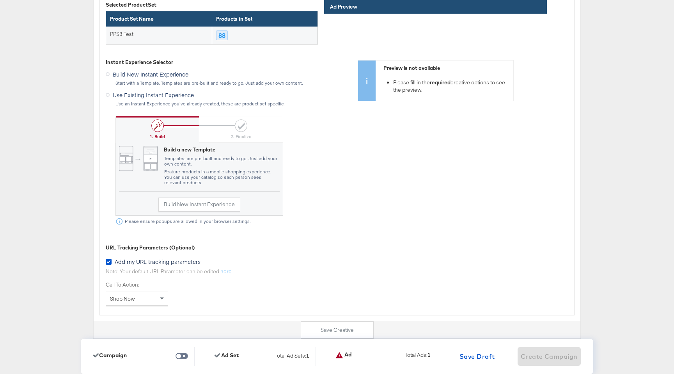
scroll to position [2470, 0]
click at [108, 93] on icon at bounding box center [108, 94] width 4 height 4
click at [0, 0] on input "Use Existing Instant Experience" at bounding box center [0, 0] width 0 height 0
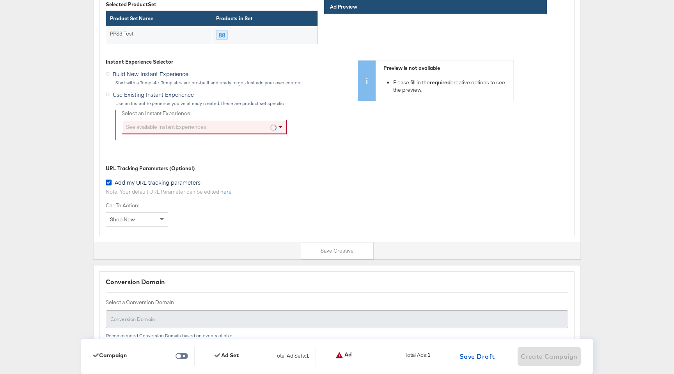
click at [235, 127] on div "See available Instant Experiences." at bounding box center [204, 126] width 164 height 13
click at [253, 183] on div "Add my URL tracking parameters" at bounding box center [212, 183] width 212 height 10
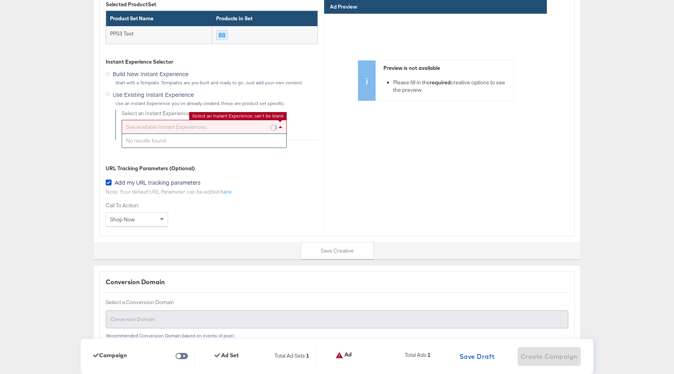
click at [243, 126] on div "See available Instant Experiences." at bounding box center [204, 126] width 164 height 13
click at [237, 126] on div "See available Instant Experiences." at bounding box center [204, 126] width 164 height 13
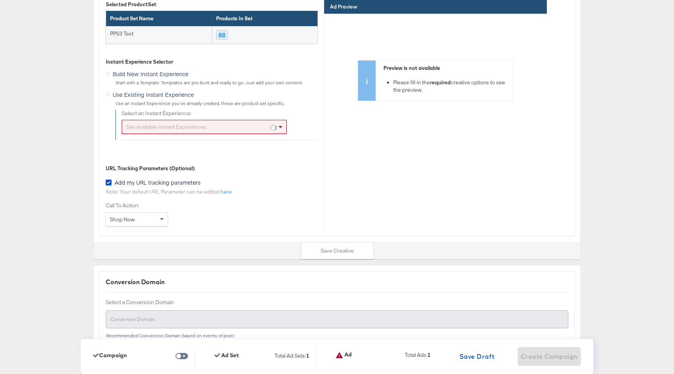
click at [234, 171] on div "URL Tracking Parameters (Optional)" at bounding box center [212, 168] width 212 height 7
click at [234, 127] on div "See available Instant Experiences." at bounding box center [204, 126] width 164 height 13
click at [225, 184] on div "Add my URL tracking parameters" at bounding box center [212, 183] width 212 height 10
click at [218, 132] on div "See available Instant Experiences." at bounding box center [204, 126] width 164 height 13
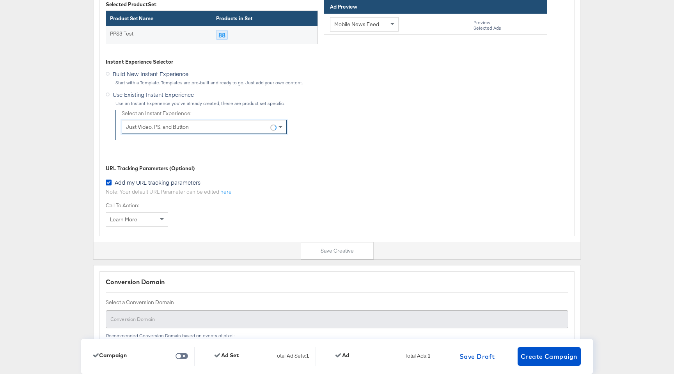
click at [236, 127] on div "Just Video, PS, and Button" at bounding box center [204, 126] width 164 height 13
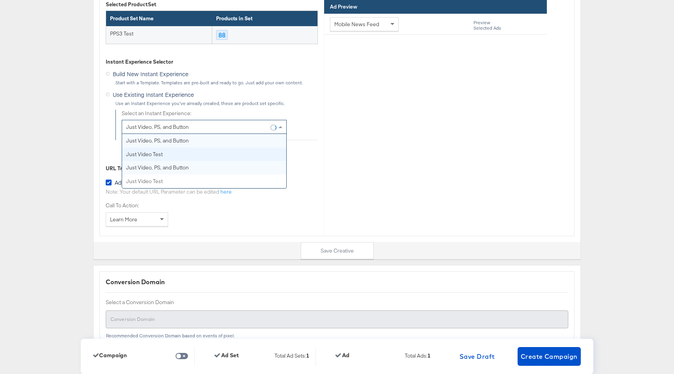
click at [222, 127] on div "Just Video, PS, and Button" at bounding box center [204, 126] width 164 height 13
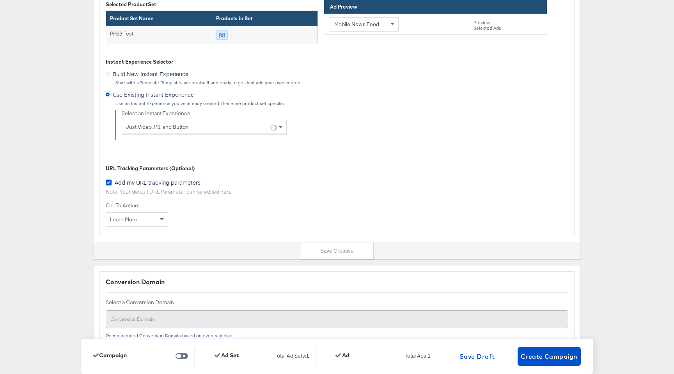
click at [312, 129] on div "Select an Instant Experience: Just Video, PS, and Button" at bounding box center [220, 122] width 196 height 25
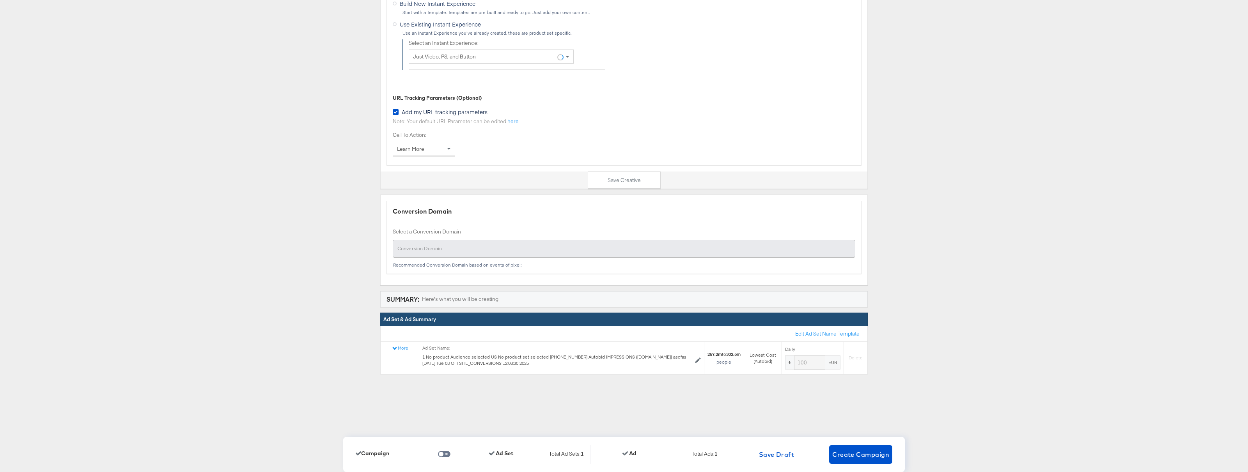
scroll to position [2547, 0]
click at [674, 373] on button "Create Campaign" at bounding box center [860, 454] width 63 height 19
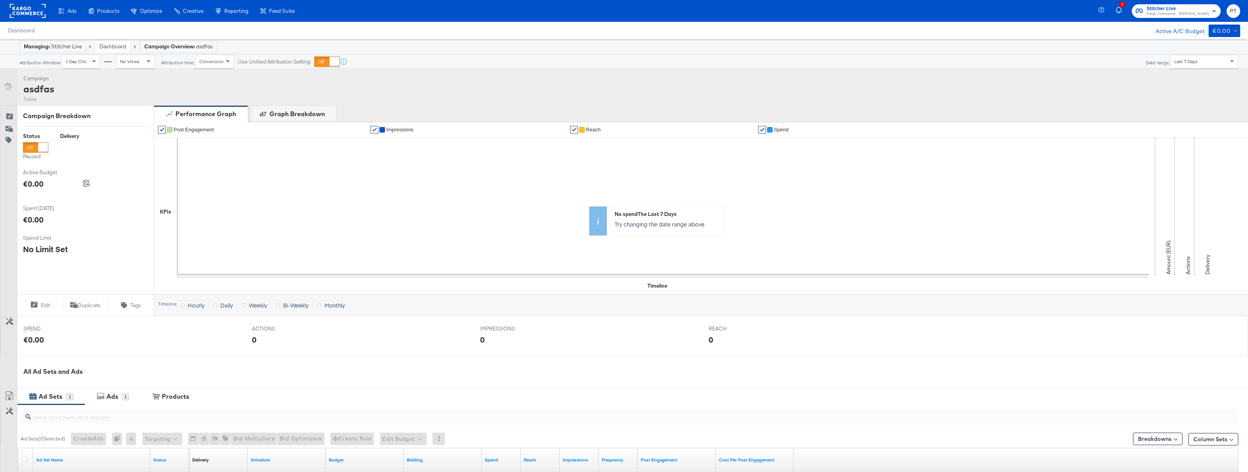
click at [111, 50] on div "Dashboard" at bounding box center [113, 47] width 36 height 12
click at [122, 43] on div "Dashboard" at bounding box center [113, 47] width 36 height 12
click at [115, 48] on link "Dashboard" at bounding box center [112, 46] width 27 height 7
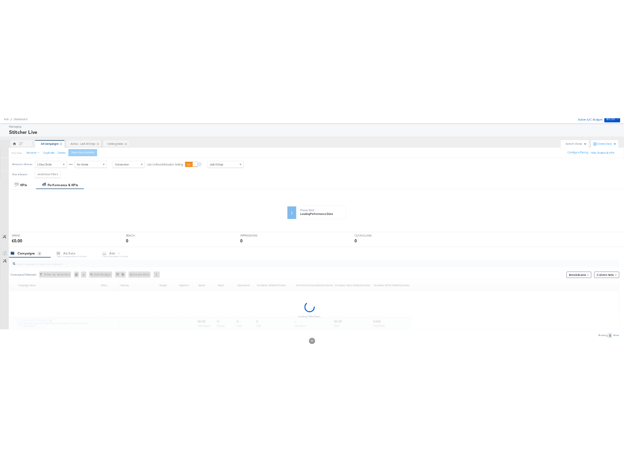
scroll to position [96, 0]
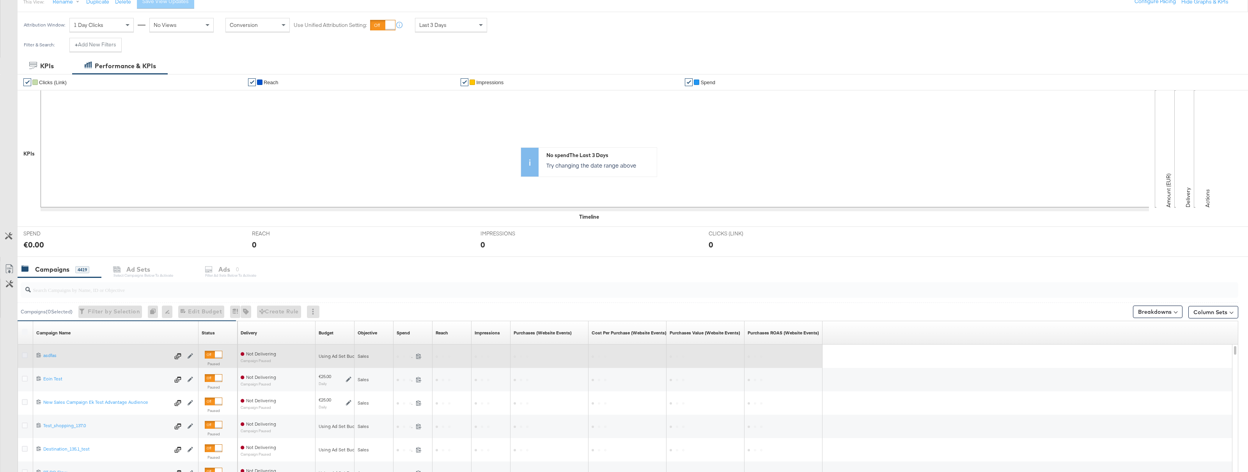
click at [25, 357] on icon at bounding box center [25, 356] width 6 height 6
click at [0, 0] on input "checkbox" at bounding box center [0, 0] width 0 height 0
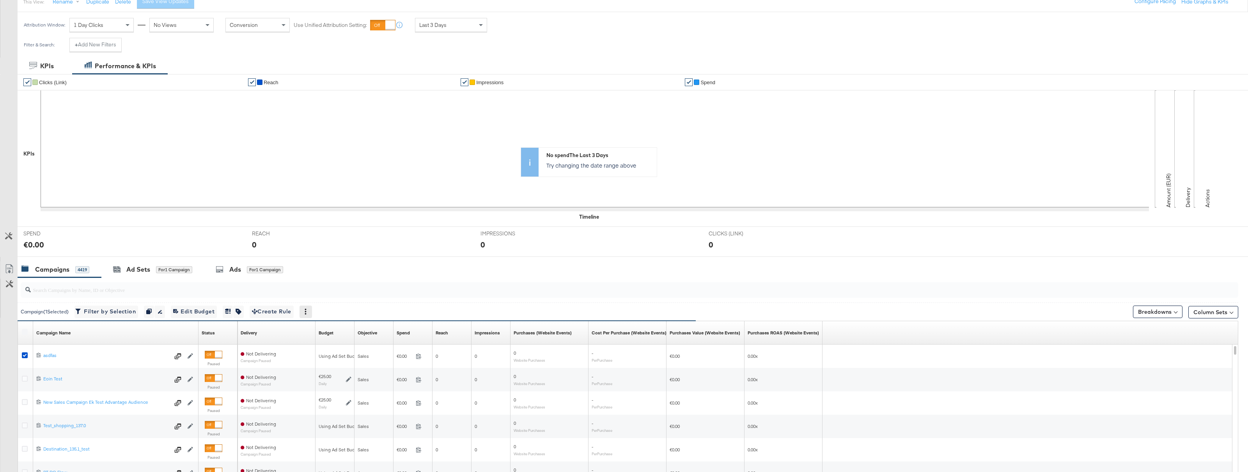
click at [308, 312] on icon at bounding box center [305, 311] width 5 height 5
click at [332, 351] on div "Delete" at bounding box center [333, 350] width 43 height 12
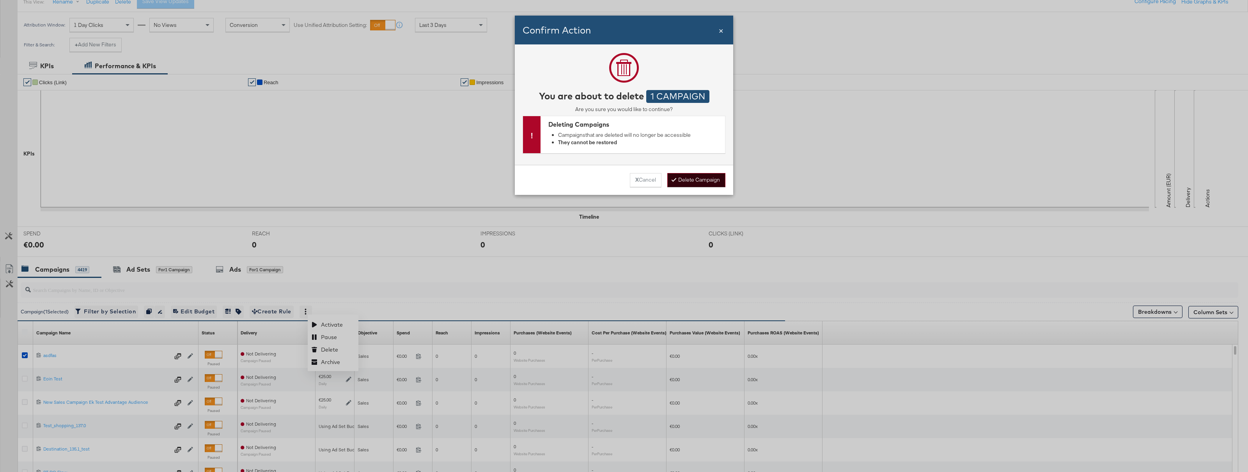
click at [717, 180] on button "Delete Campaign" at bounding box center [696, 180] width 58 height 14
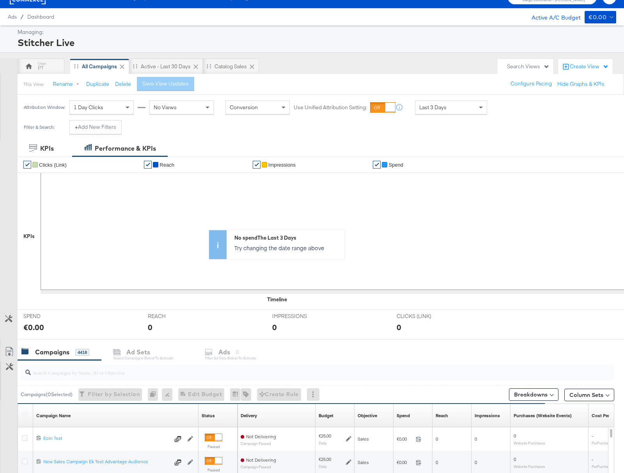
scroll to position [0, 0]
